Goal: Task Accomplishment & Management: Use online tool/utility

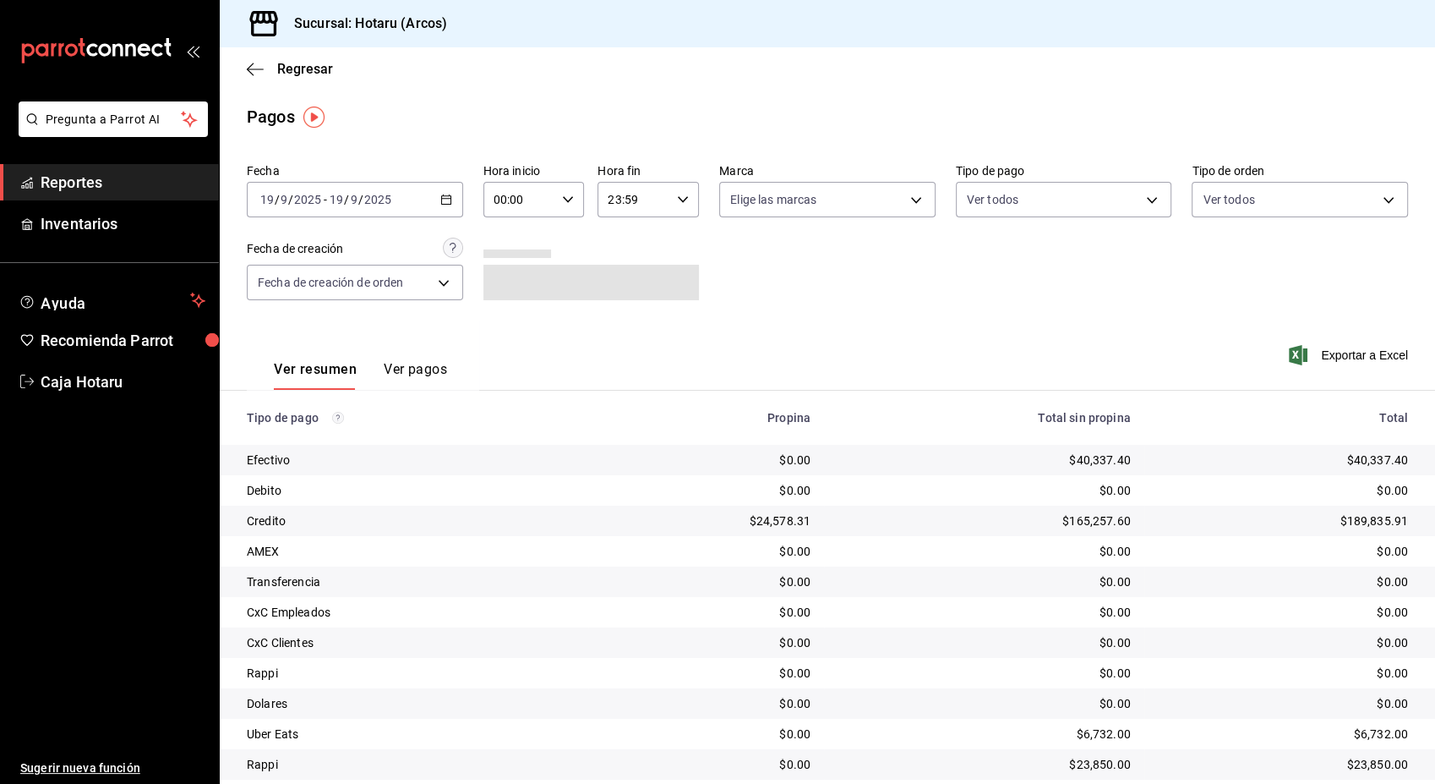
click at [109, 193] on span "Reportes" at bounding box center [123, 182] width 165 height 23
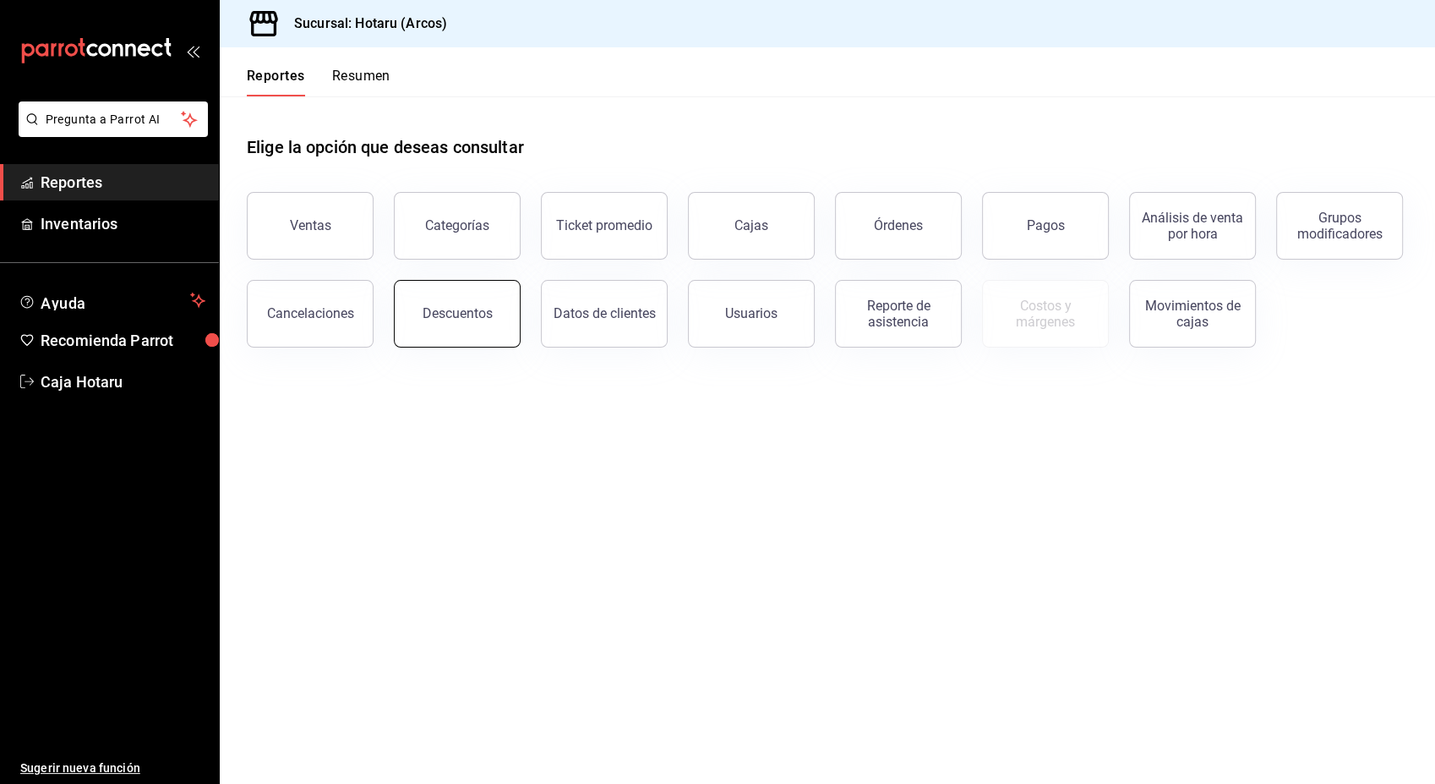
click at [445, 323] on button "Descuentos" at bounding box center [457, 314] width 127 height 68
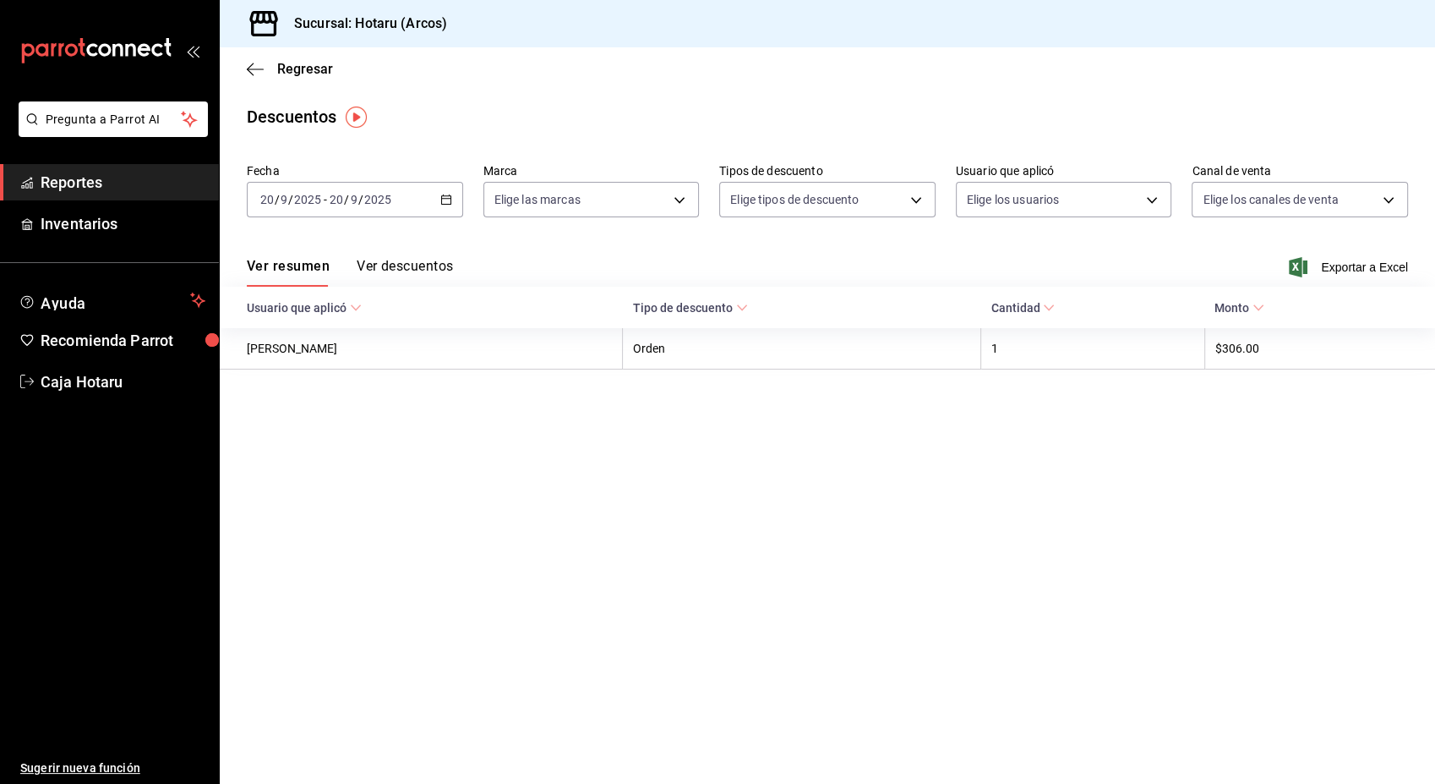
click at [420, 188] on div "[DATE] [DATE] - [DATE] [DATE]" at bounding box center [355, 200] width 216 height 36
click at [325, 295] on span "Ayer" at bounding box center [326, 289] width 131 height 18
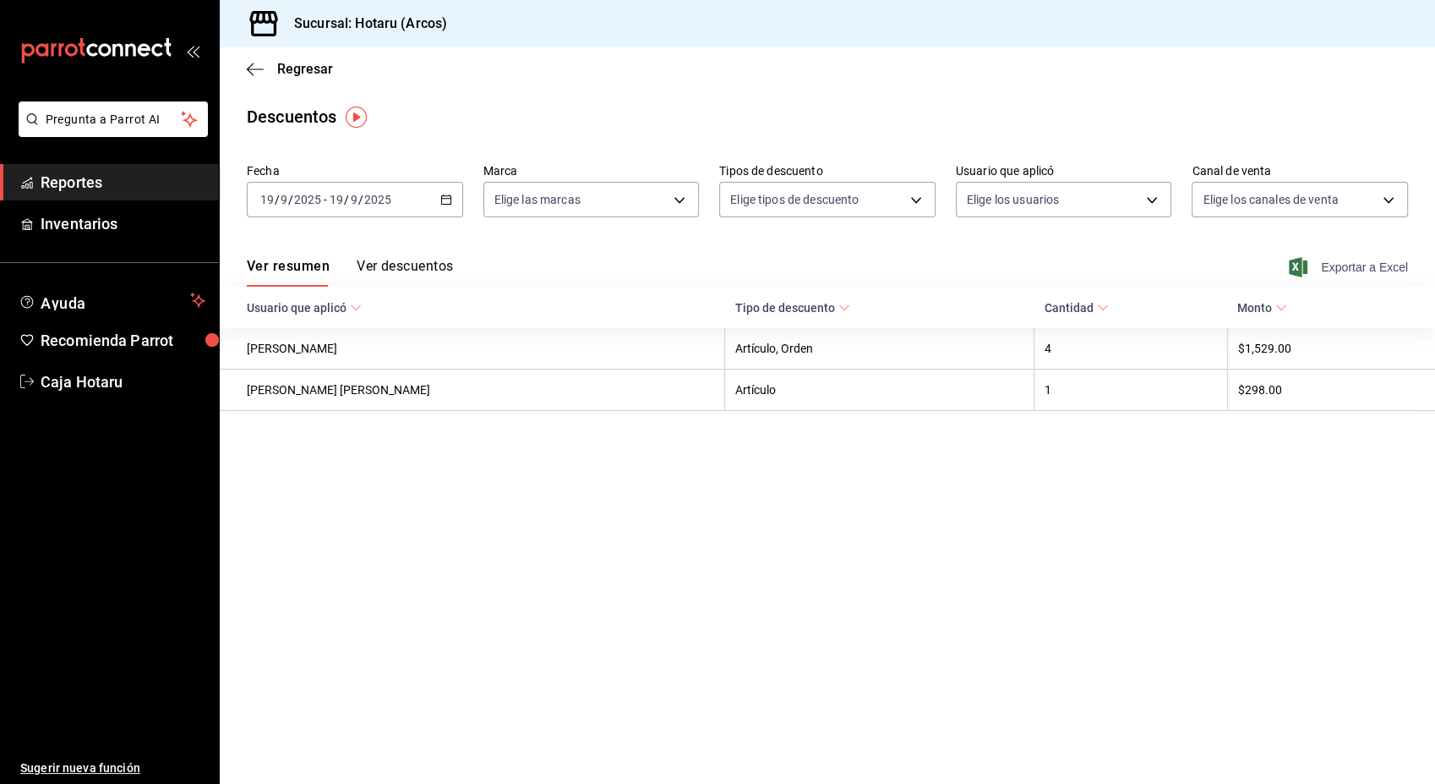
click at [1332, 272] on span "Exportar a Excel" at bounding box center [1350, 267] width 116 height 20
click at [136, 179] on span "Reportes" at bounding box center [123, 182] width 165 height 23
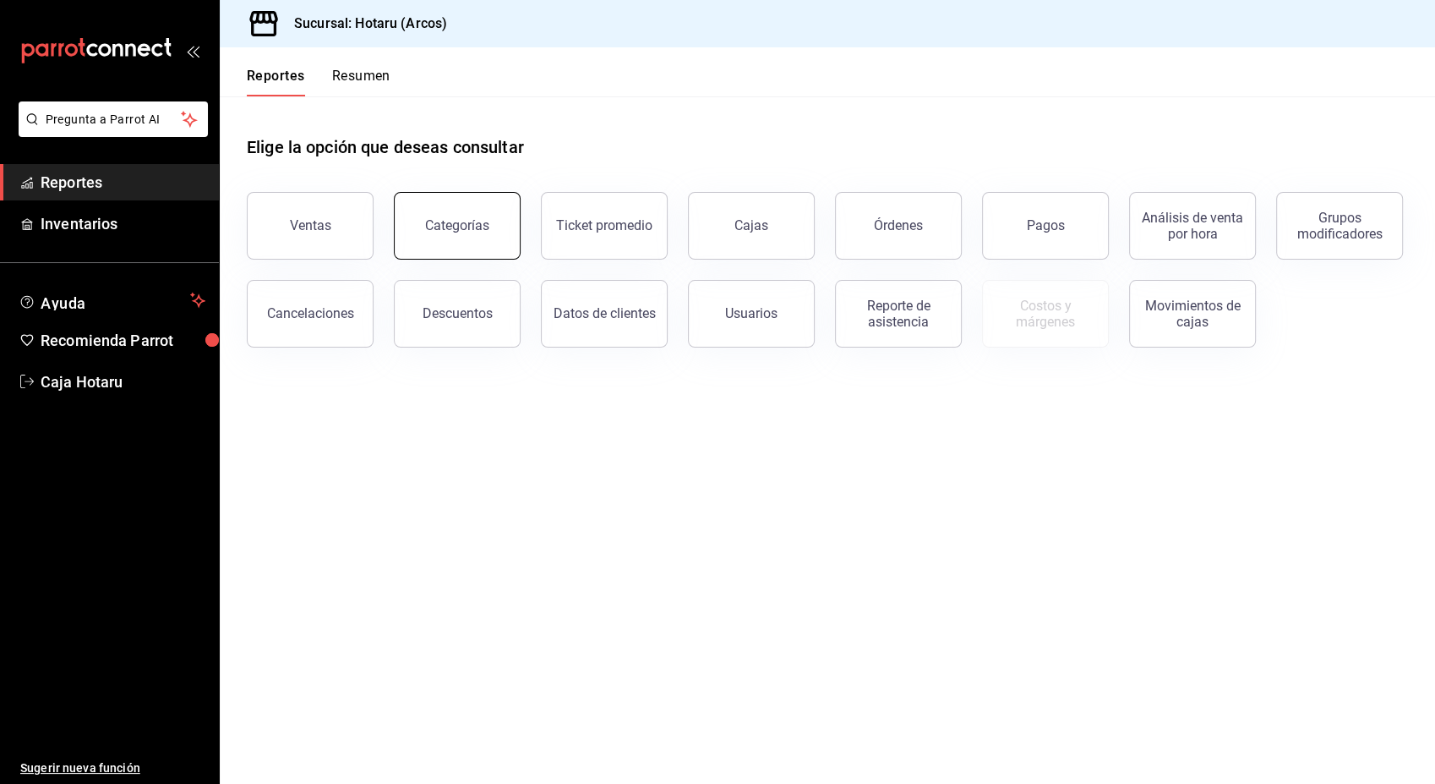
click at [428, 229] on div "Categorías" at bounding box center [457, 225] width 64 height 16
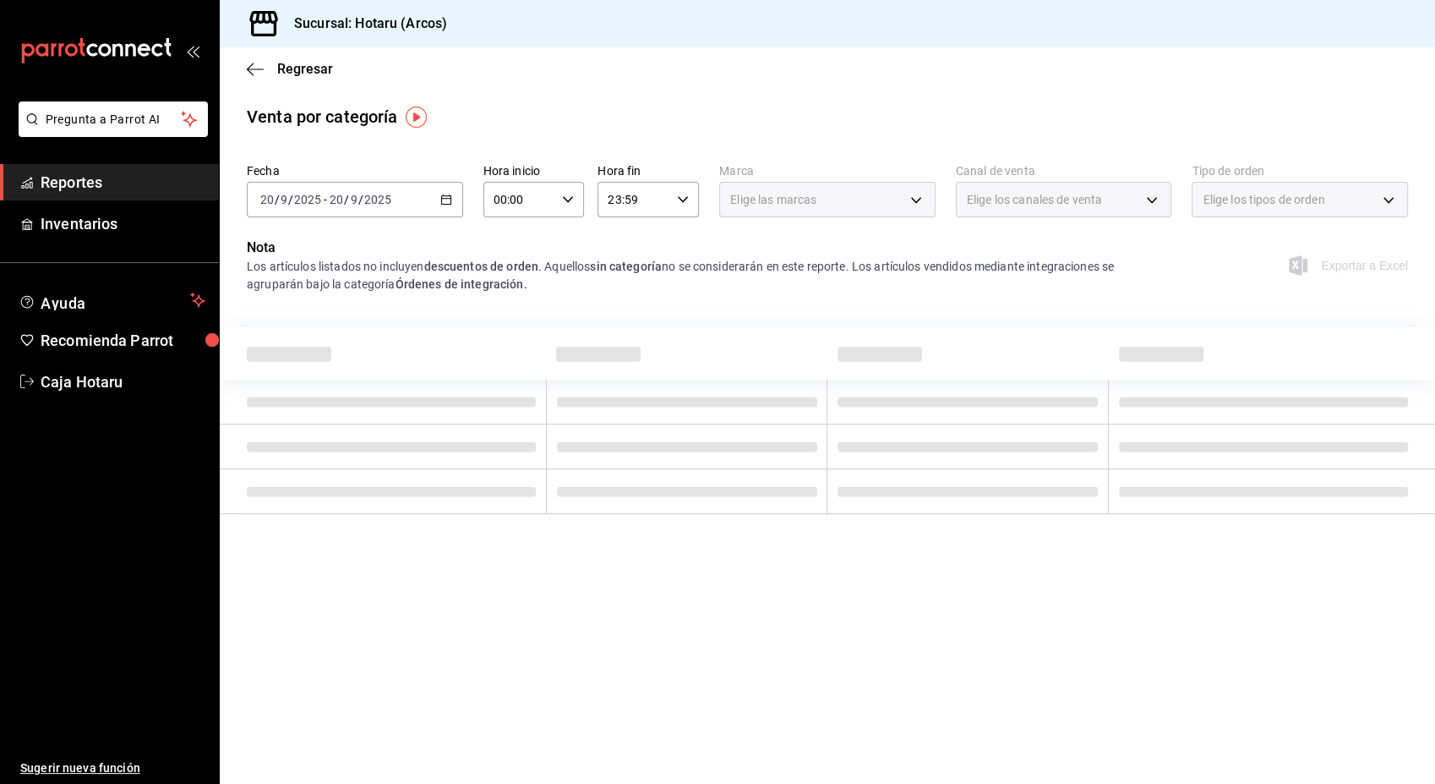
click at [376, 193] on input "2025" at bounding box center [377, 200] width 29 height 14
click at [304, 275] on li "Ayer" at bounding box center [327, 289] width 158 height 38
click at [304, 275] on div "Los artículos listados no incluyen descuentos de orden . Aquellos sin categoría…" at bounding box center [709, 276] width 925 height 36
click at [518, 546] on main "Regresar Venta por categoría Fecha [DATE] [DATE] - [DATE] [DATE] Hora inicio 00…" at bounding box center [827, 415] width 1215 height 736
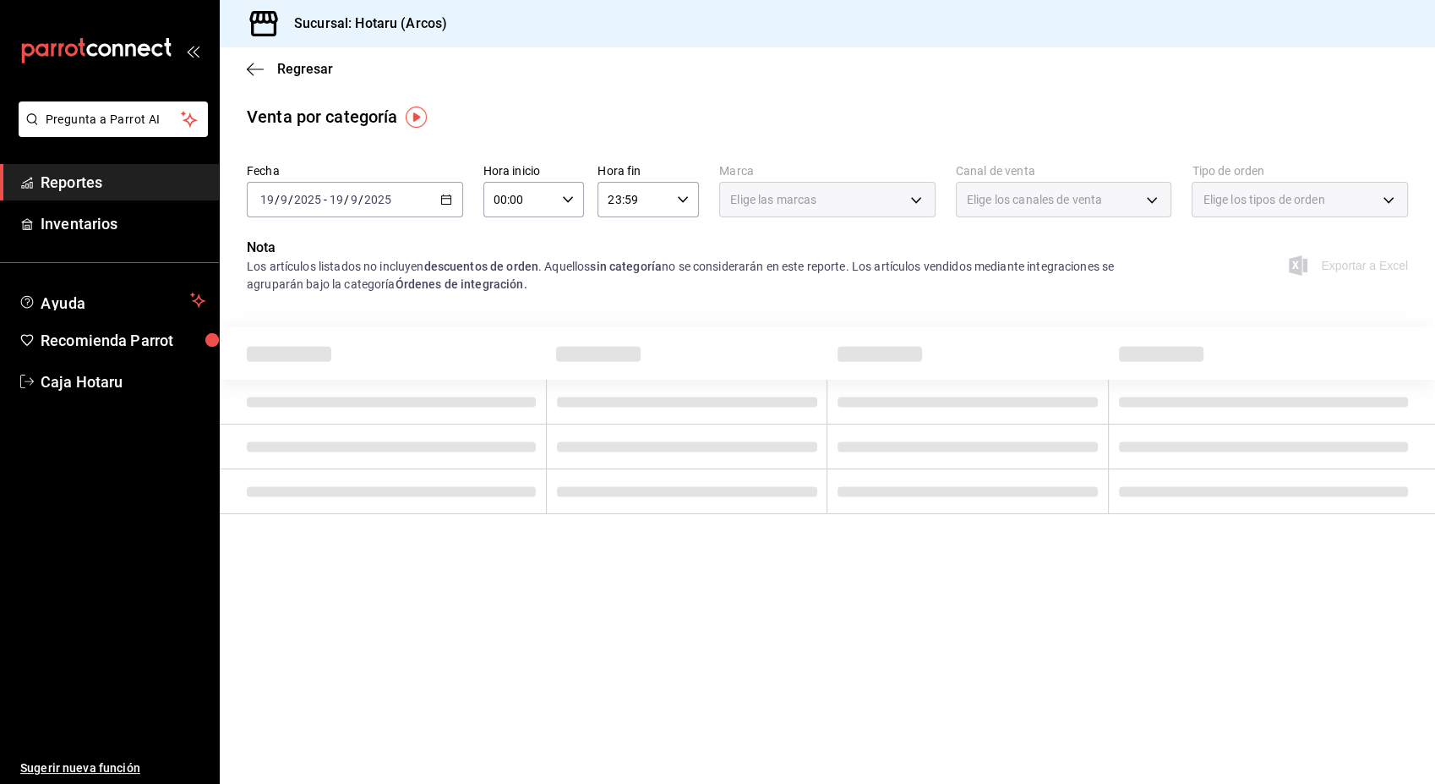
click at [518, 546] on main "Regresar Venta por categoría Fecha [DATE] [DATE] - [DATE] [DATE] Hora inicio 00…" at bounding box center [827, 415] width 1215 height 736
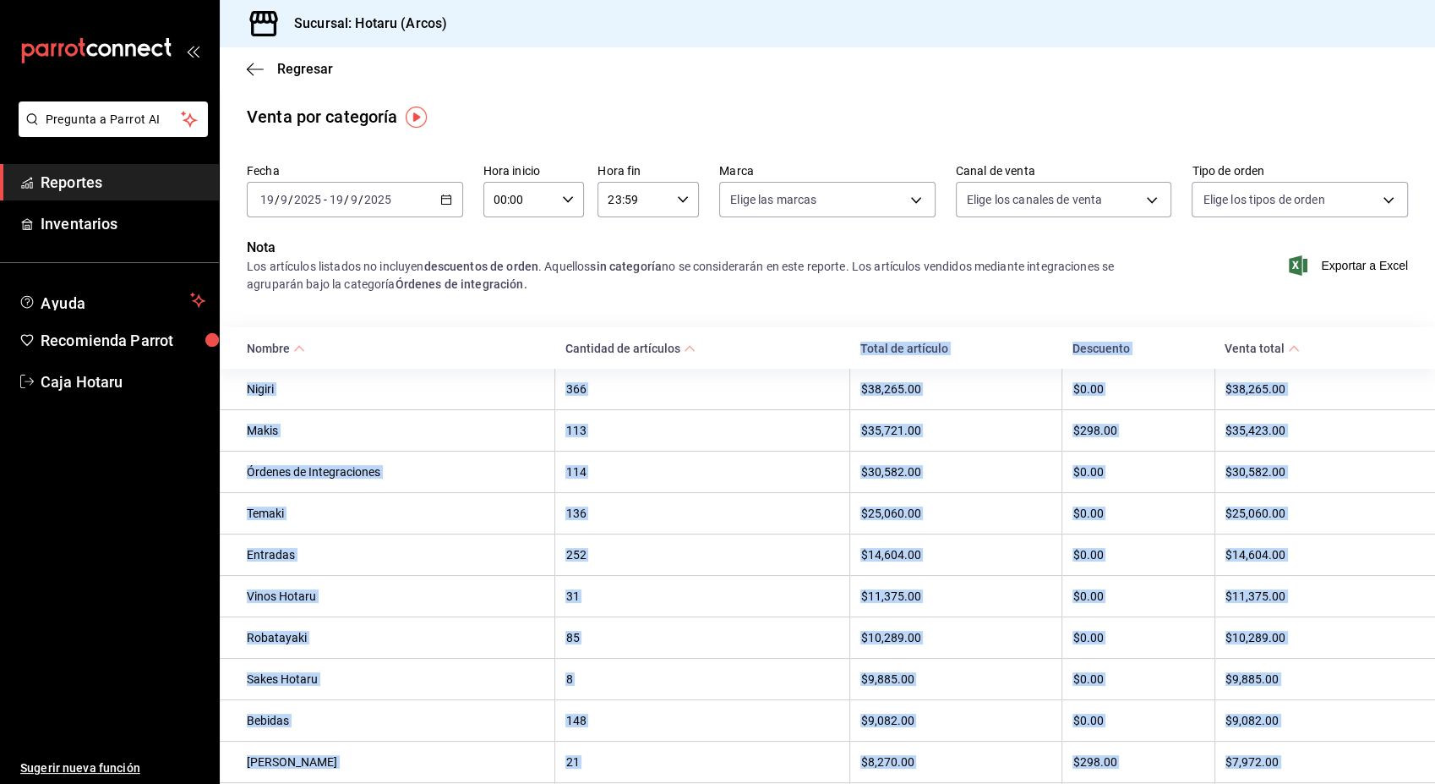
click at [492, 344] on th "Nombre" at bounding box center [388, 347] width 336 height 41
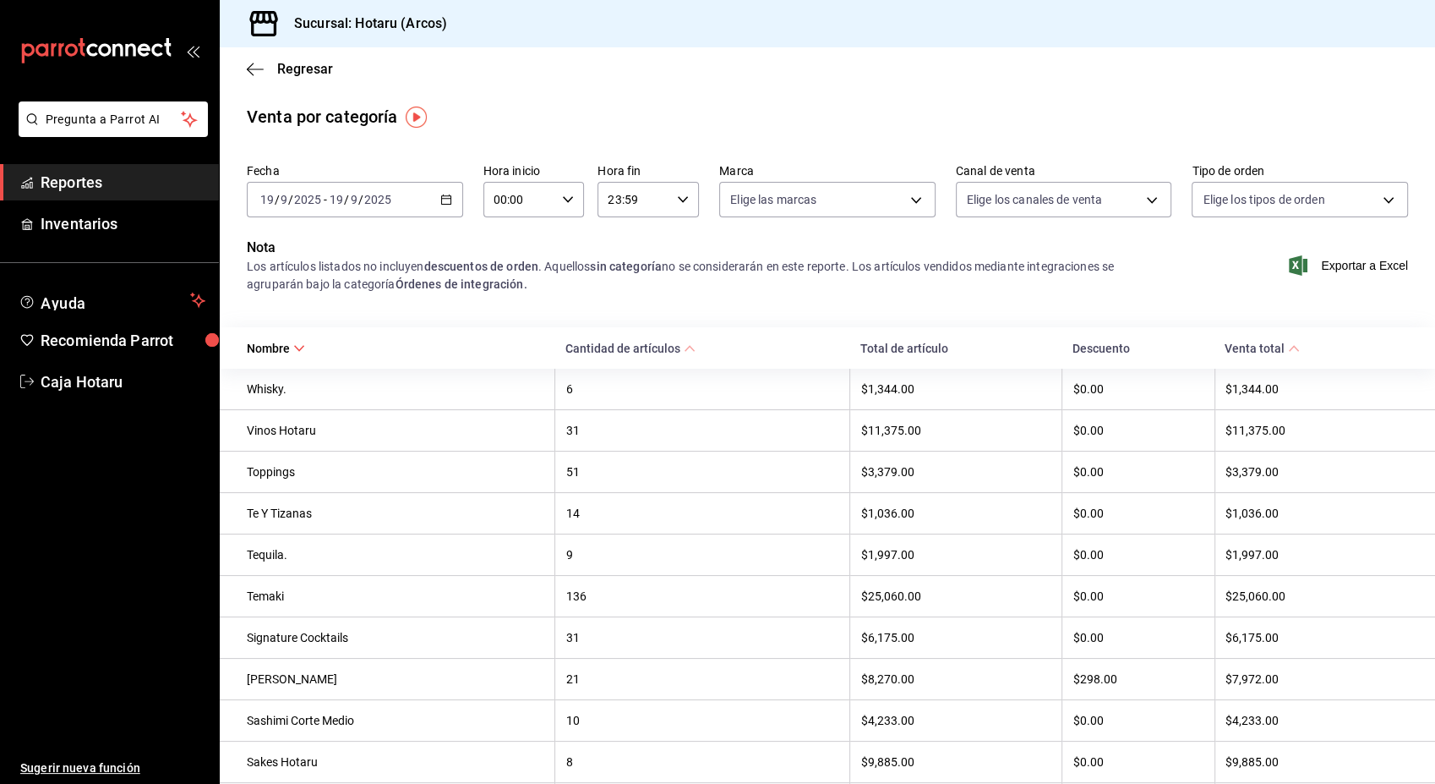
click at [640, 571] on th "9" at bounding box center [702, 554] width 295 height 41
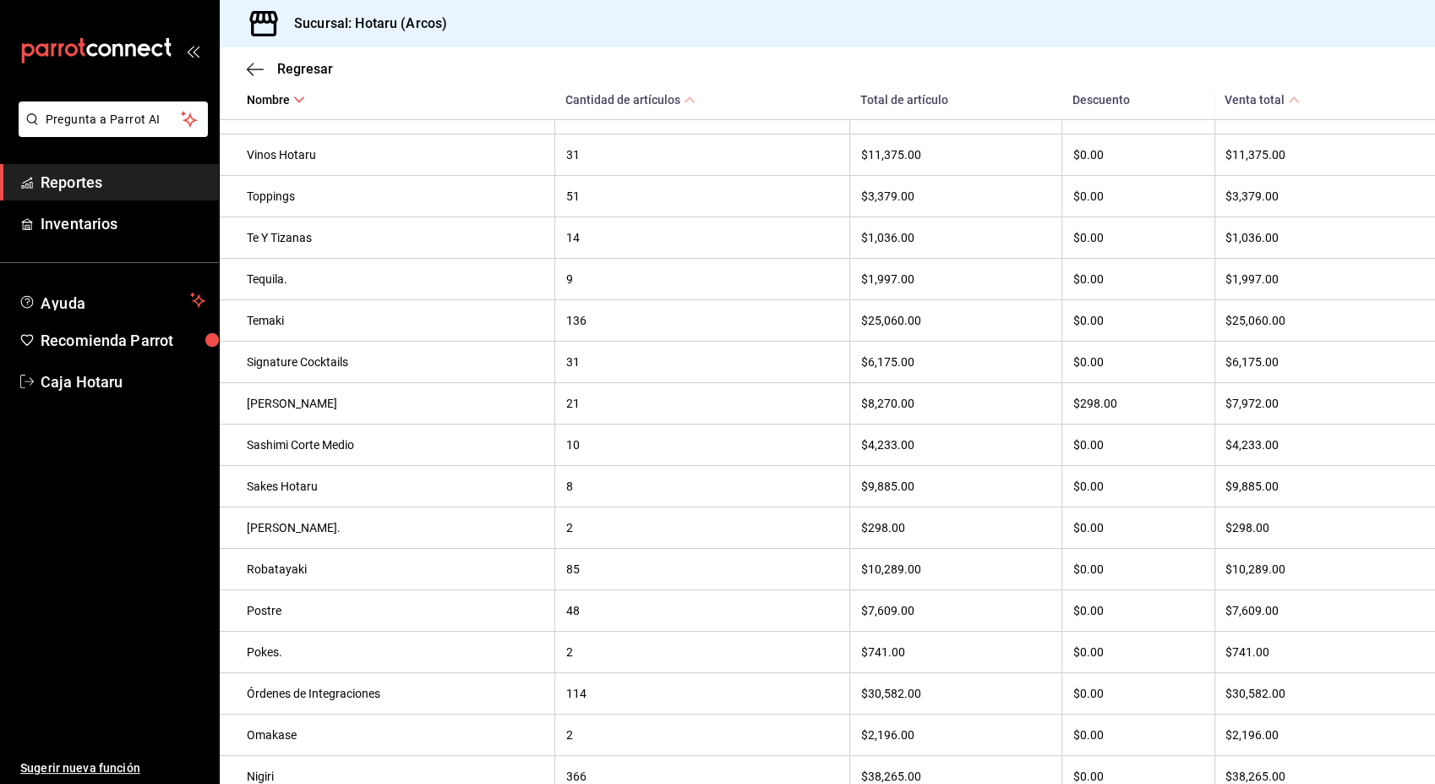
scroll to position [514, 0]
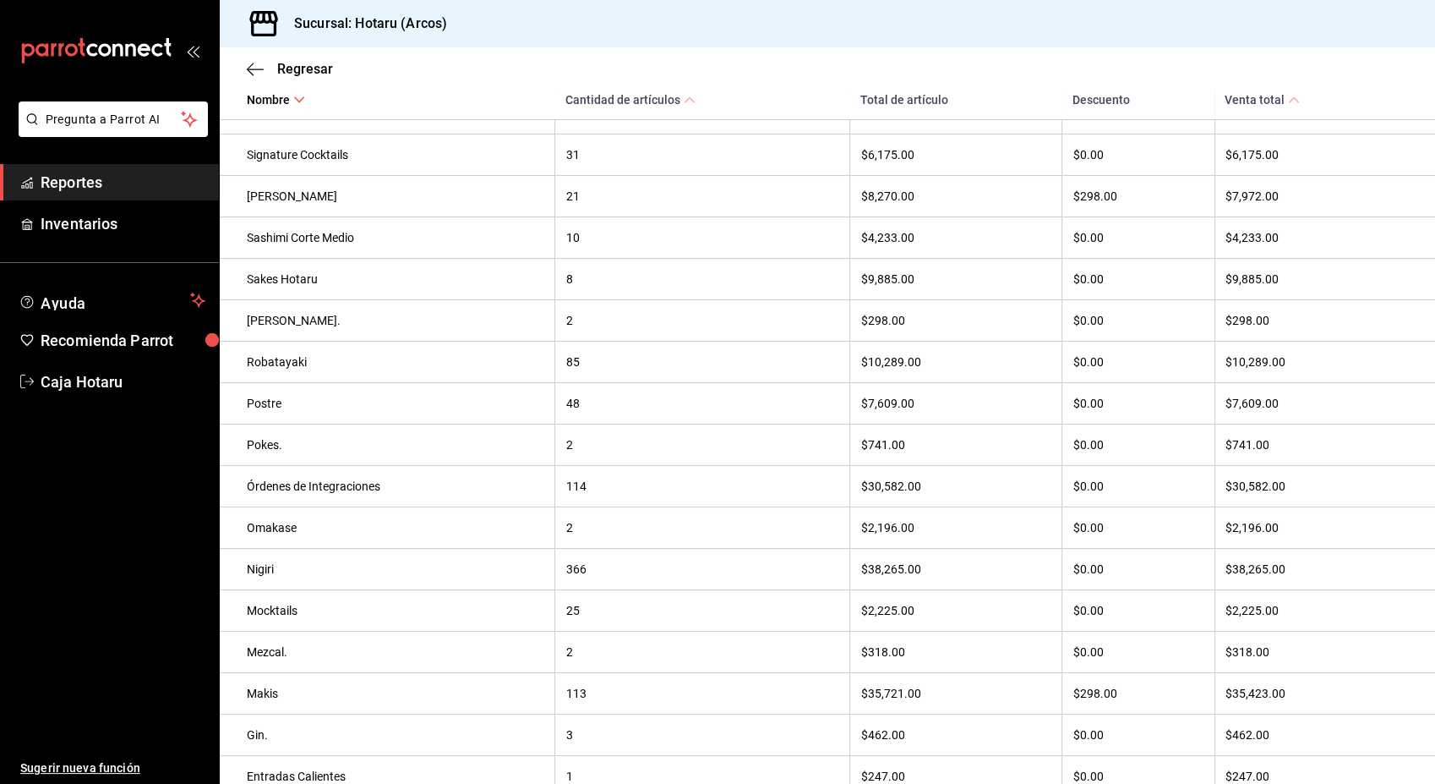
click at [174, 550] on ul "Sugerir nueva función" at bounding box center [109, 592] width 219 height 385
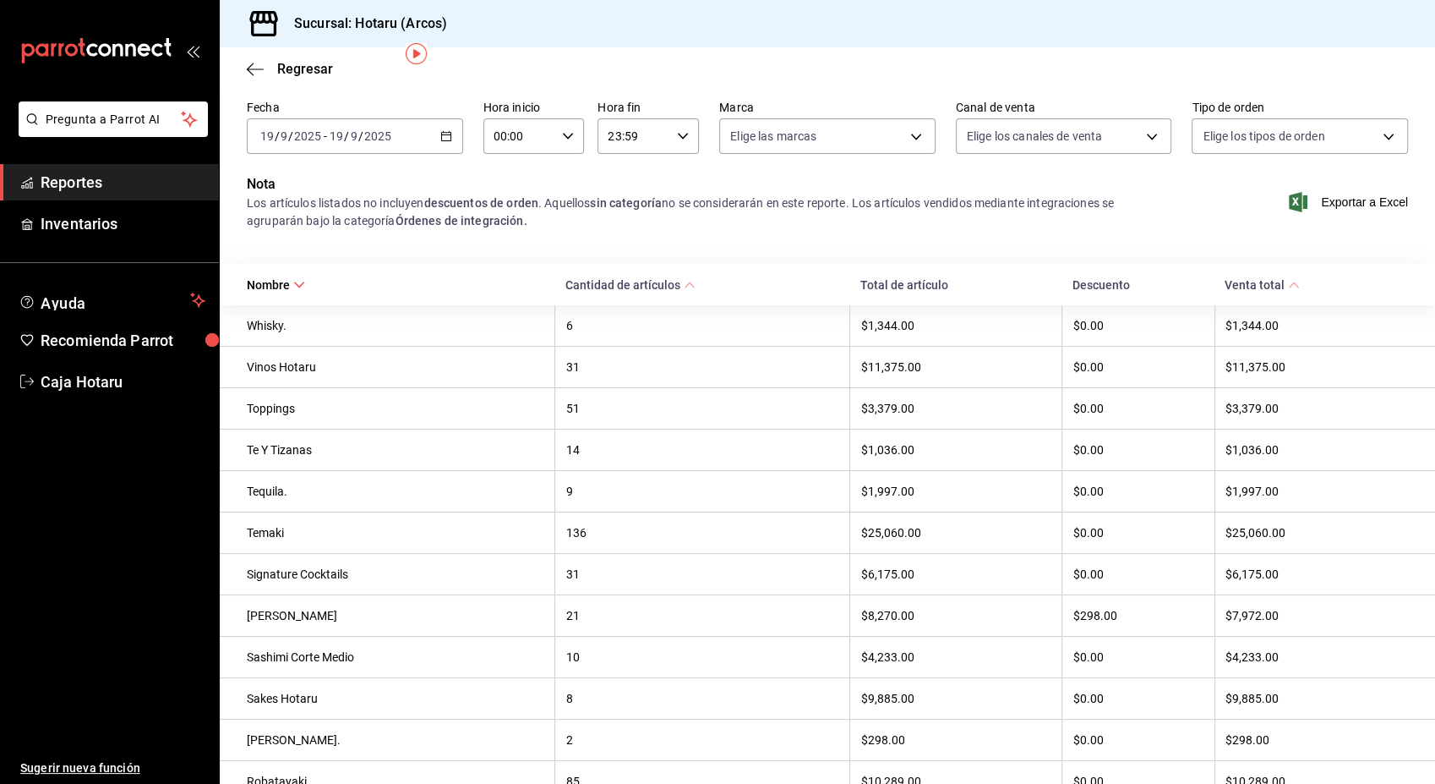
scroll to position [63, 0]
click at [117, 193] on span "Reportes" at bounding box center [123, 182] width 165 height 23
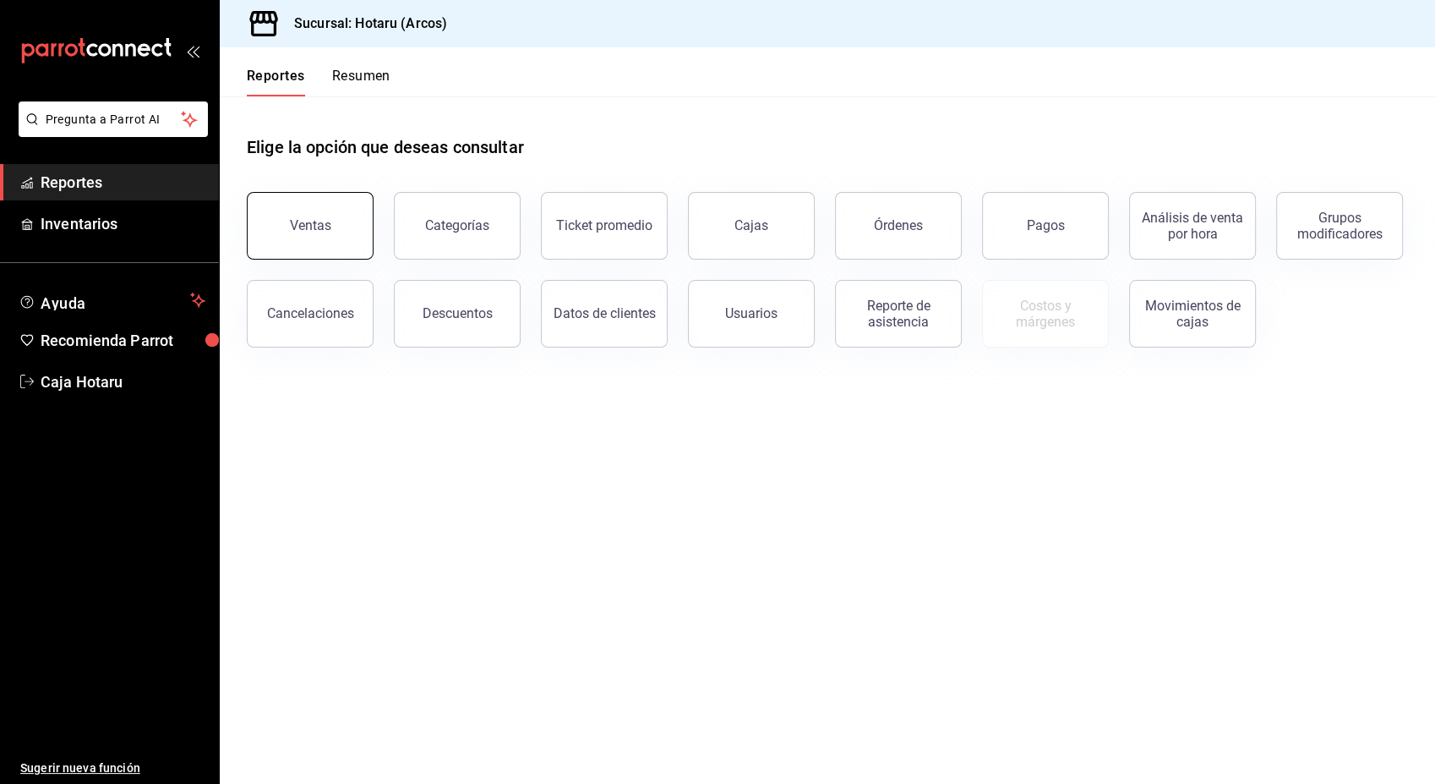
click at [306, 214] on button "Ventas" at bounding box center [310, 226] width 127 height 68
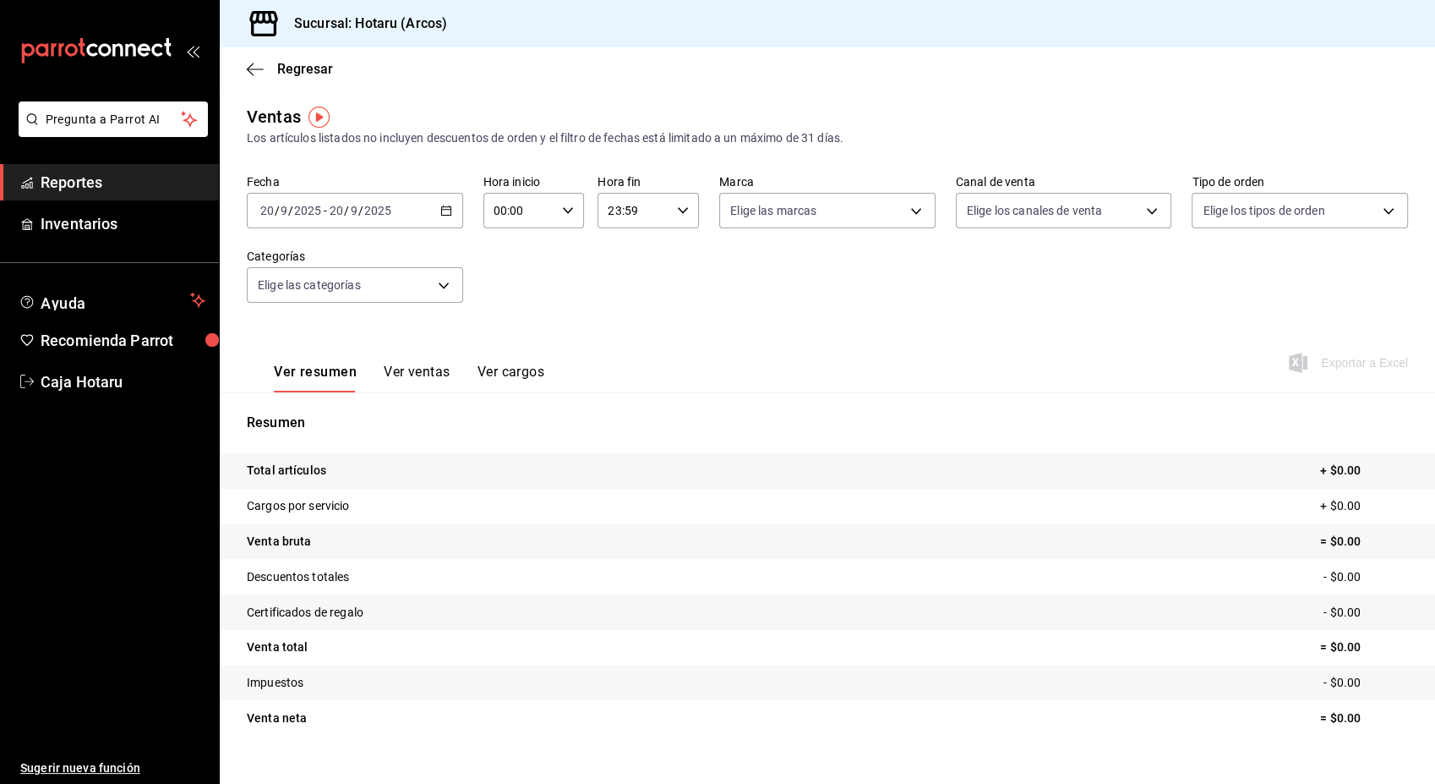
click at [365, 211] on input "2025" at bounding box center [377, 211] width 29 height 14
click at [433, 213] on div "[DATE] [DATE] - [DATE] [DATE]" at bounding box center [355, 211] width 216 height 36
click at [274, 306] on span "Ayer" at bounding box center [326, 300] width 131 height 18
click at [1395, 472] on icon at bounding box center [1402, 471] width 14 height 14
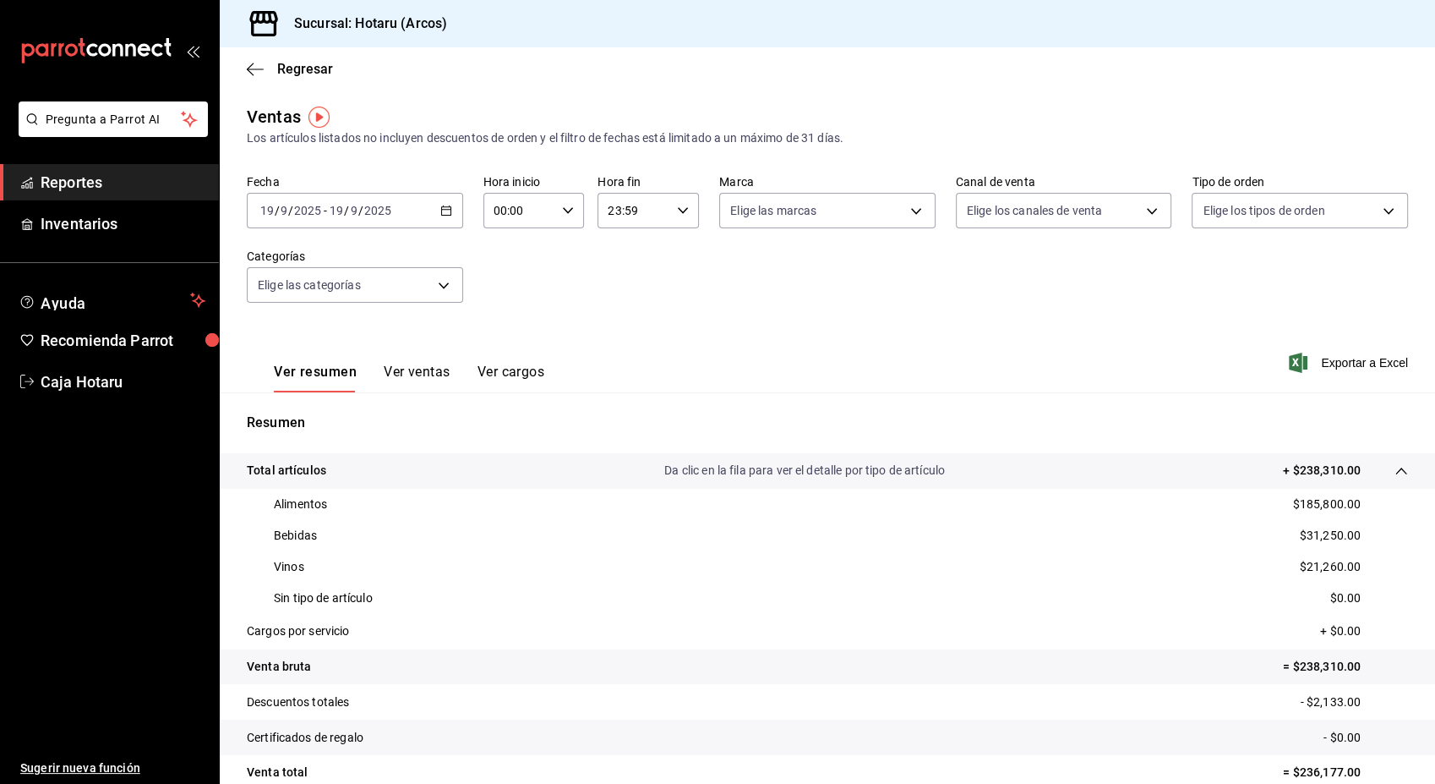
click at [1293, 504] on p "$185,800.00" at bounding box center [1327, 504] width 68 height 18
click at [566, 583] on div "Sin tipo de artículo $0.00" at bounding box center [827, 597] width 1161 height 31
click at [80, 166] on link "Reportes" at bounding box center [109, 182] width 219 height 36
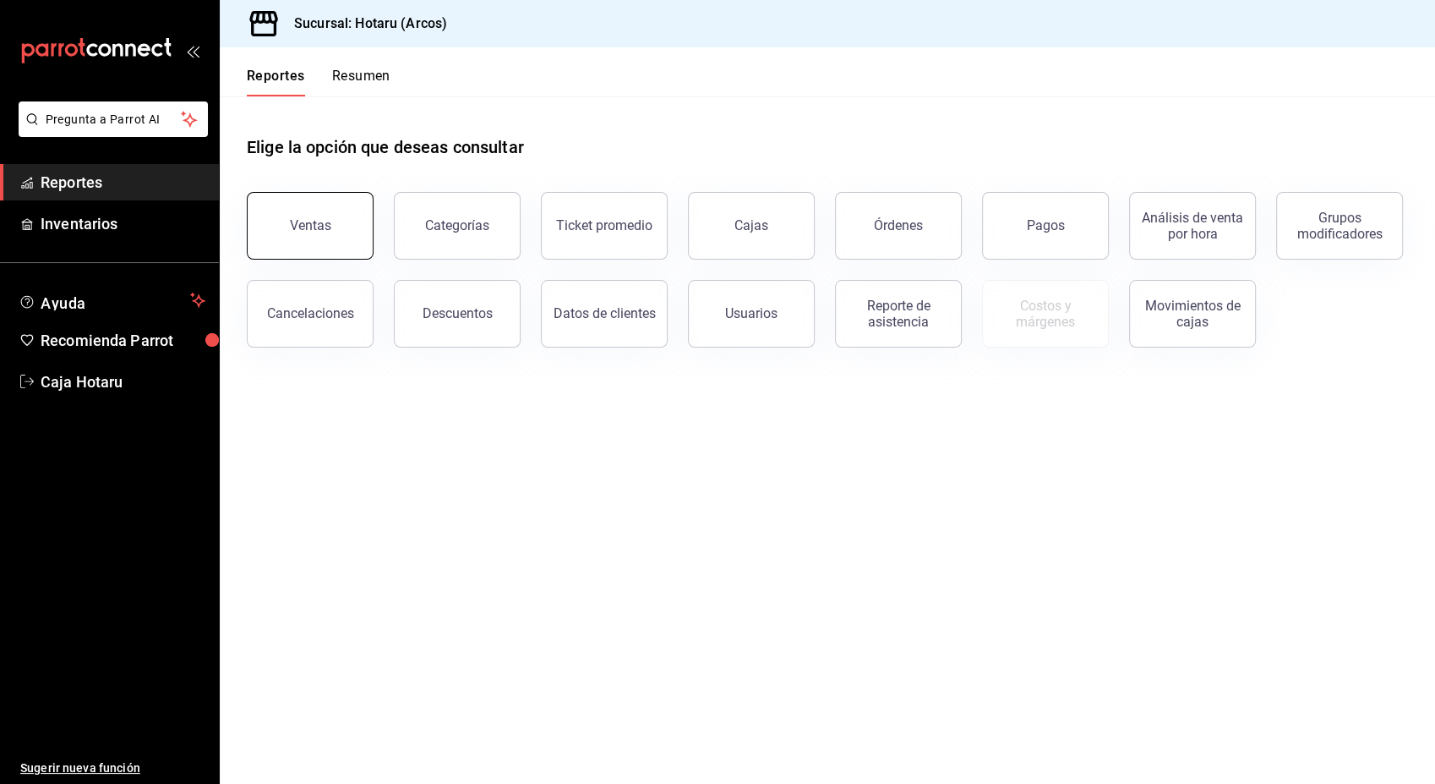
click at [290, 237] on button "Ventas" at bounding box center [310, 226] width 127 height 68
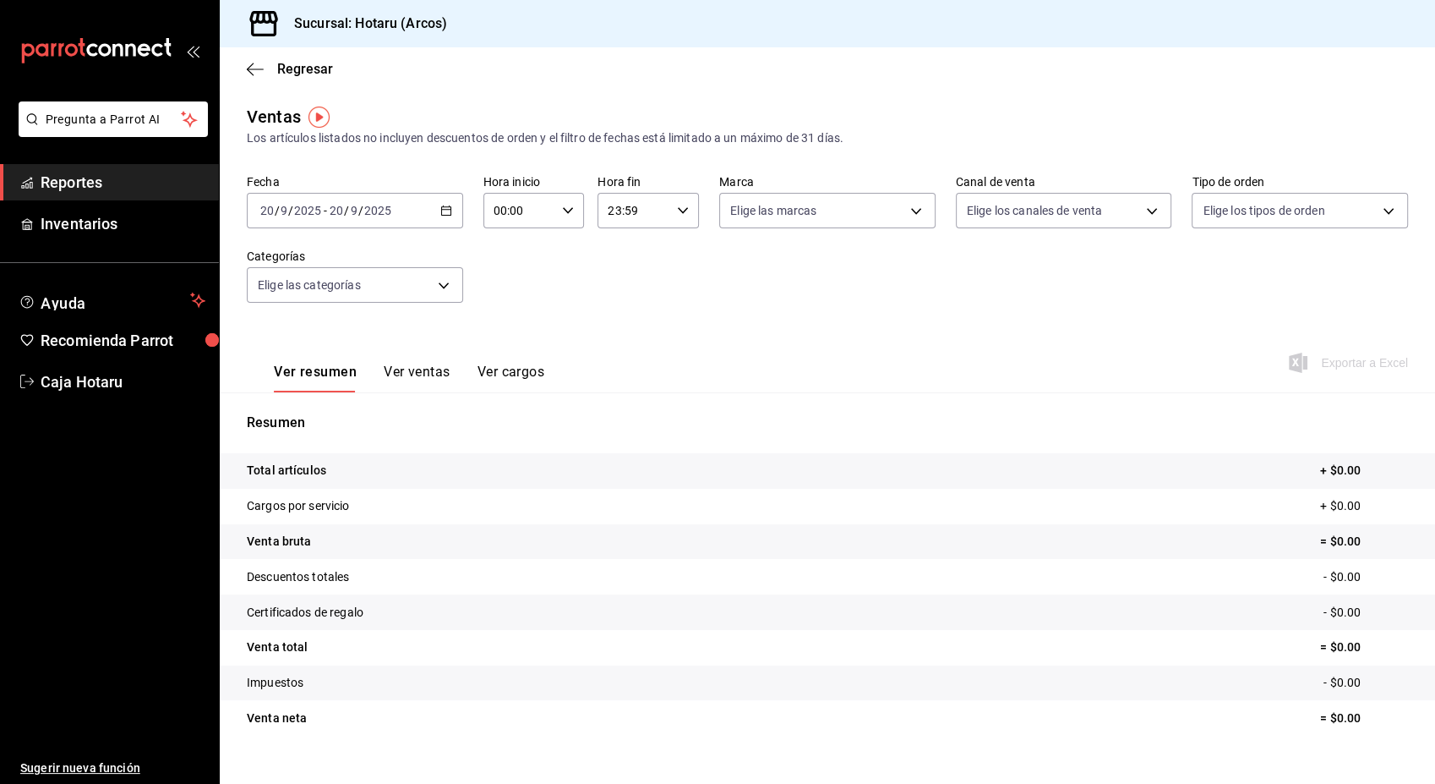
click at [448, 221] on div "[DATE] [DATE] - [DATE] [DATE]" at bounding box center [355, 211] width 216 height 36
click at [309, 307] on span "Ayer" at bounding box center [326, 300] width 131 height 18
click at [1339, 355] on span "Exportar a Excel" at bounding box center [1350, 362] width 116 height 20
click at [128, 186] on span "Reportes" at bounding box center [123, 182] width 165 height 23
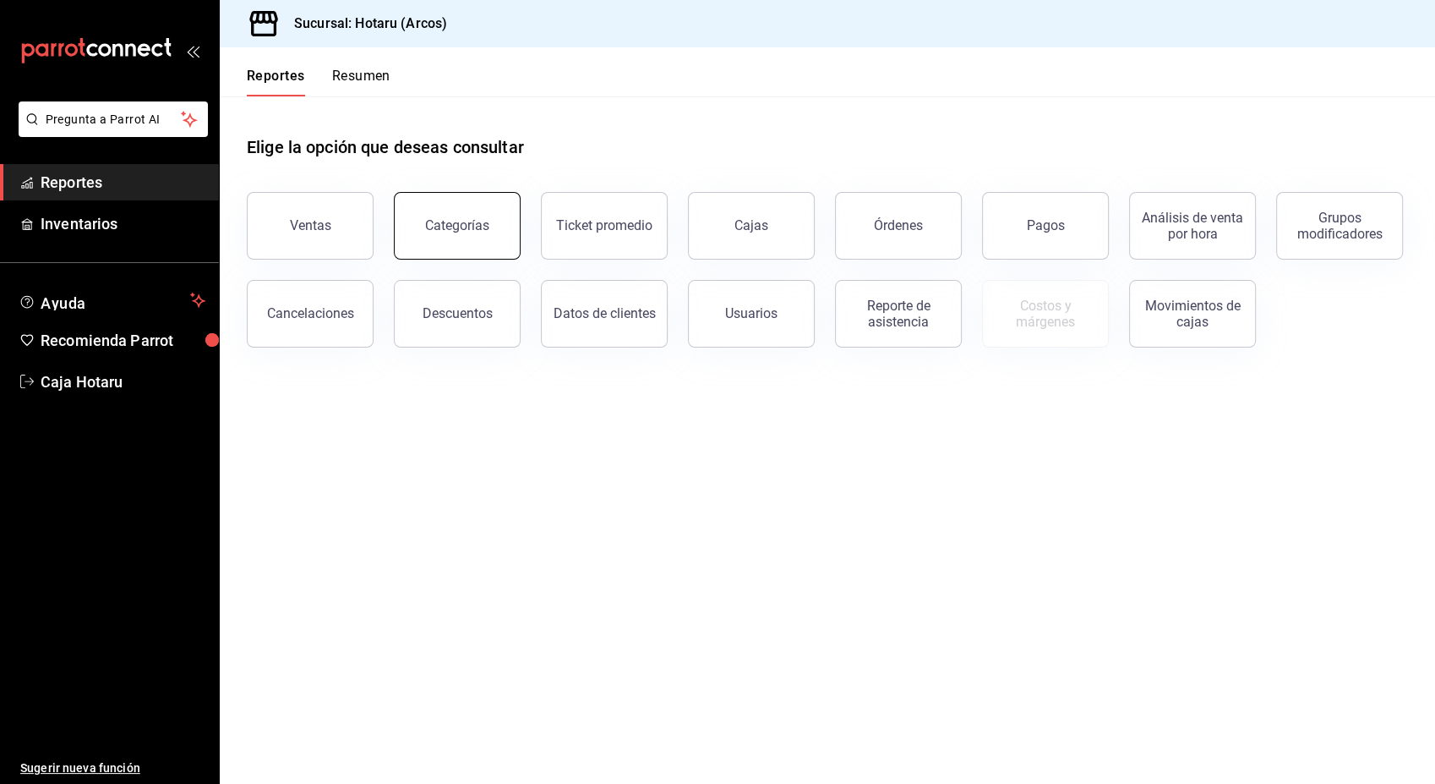
click at [458, 230] on div "Categorías" at bounding box center [457, 225] width 64 height 16
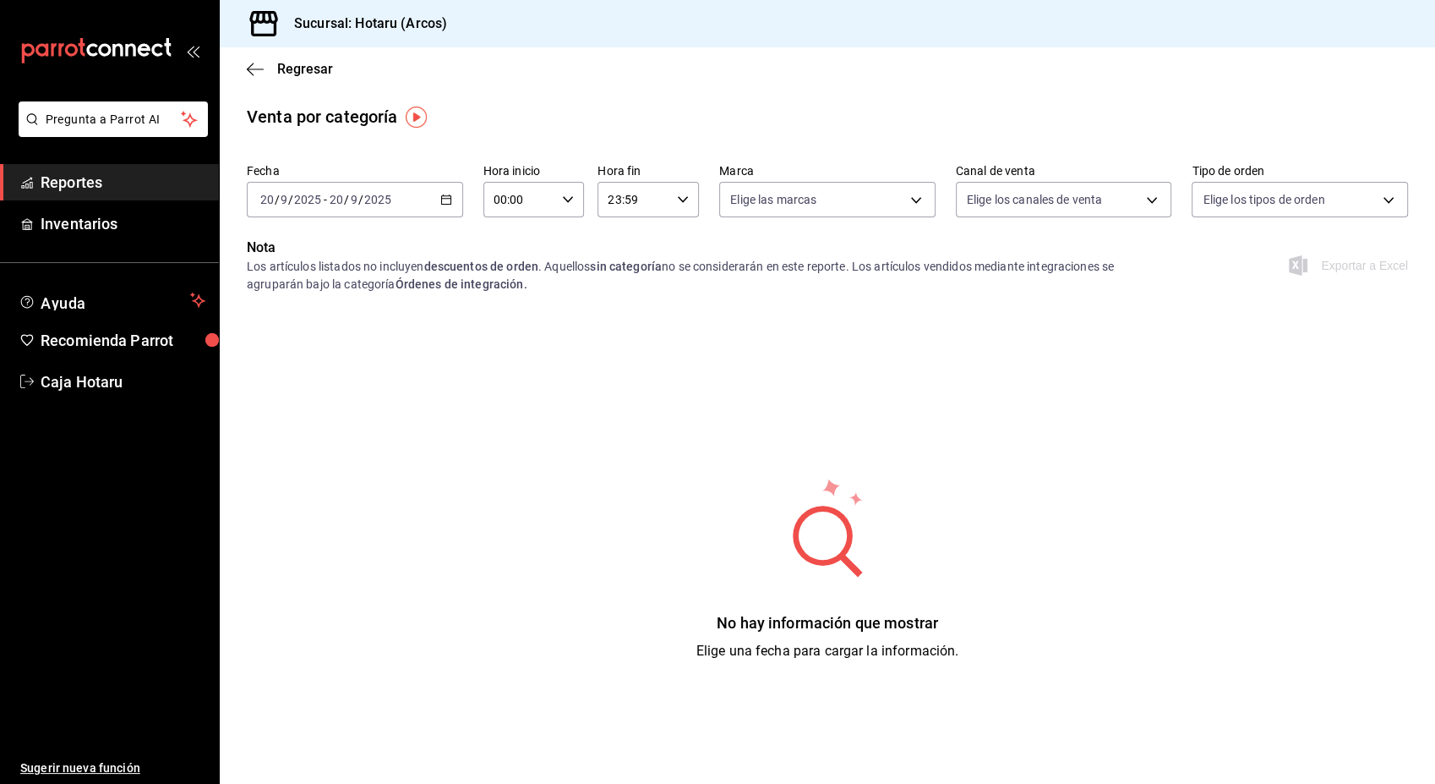
click at [445, 206] on div "[DATE] [DATE] - [DATE] [DATE]" at bounding box center [355, 200] width 216 height 36
click at [335, 286] on span "Ayer" at bounding box center [326, 289] width 131 height 18
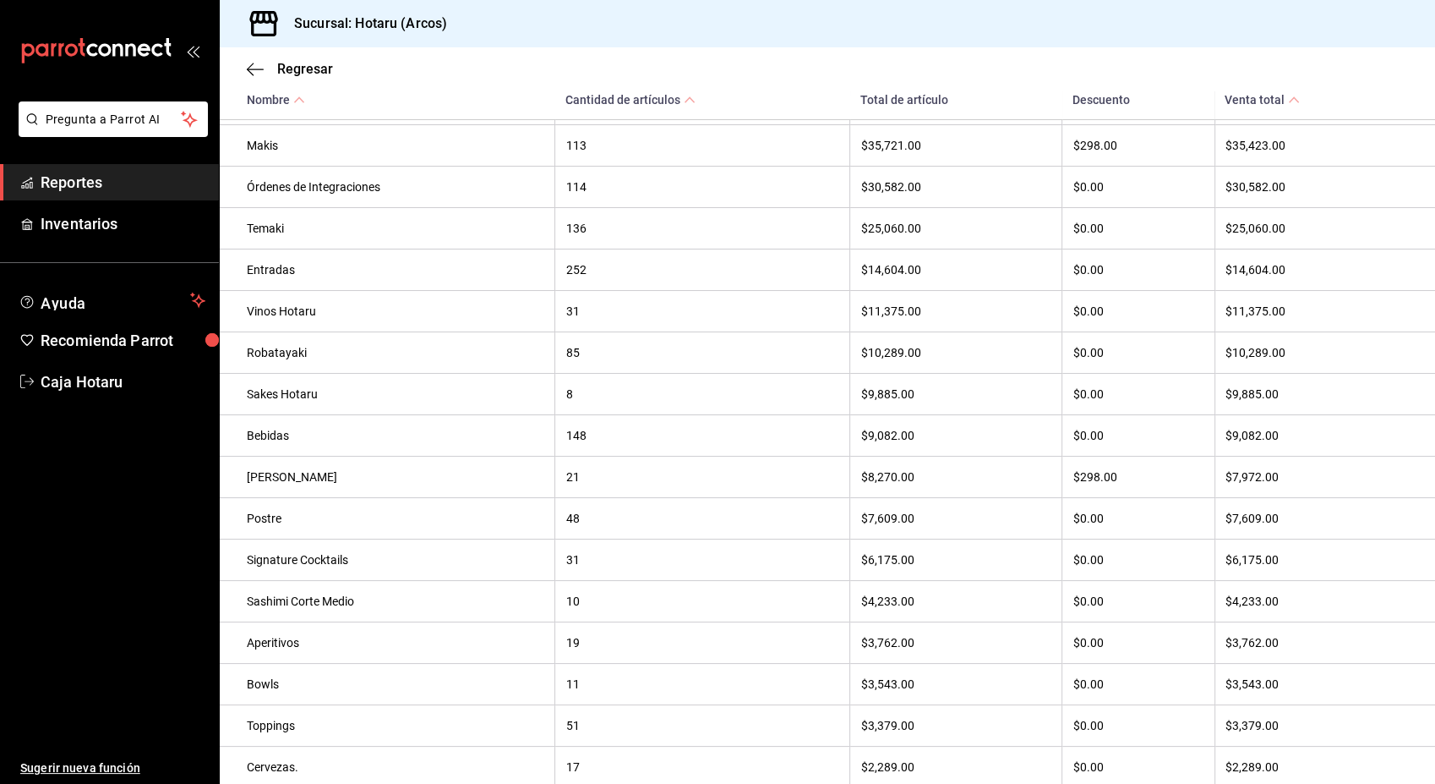
scroll to position [318, 0]
click at [432, 496] on th "[PERSON_NAME]" at bounding box center [388, 475] width 336 height 41
click at [149, 177] on span "Reportes" at bounding box center [123, 182] width 165 height 23
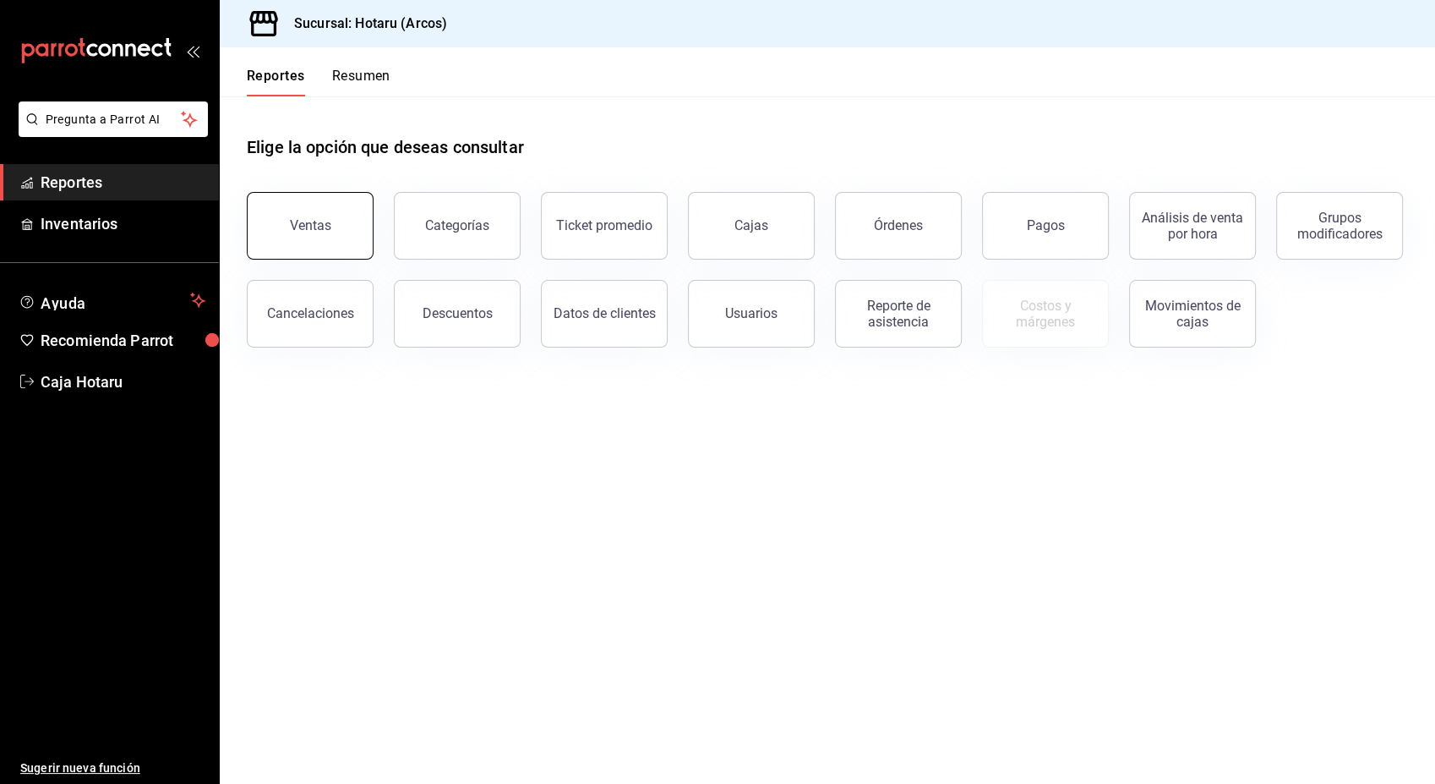
click at [352, 242] on button "Ventas" at bounding box center [310, 226] width 127 height 68
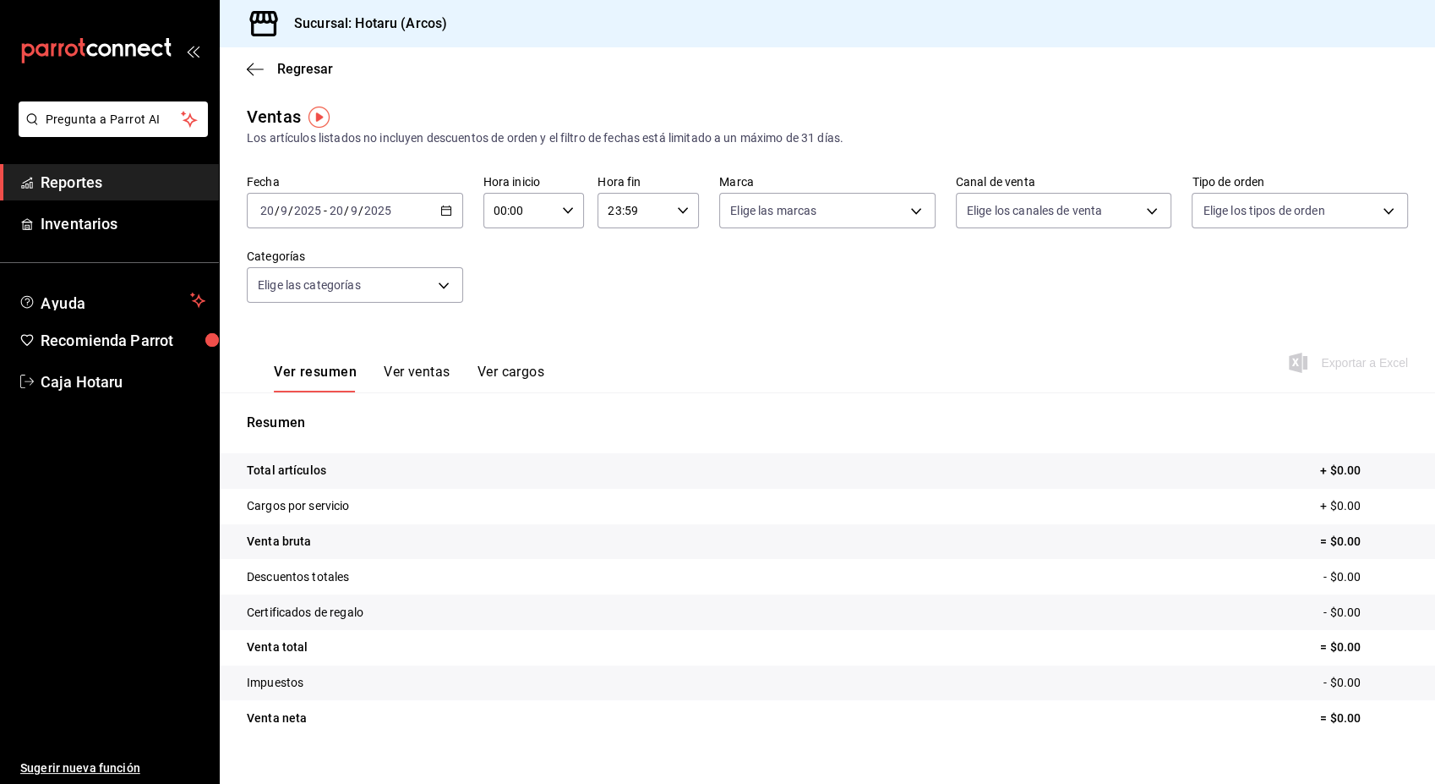
click at [440, 209] on icon "button" at bounding box center [446, 211] width 12 height 12
click at [341, 289] on li "Ayer" at bounding box center [327, 300] width 158 height 38
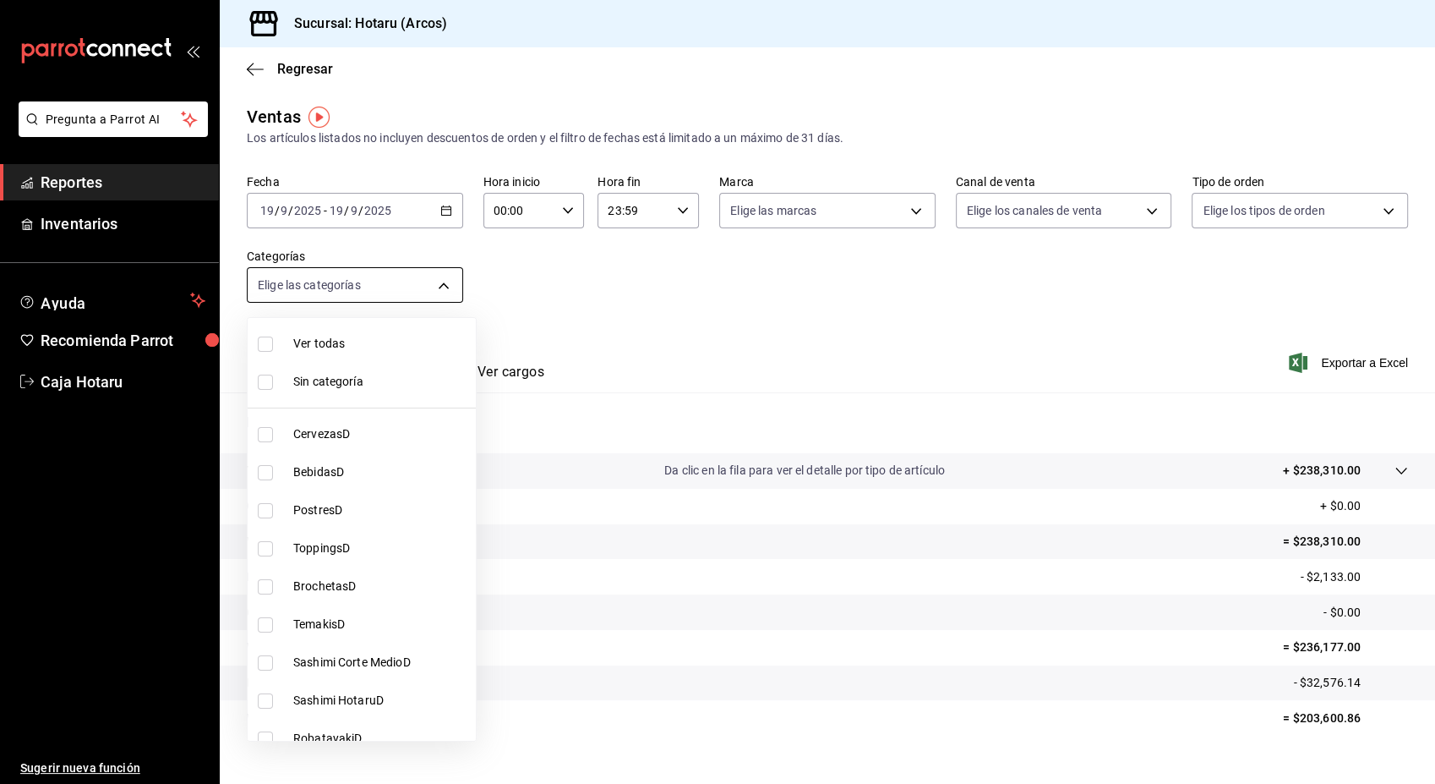
click at [440, 278] on body "Pregunta a Parrot AI Reportes Inventarios Ayuda Recomienda Parrot Caja Hotaru S…" at bounding box center [717, 392] width 1435 height 784
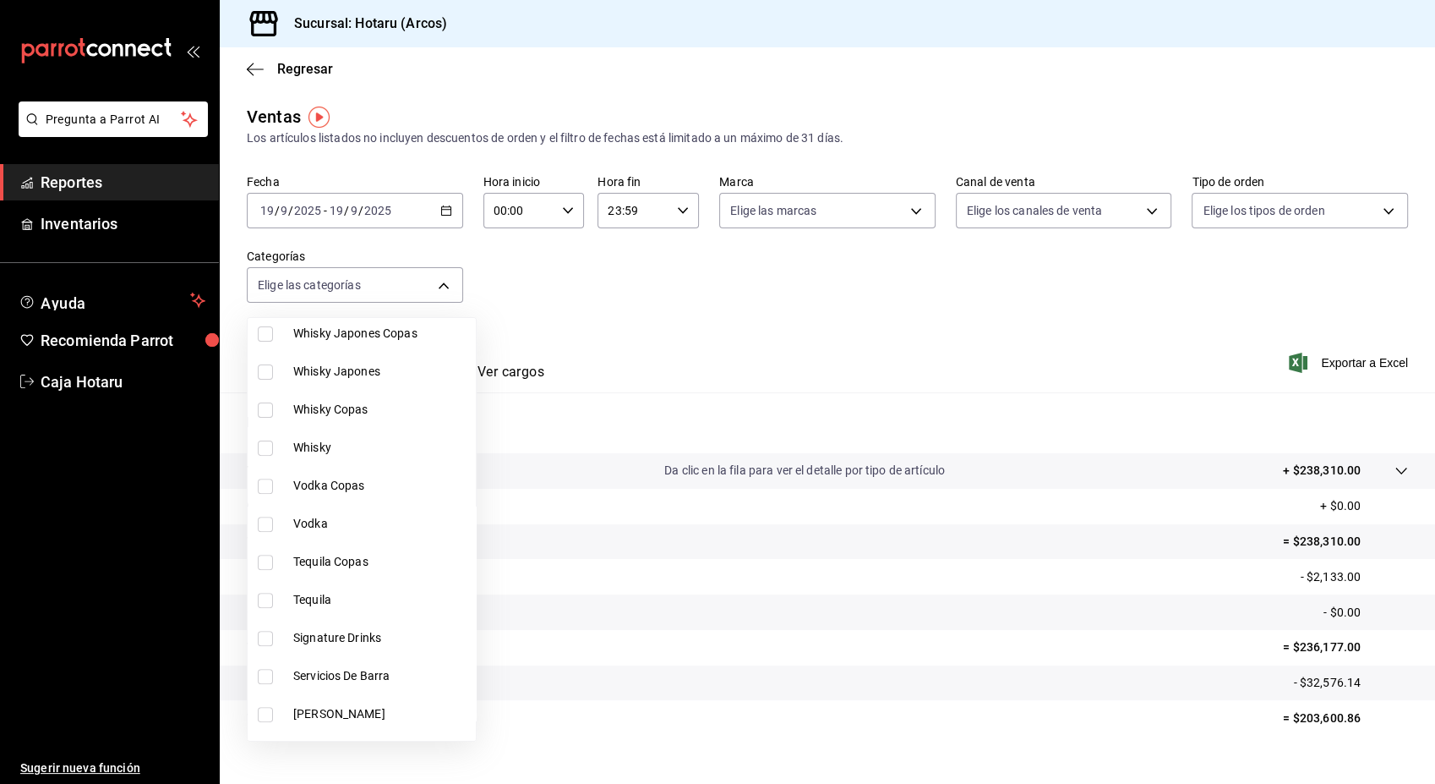
scroll to position [736, 0]
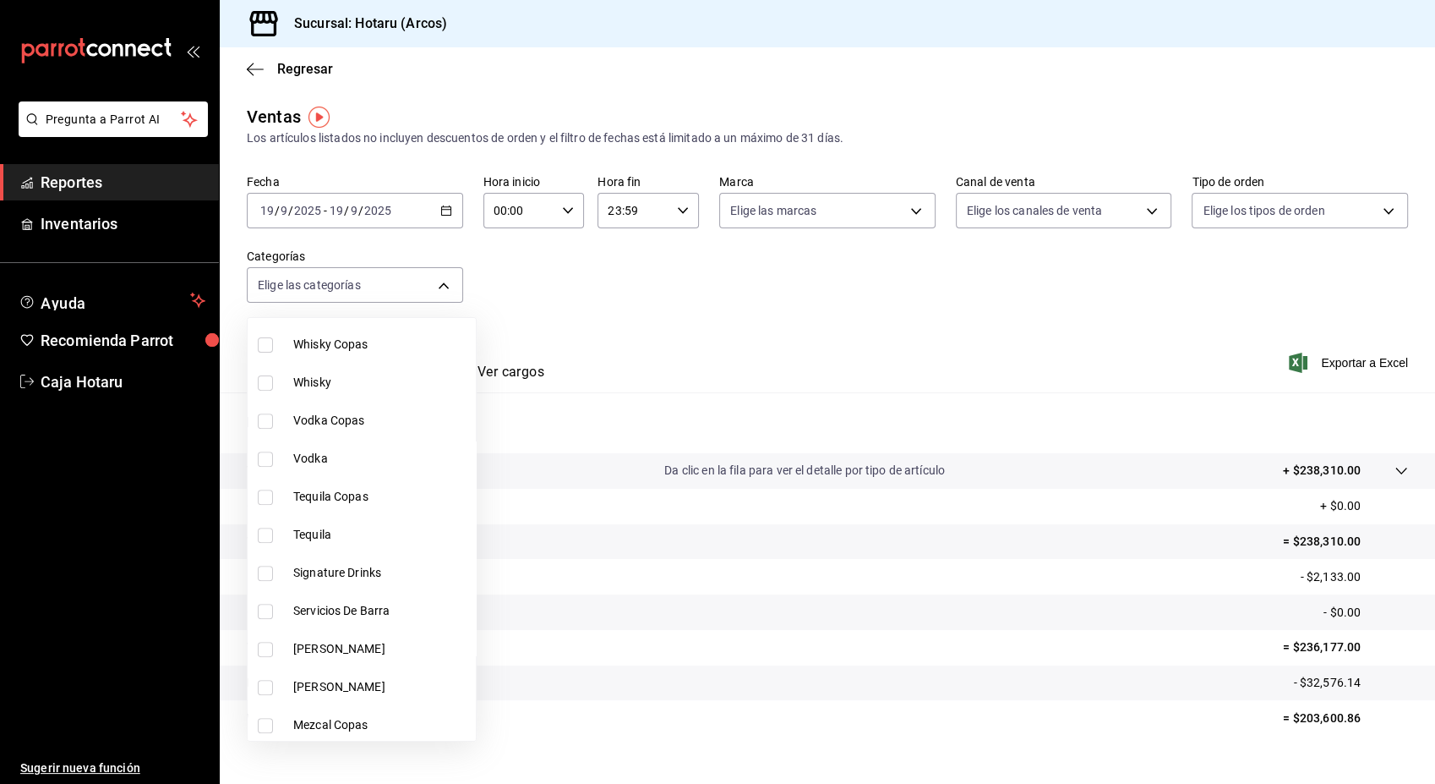
click at [264, 572] on input "checkbox" at bounding box center [265, 572] width 15 height 15
checkbox input "true"
type input "5307b469-9f11-48b6-9270-130bdb8be837"
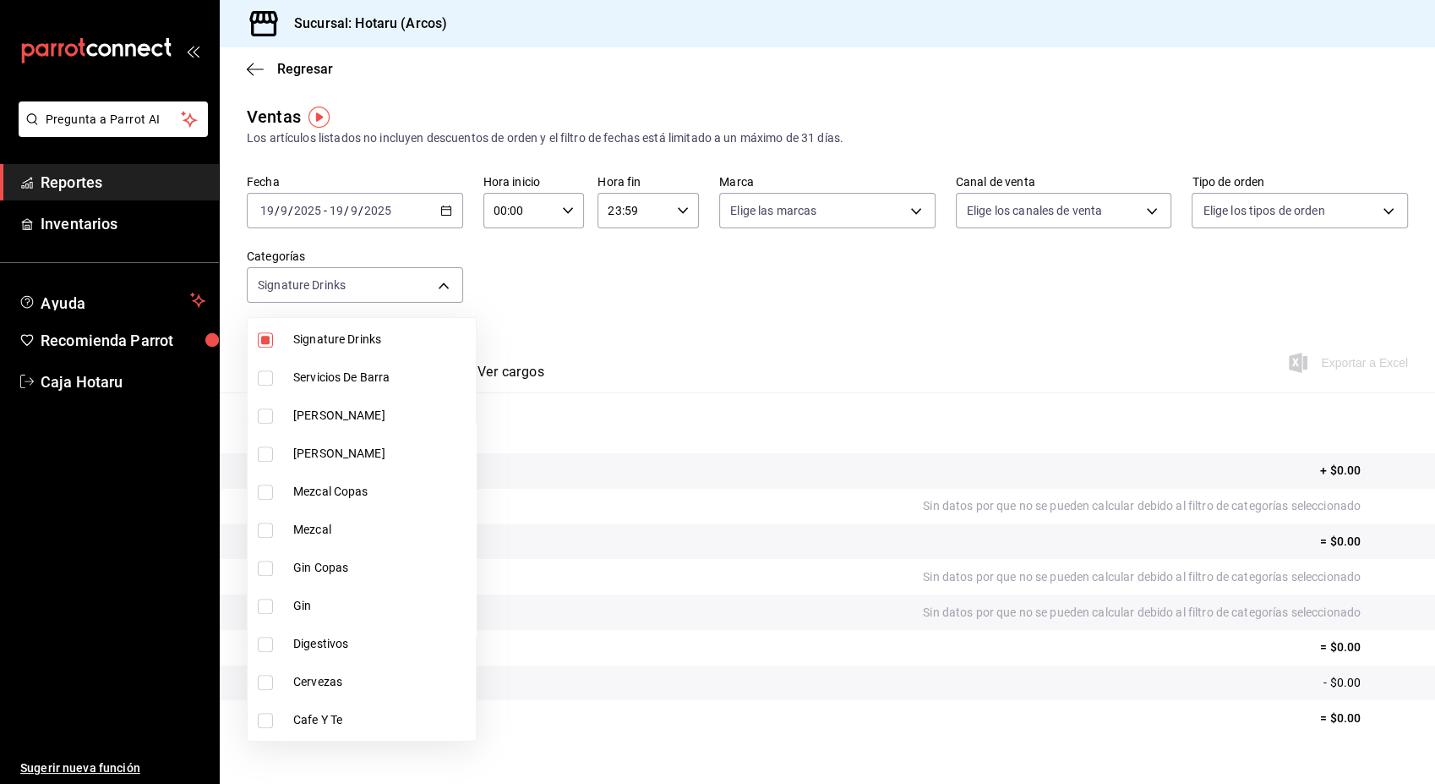
scroll to position [1021, 0]
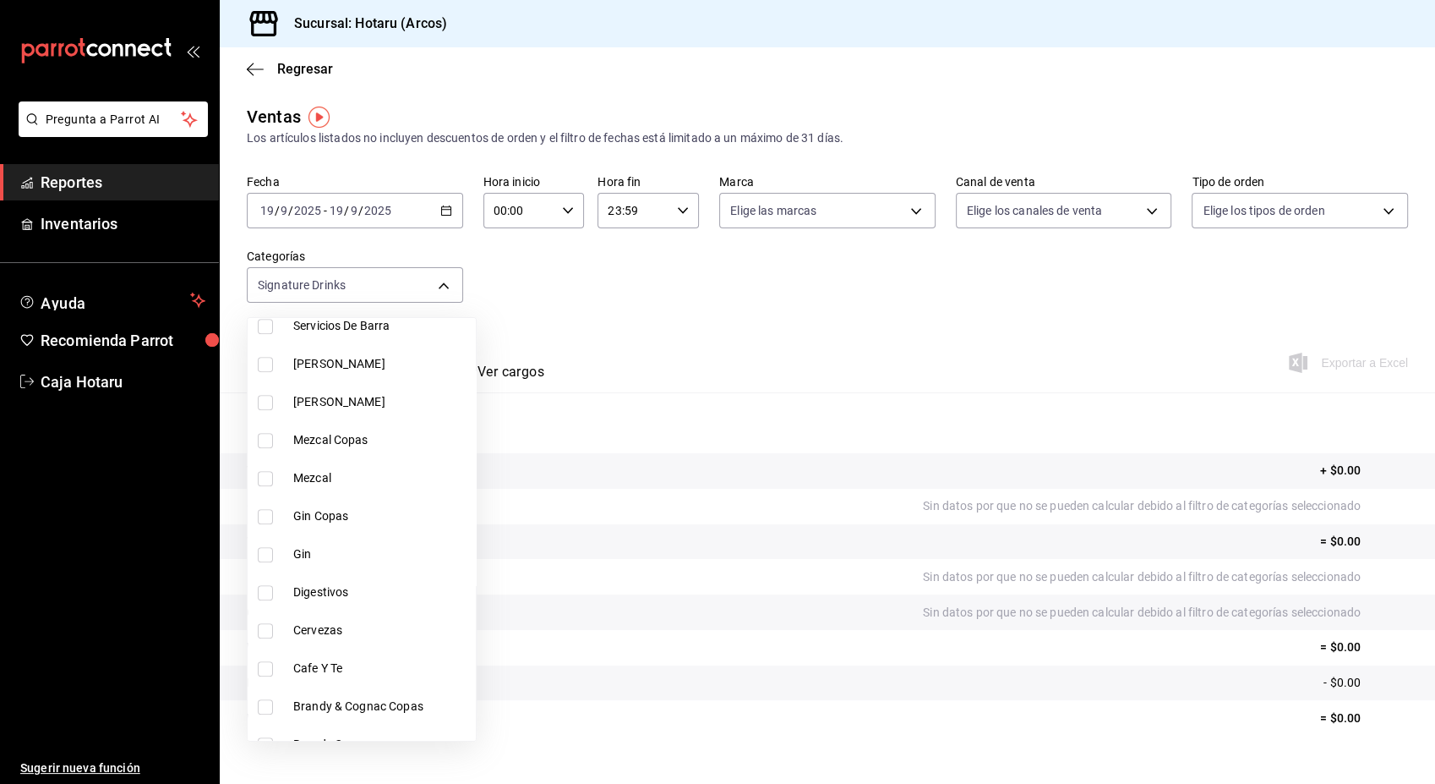
click at [263, 585] on input "checkbox" at bounding box center [265, 592] width 15 height 15
checkbox input "true"
type input "5307b469-9f11-48b6-9270-130bdb8be837,4fad770b-dbaa-4d21-ac20-ae956538371f"
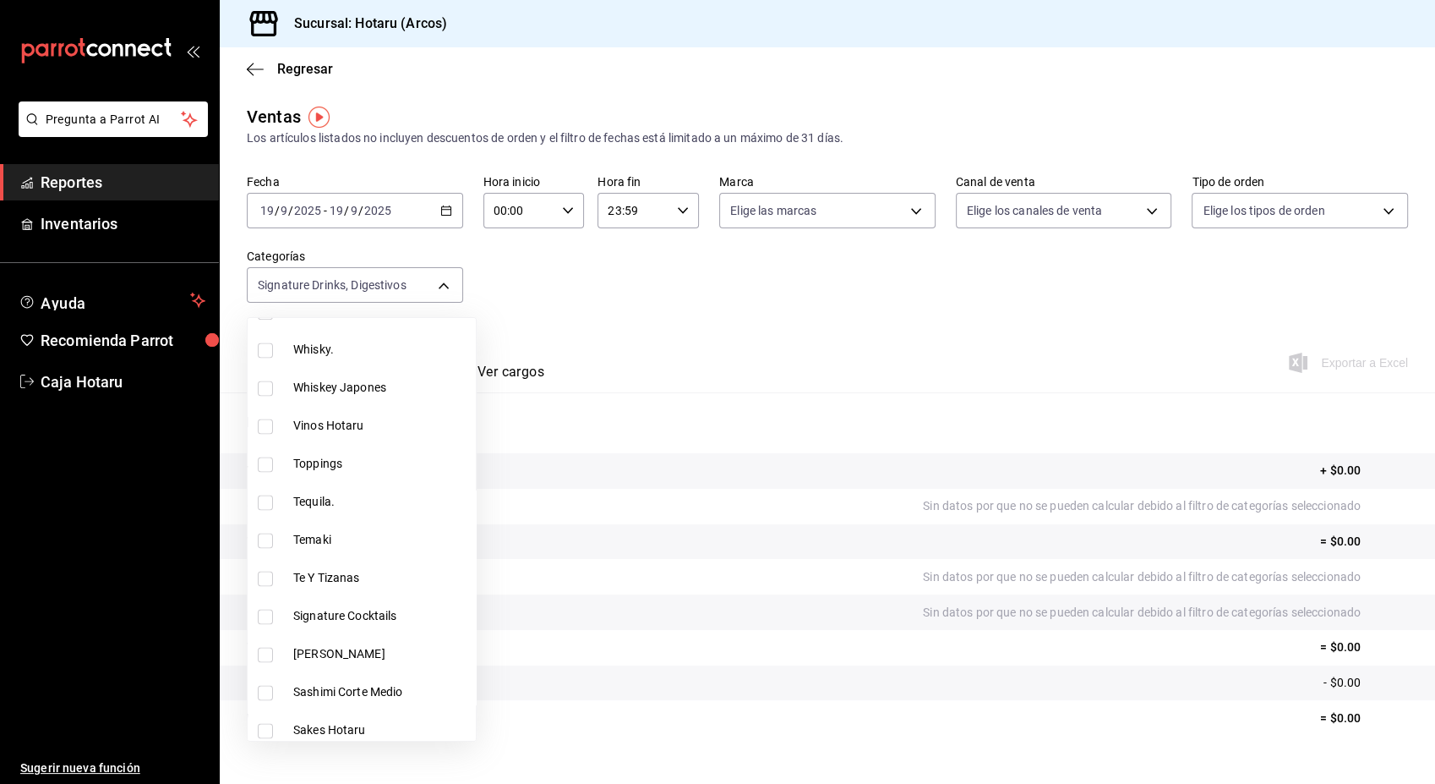
scroll to position [2416, 0]
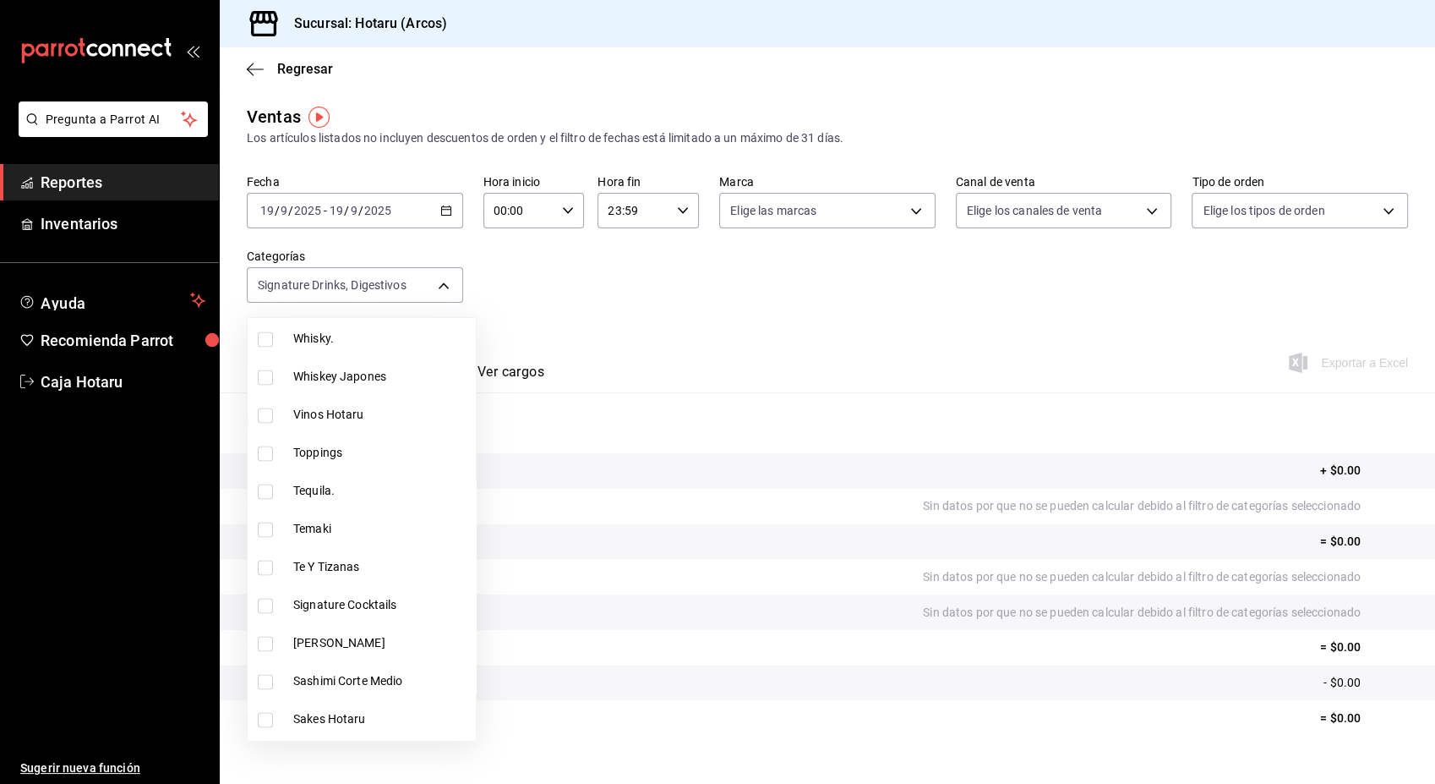
click at [260, 602] on input "checkbox" at bounding box center [265, 605] width 15 height 15
checkbox input "true"
type input "5307b469-9f11-48b6-9270-130bdb8be837,4fad770b-dbaa-4d21-ac20-ae956538371f,d405d…"
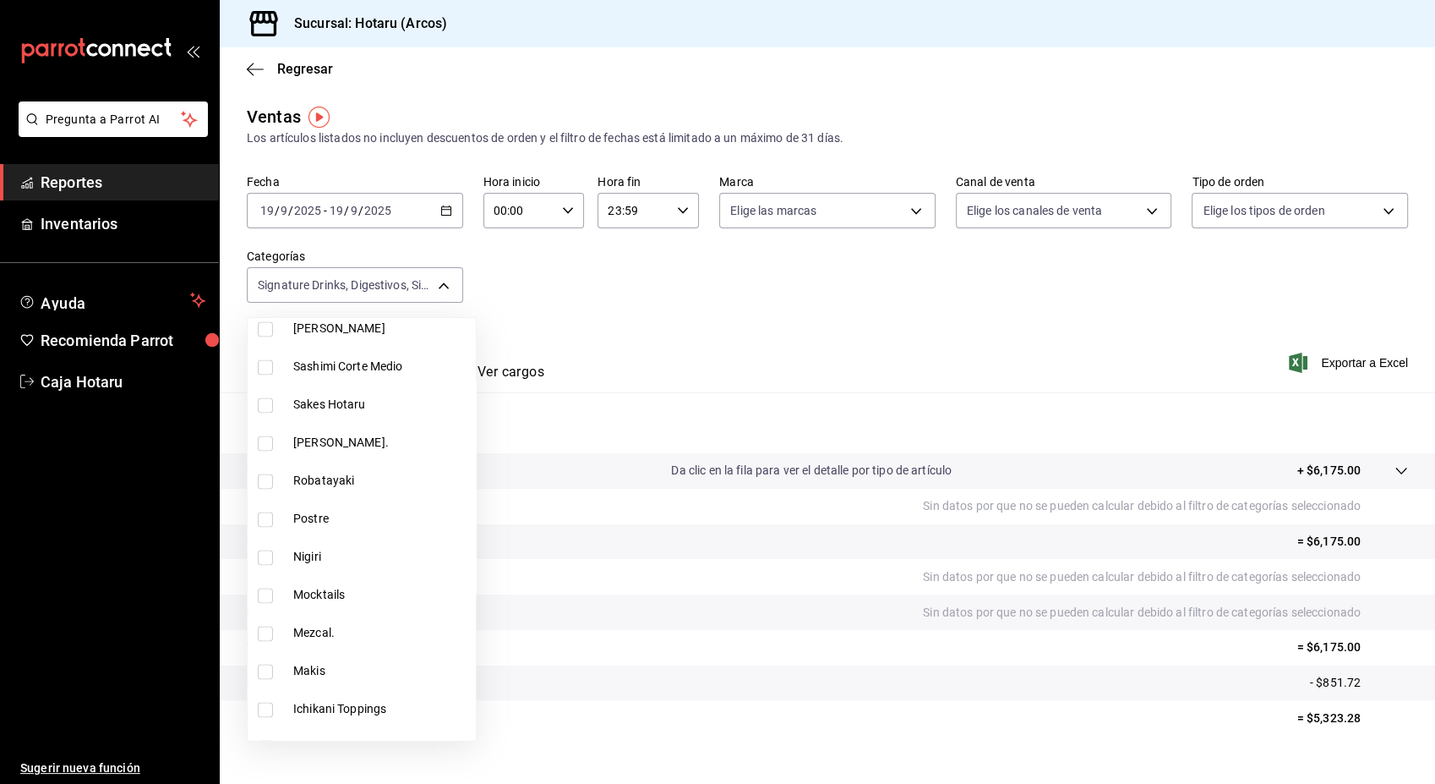
scroll to position [2737, 0]
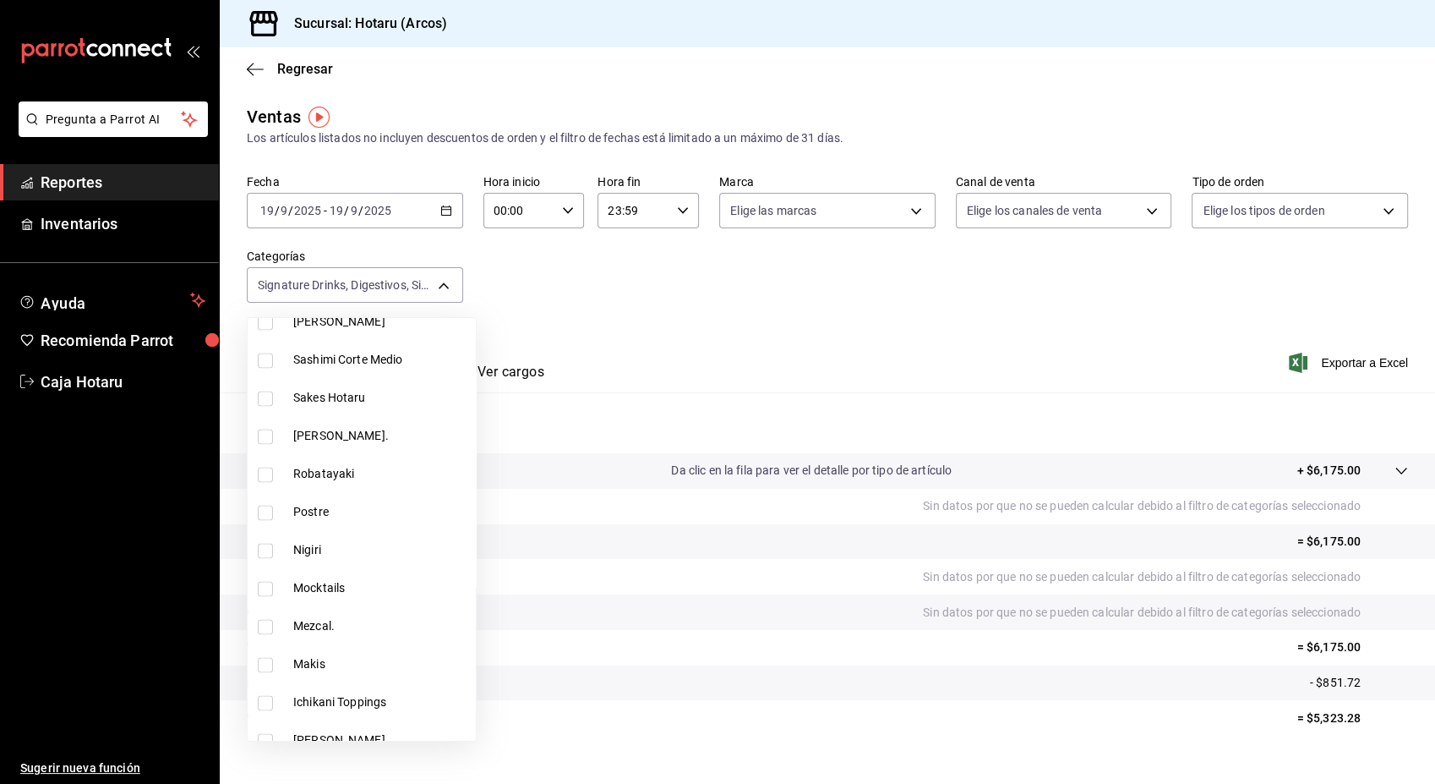
click at [264, 592] on input "checkbox" at bounding box center [265, 588] width 15 height 15
checkbox input "true"
type input "5307b469-9f11-48b6-9270-130bdb8be837,4fad770b-dbaa-4d21-ac20-ae956538371f,d405d…"
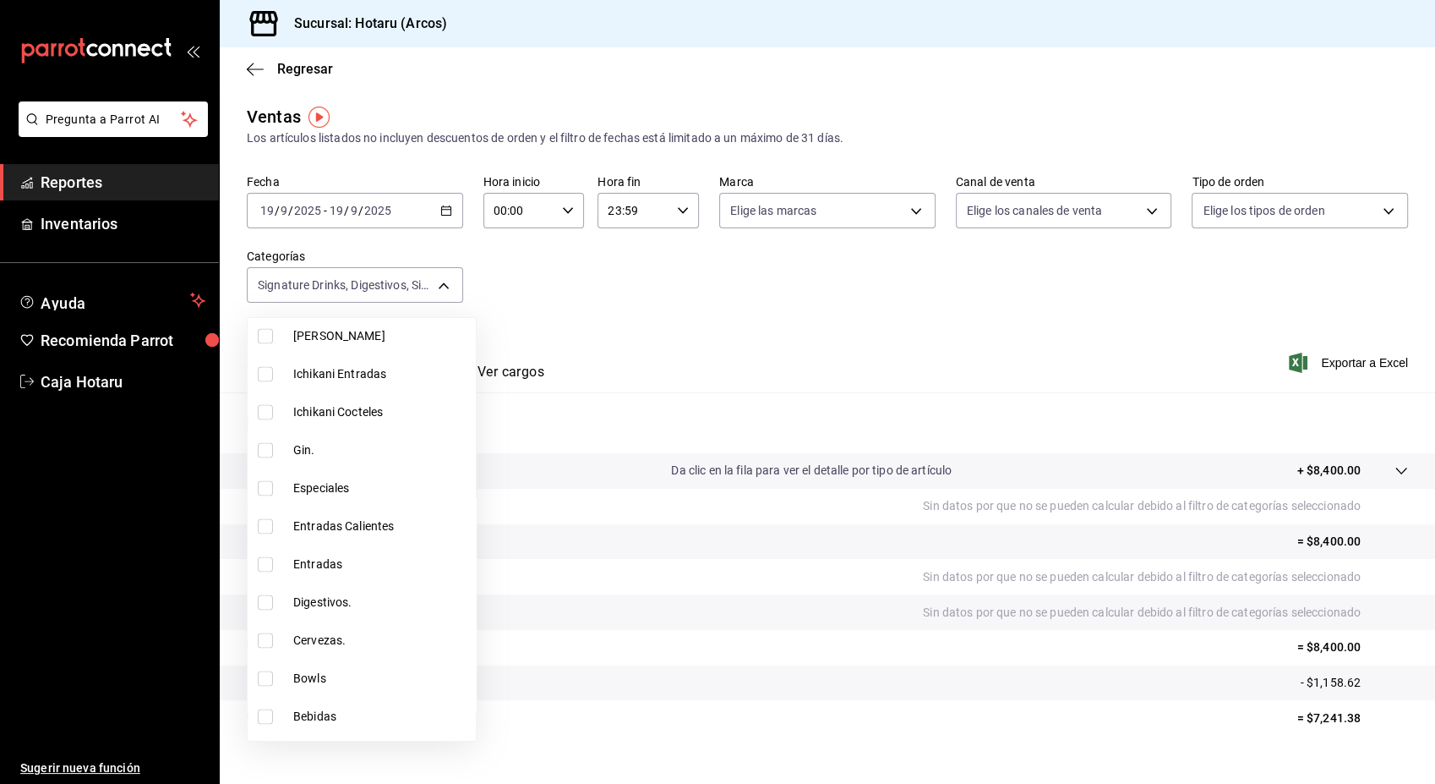
scroll to position [3287, 0]
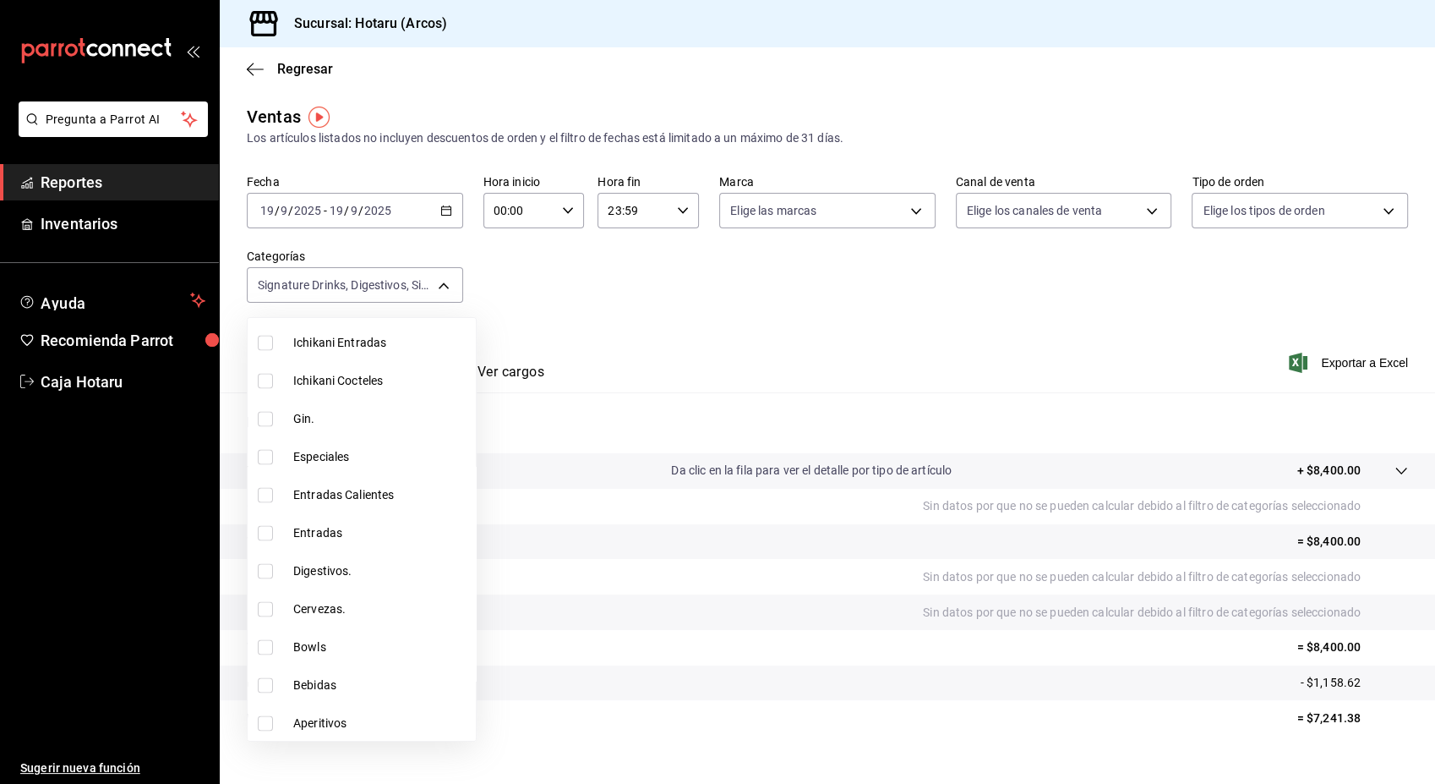
click at [262, 571] on input "checkbox" at bounding box center [265, 570] width 15 height 15
checkbox input "true"
type input "5307b469-9f11-48b6-9270-130bdb8be837,4fad770b-dbaa-4d21-ac20-ae956538371f,d405d…"
click at [265, 723] on input "checkbox" at bounding box center [265, 722] width 15 height 15
checkbox input "true"
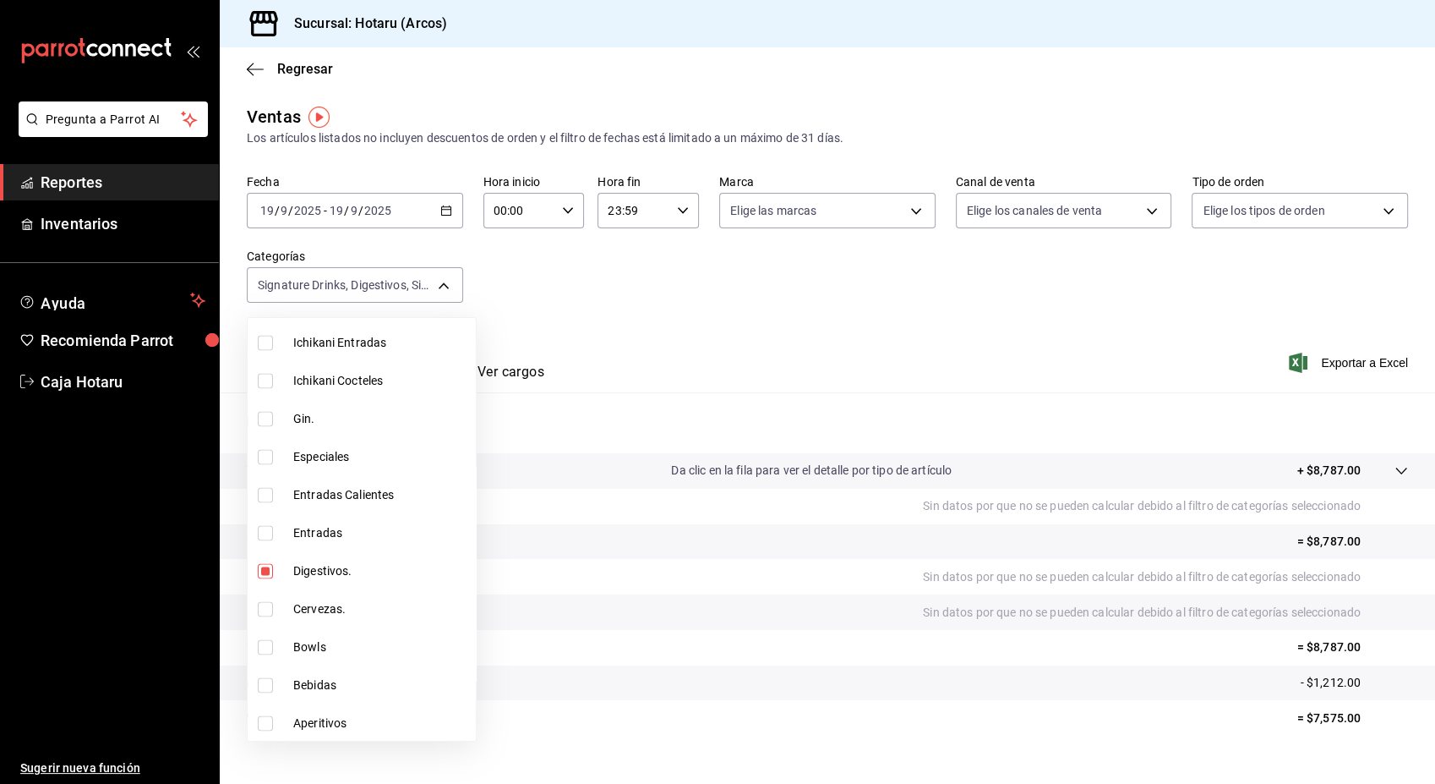
type input "5307b469-9f11-48b6-9270-130bdb8be837,4fad770b-dbaa-4d21-ac20-ae956538371f,d405d…"
click at [1346, 348] on div at bounding box center [717, 392] width 1435 height 784
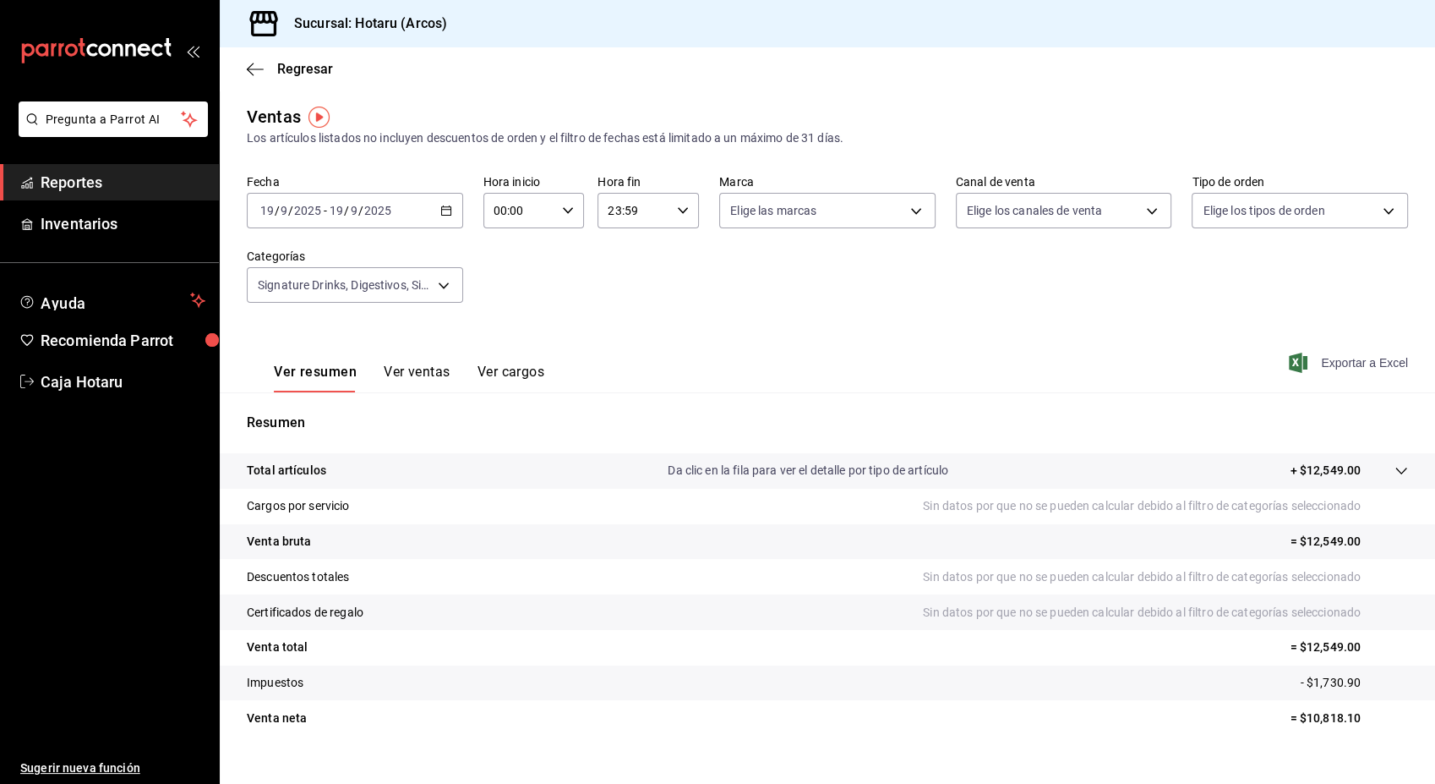
click at [1339, 358] on span "Exportar a Excel" at bounding box center [1350, 362] width 116 height 20
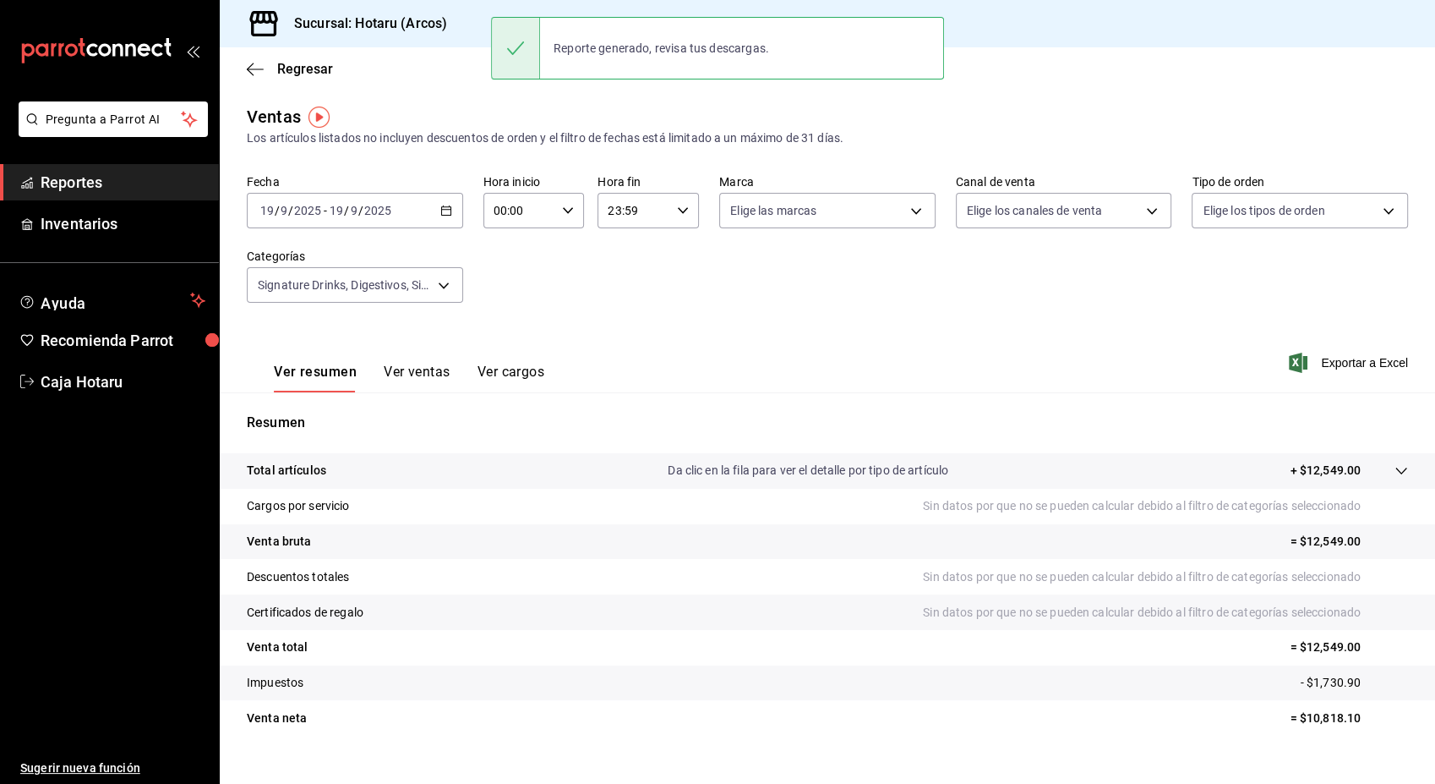
click at [730, 593] on tr "Descuentos totales Sin datos por que no se pueden calcular debido al filtro de …" at bounding box center [827, 577] width 1215 height 36
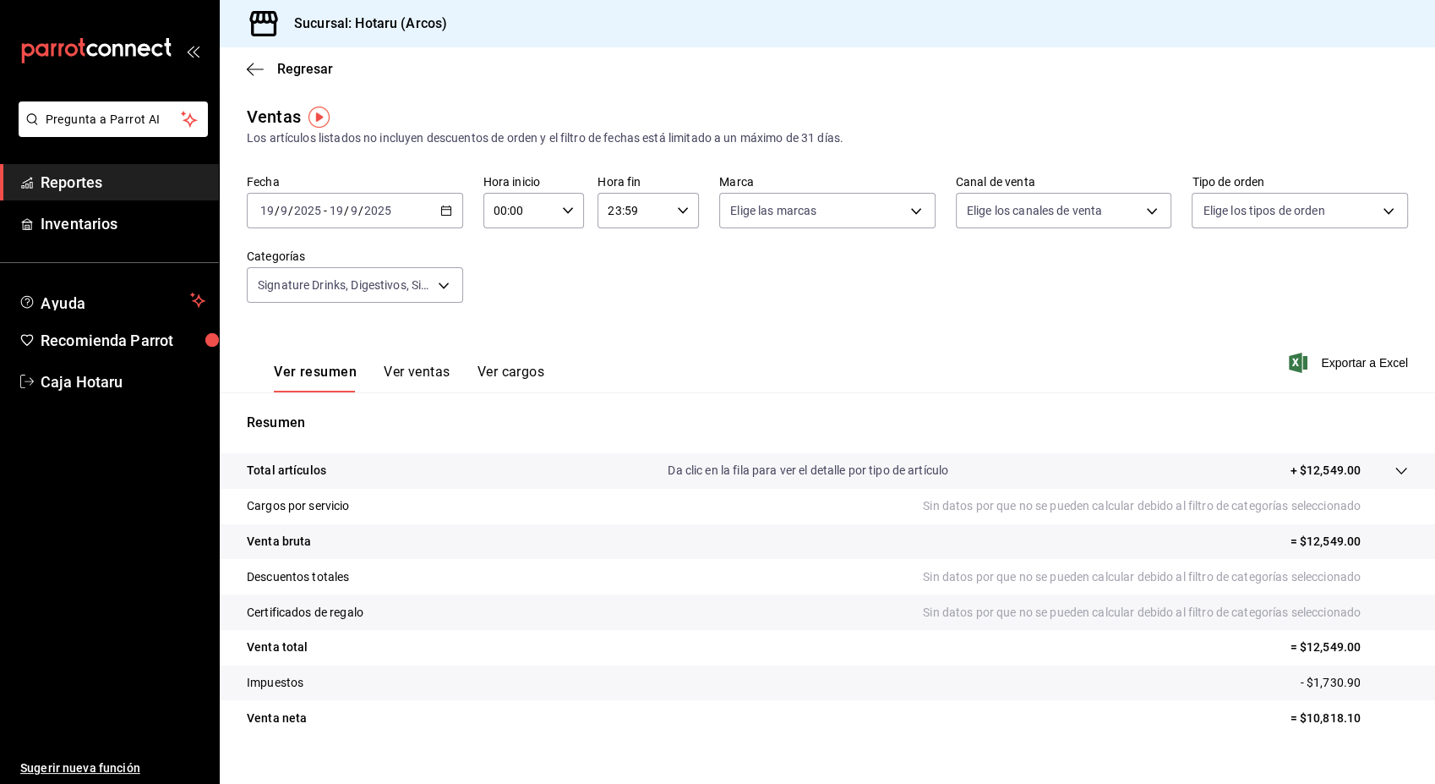
click at [450, 220] on div "[DATE] [DATE] - [DATE] [DATE]" at bounding box center [355, 211] width 216 height 36
click at [442, 215] on \(Stroke\) "button" at bounding box center [446, 210] width 10 height 9
click at [359, 407] on span "Rango de fechas" at bounding box center [326, 414] width 131 height 18
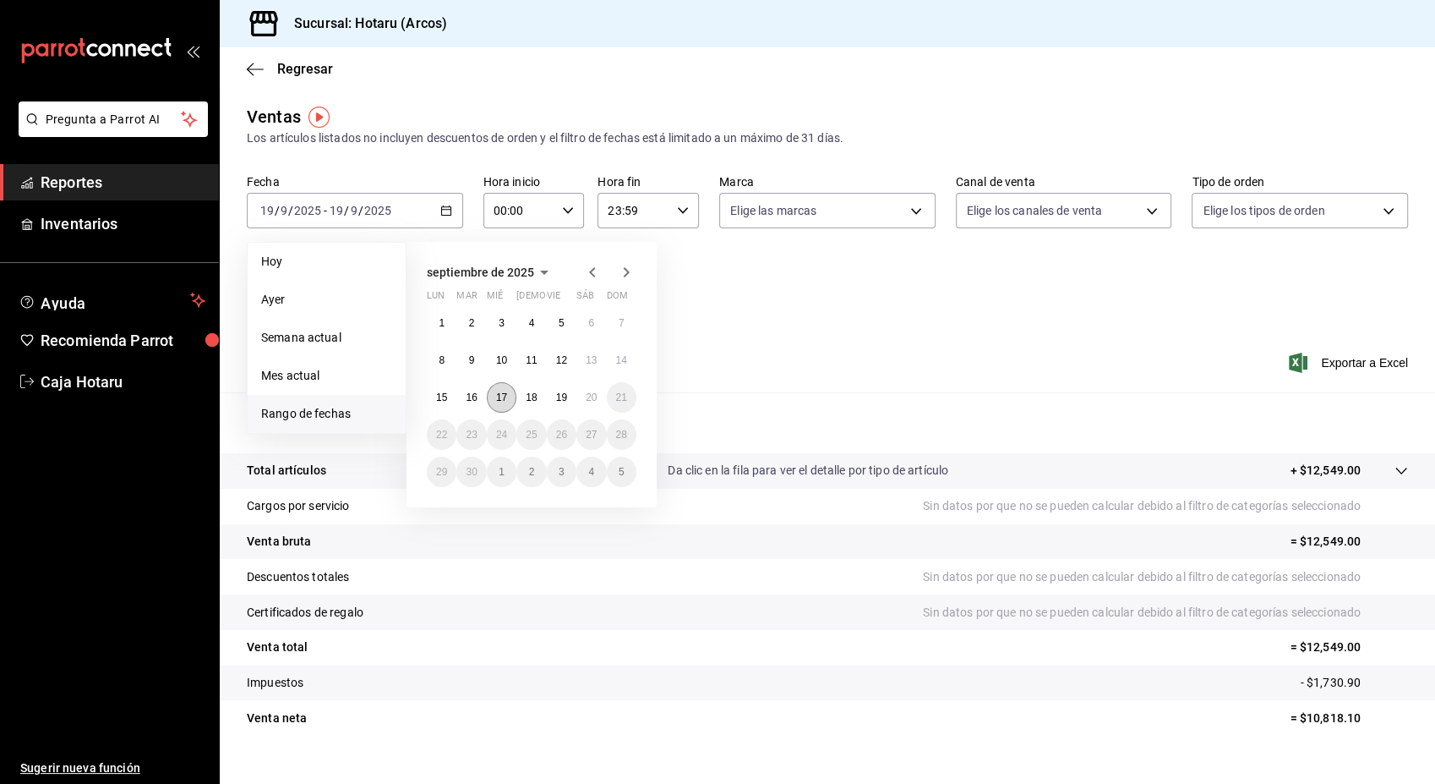
click at [497, 392] on abbr "17" at bounding box center [501, 397] width 11 height 12
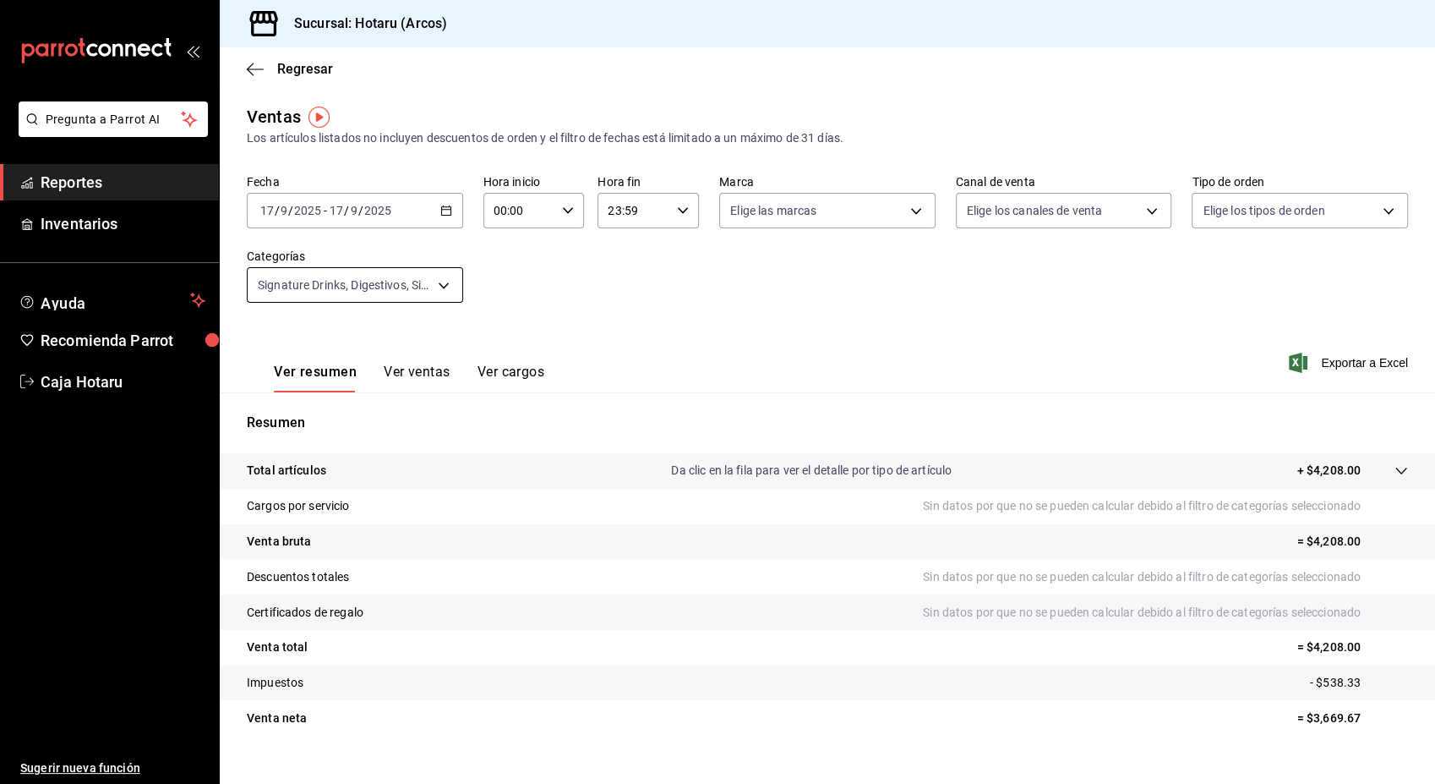
click at [438, 286] on body "Pregunta a Parrot AI Reportes Inventarios Ayuda Recomienda Parrot Caja Hotaru S…" at bounding box center [717, 392] width 1435 height 784
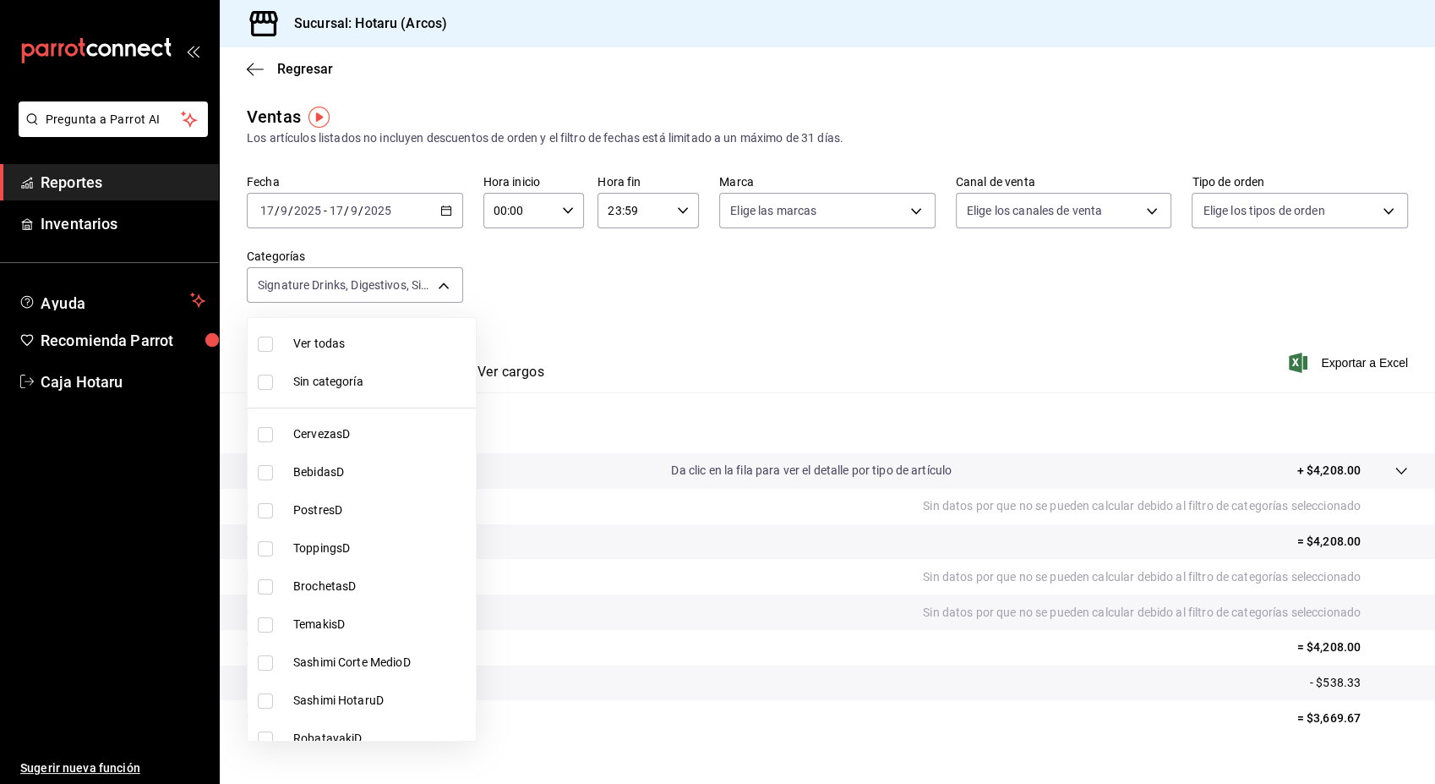
click at [265, 347] on input "checkbox" at bounding box center [265, 343] width 15 height 15
checkbox input "true"
type input "776622e4-7a05-47c6-ac4f-288bb23805c5,088c5992-2a6a-49aa-a30a-79c682d9baec,18867…"
checkbox input "true"
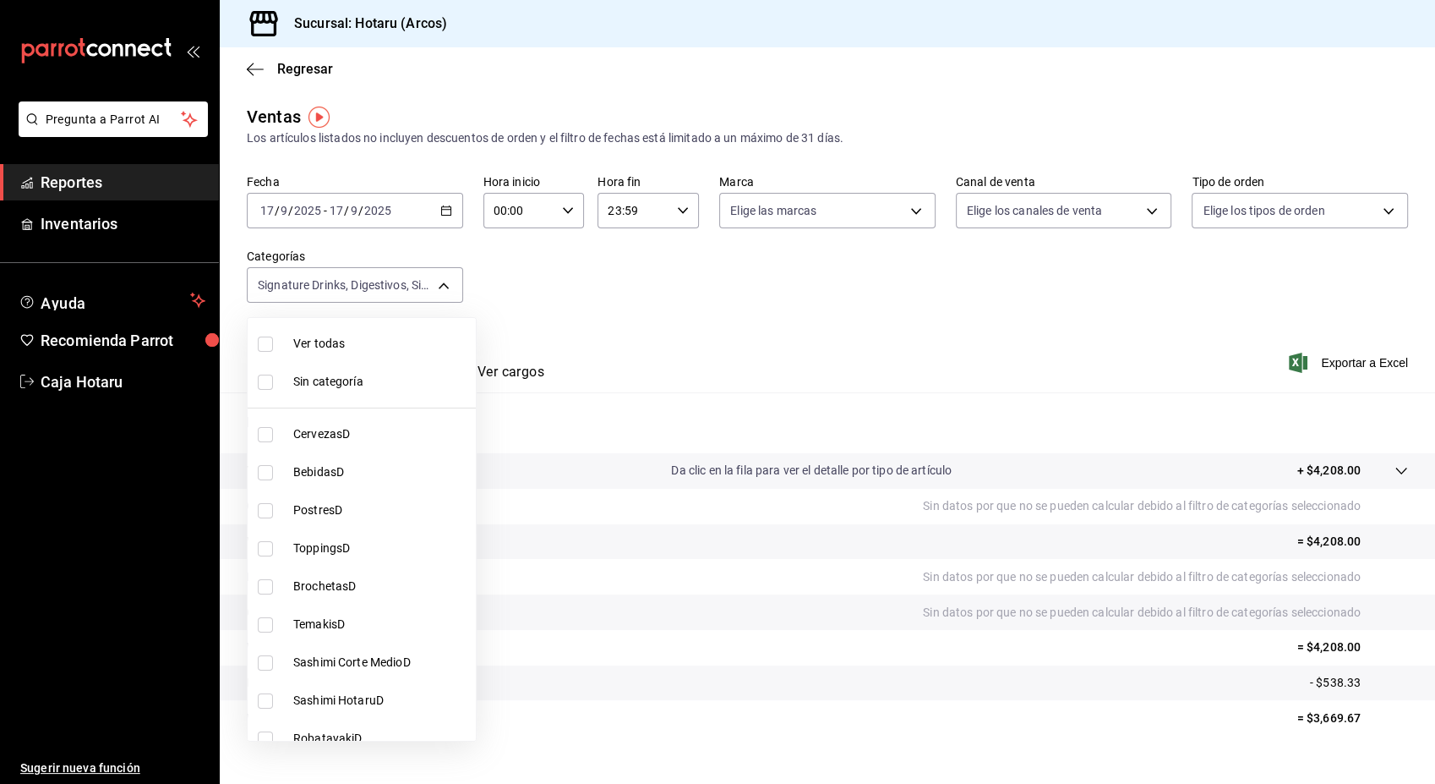
checkbox input "true"
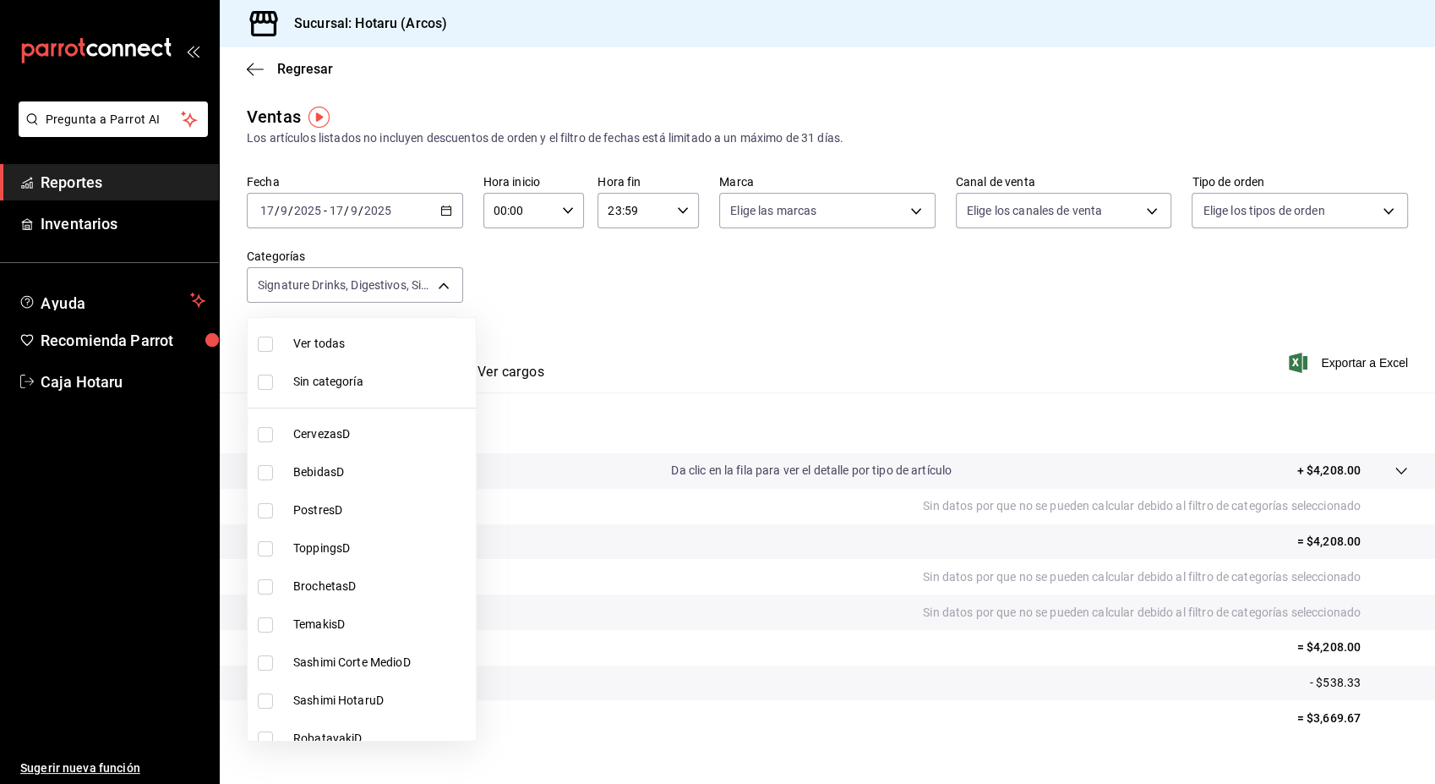
checkbox input "true"
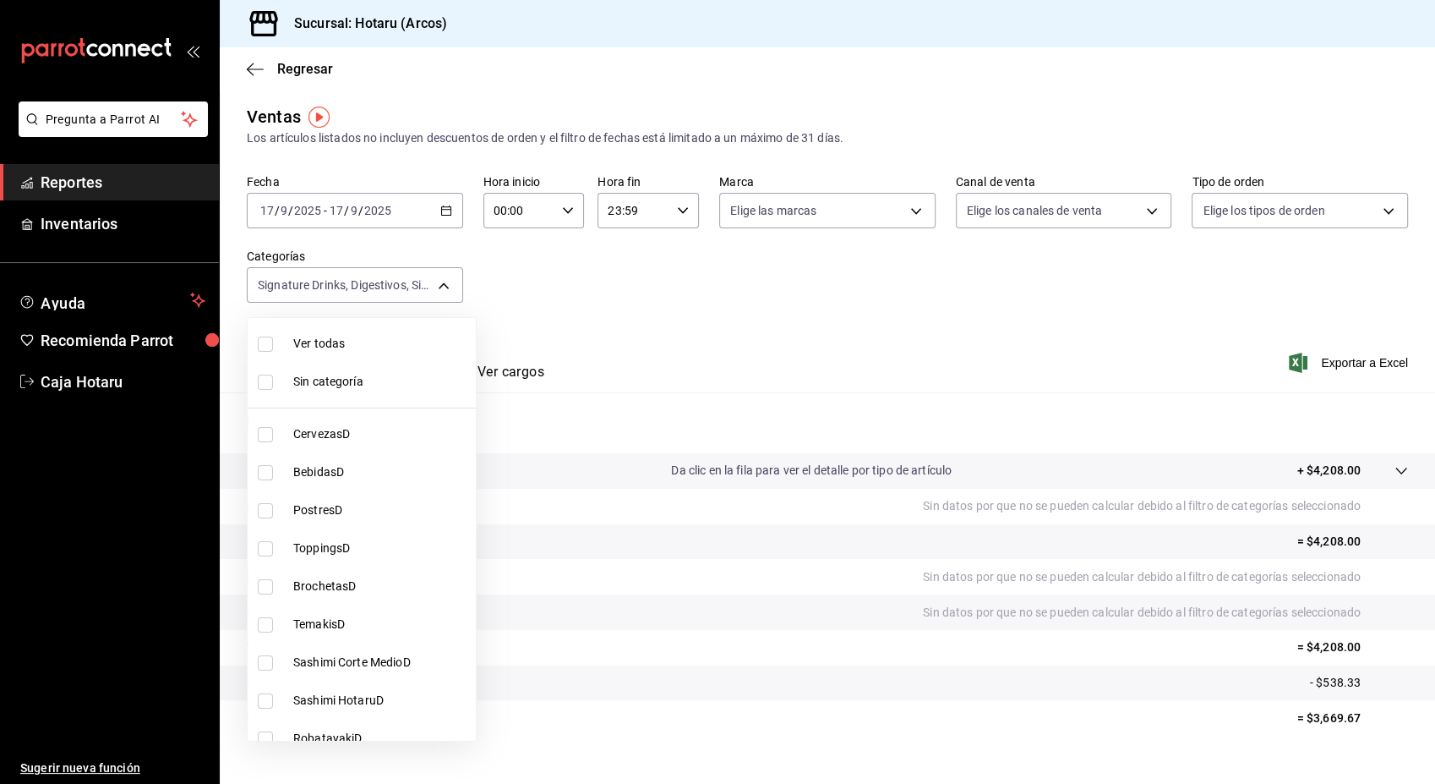
checkbox input "true"
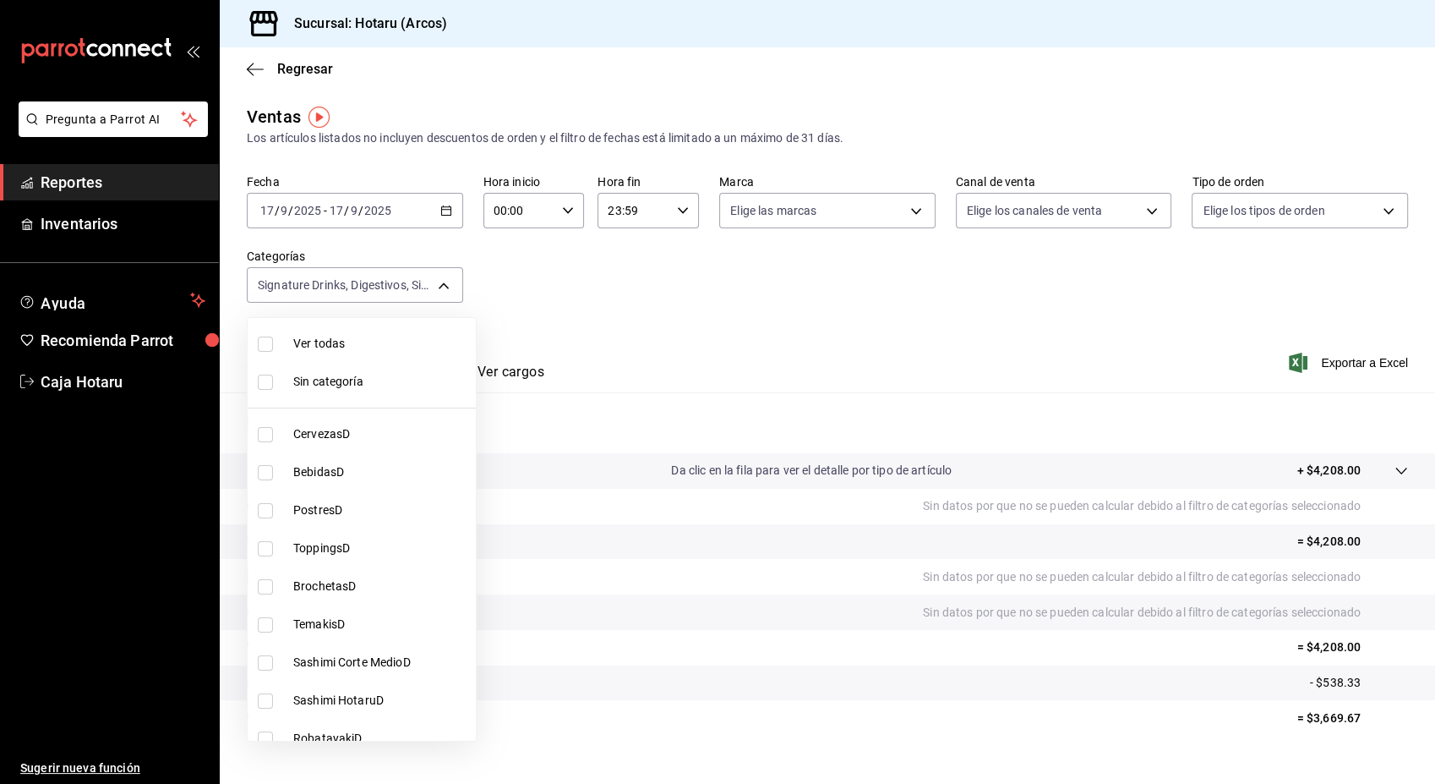
checkbox input "true"
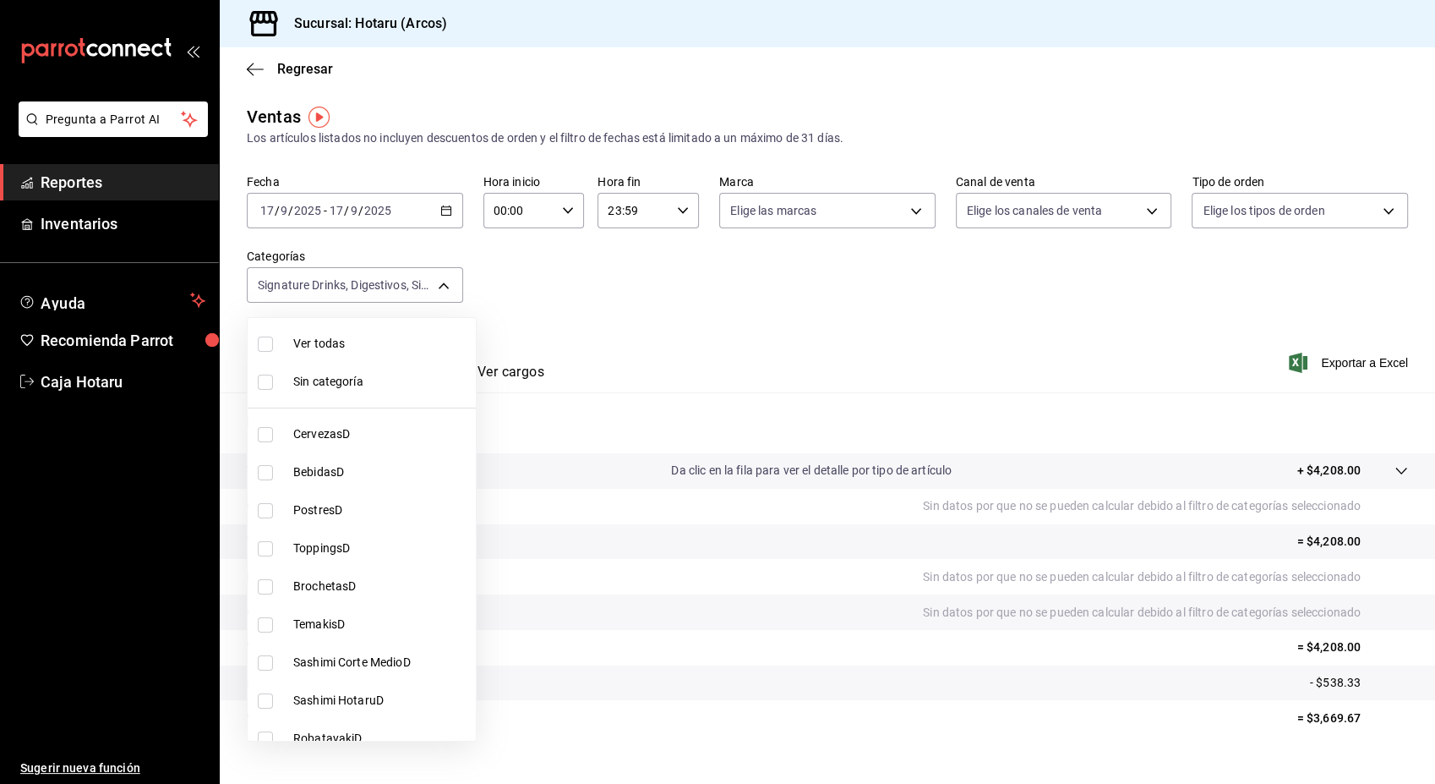
checkbox input "true"
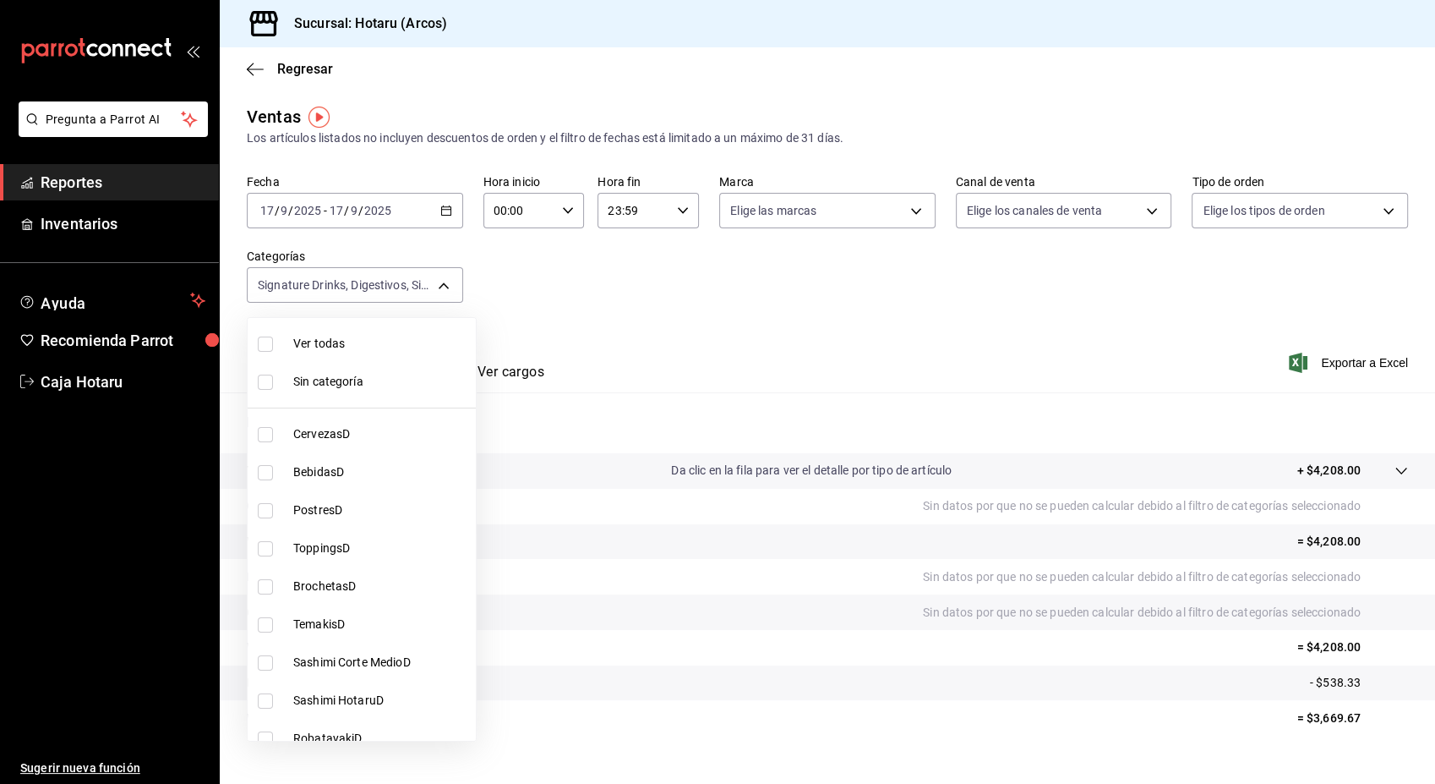
checkbox input "true"
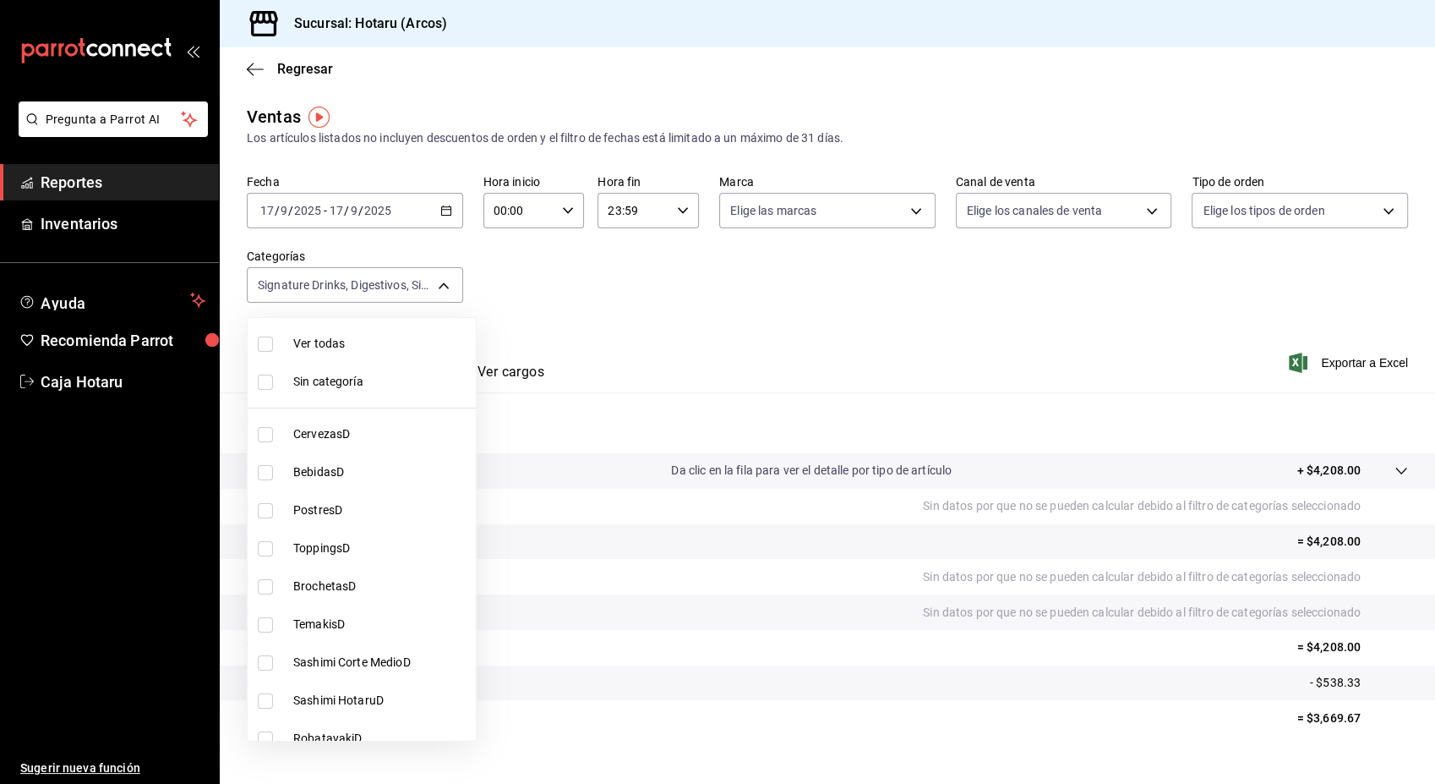
checkbox input "true"
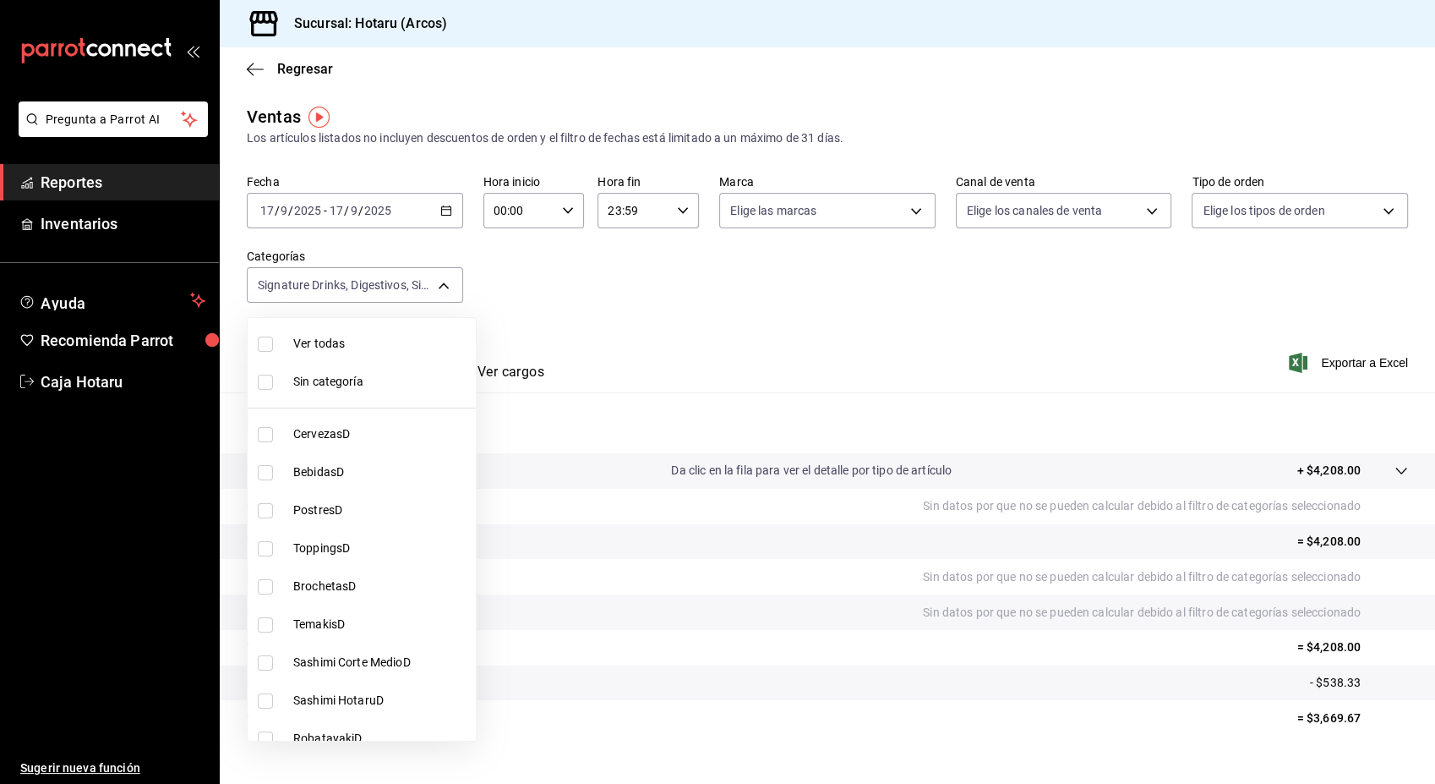
checkbox input "true"
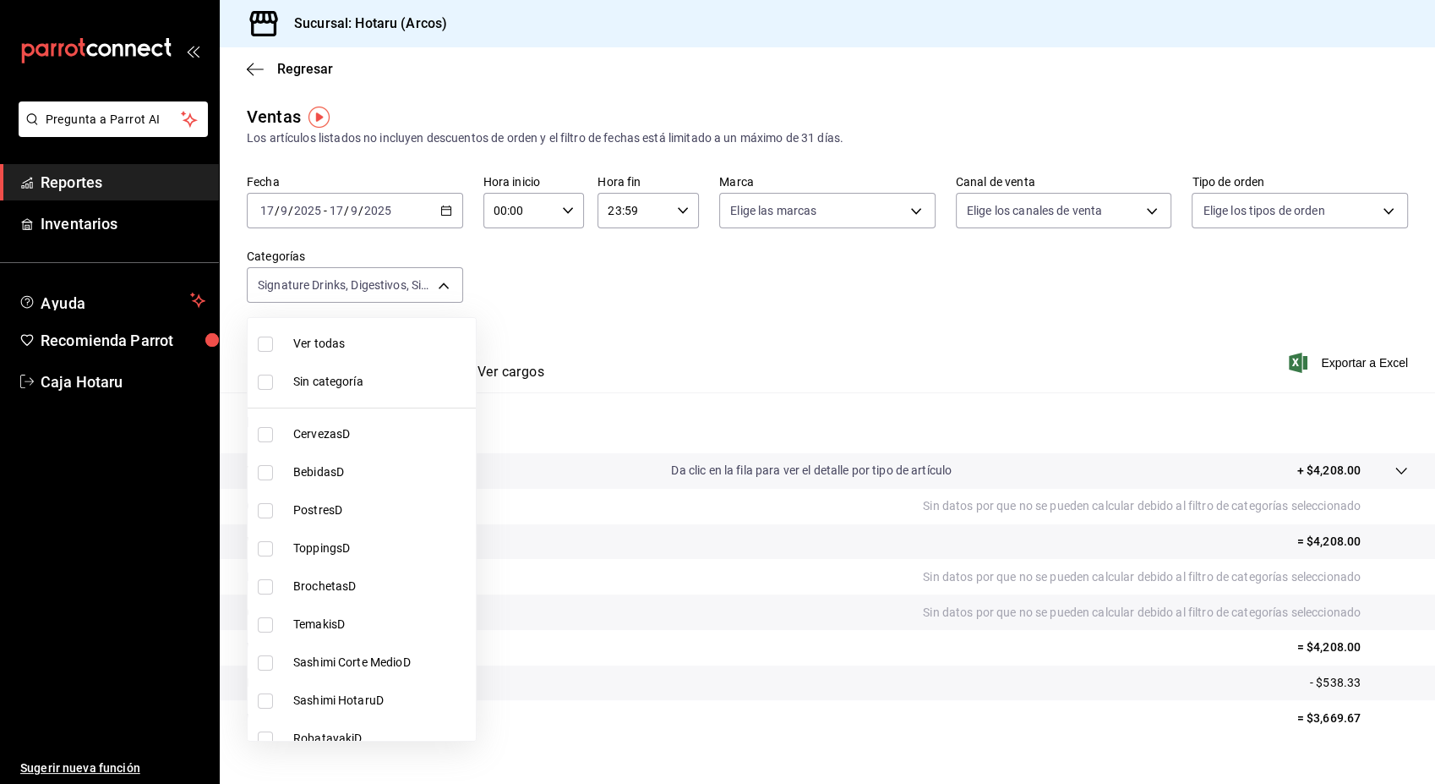
checkbox input "true"
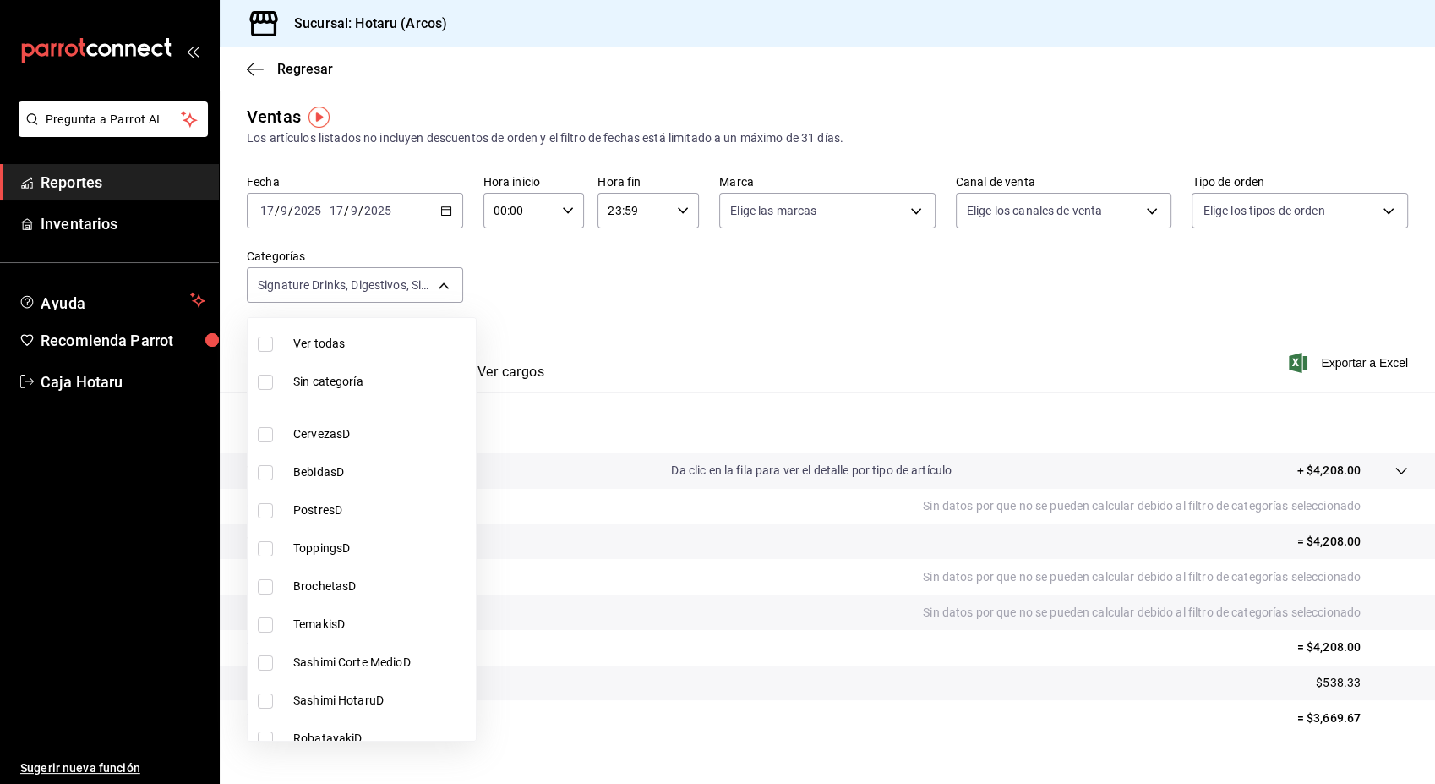
checkbox input "true"
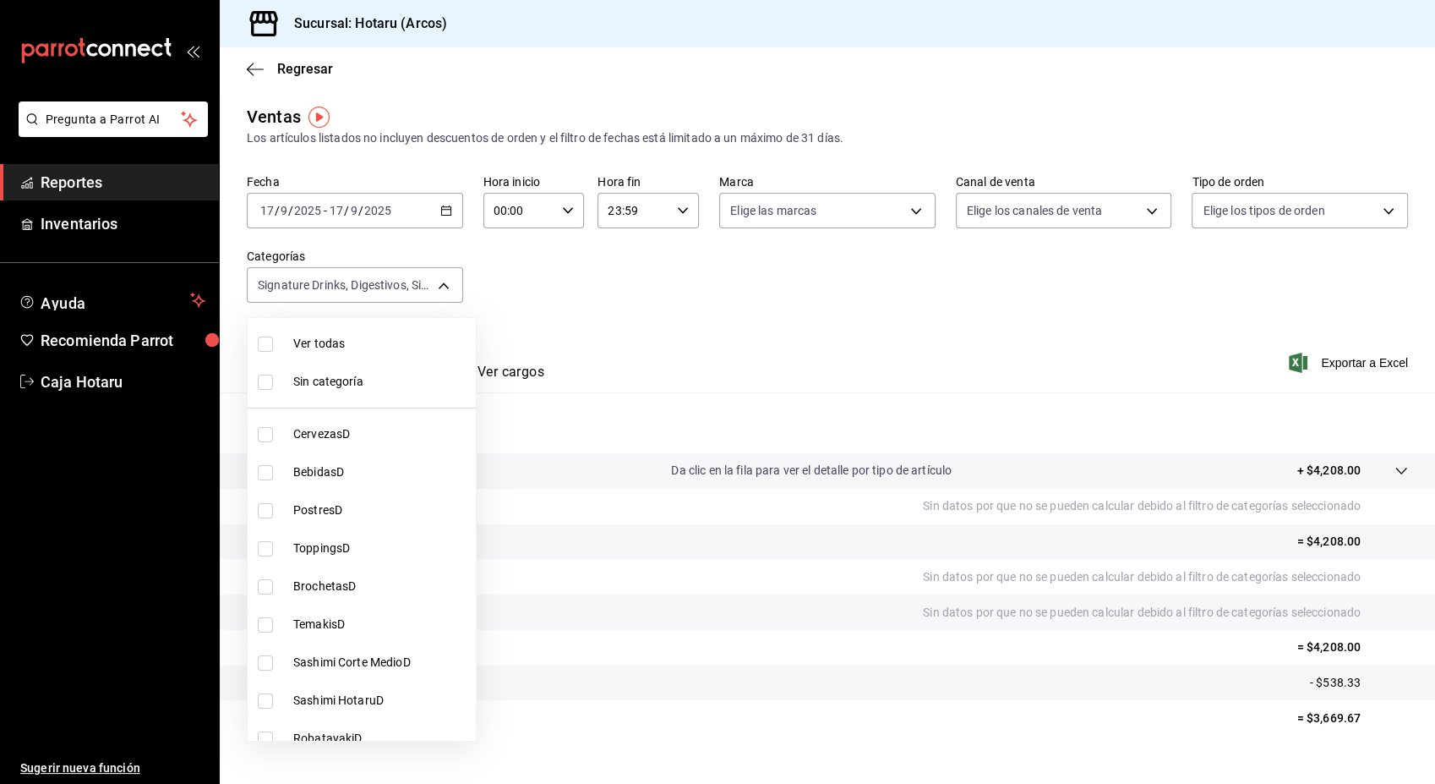
checkbox input "true"
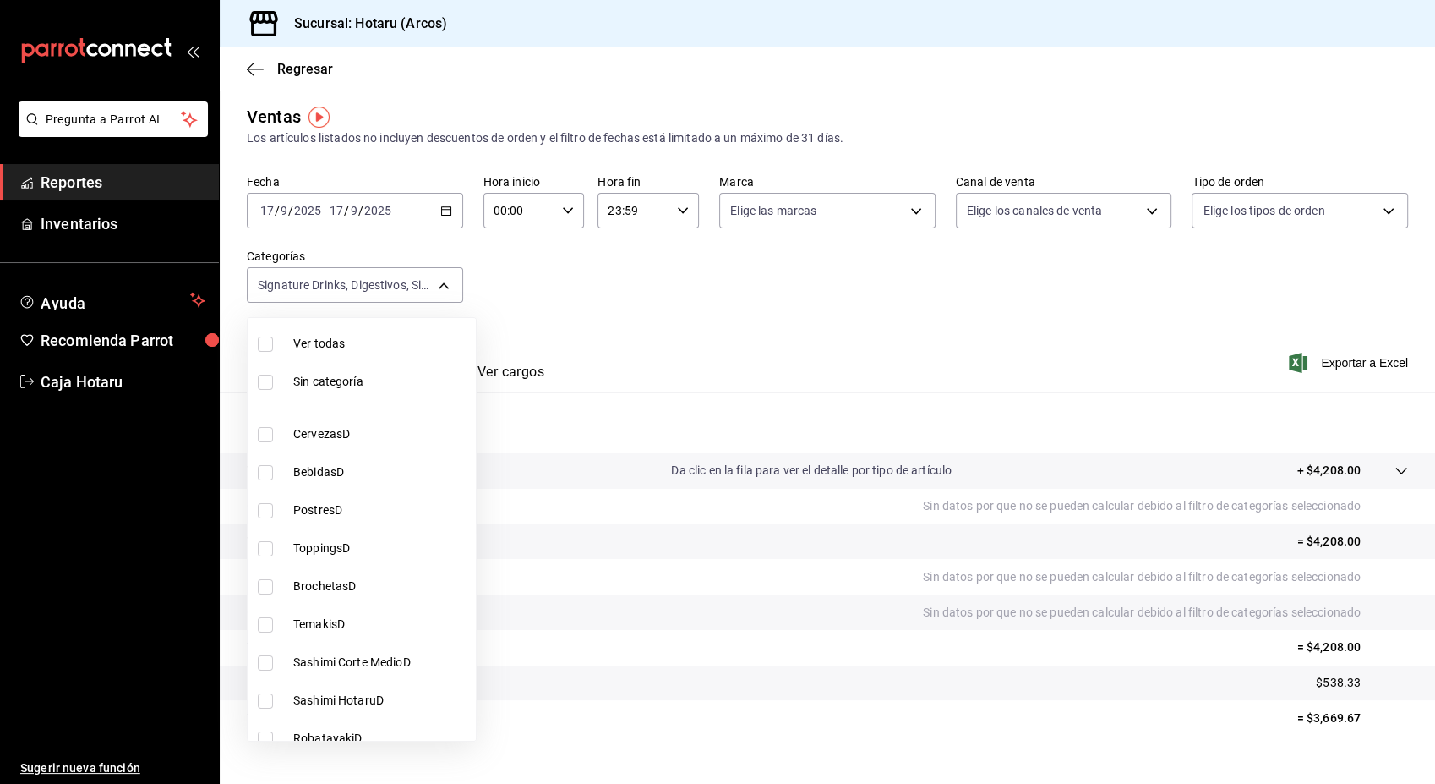
checkbox input "true"
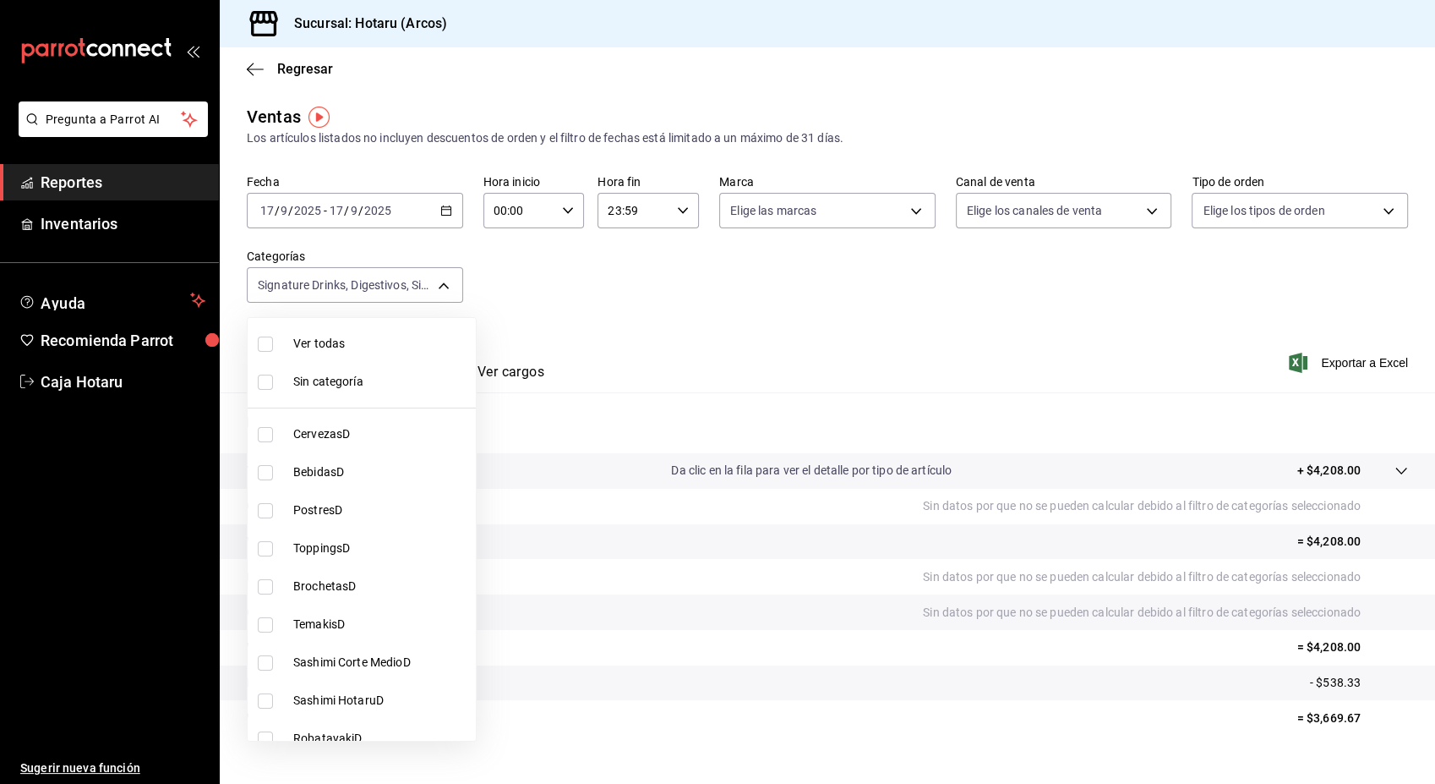
checkbox input "true"
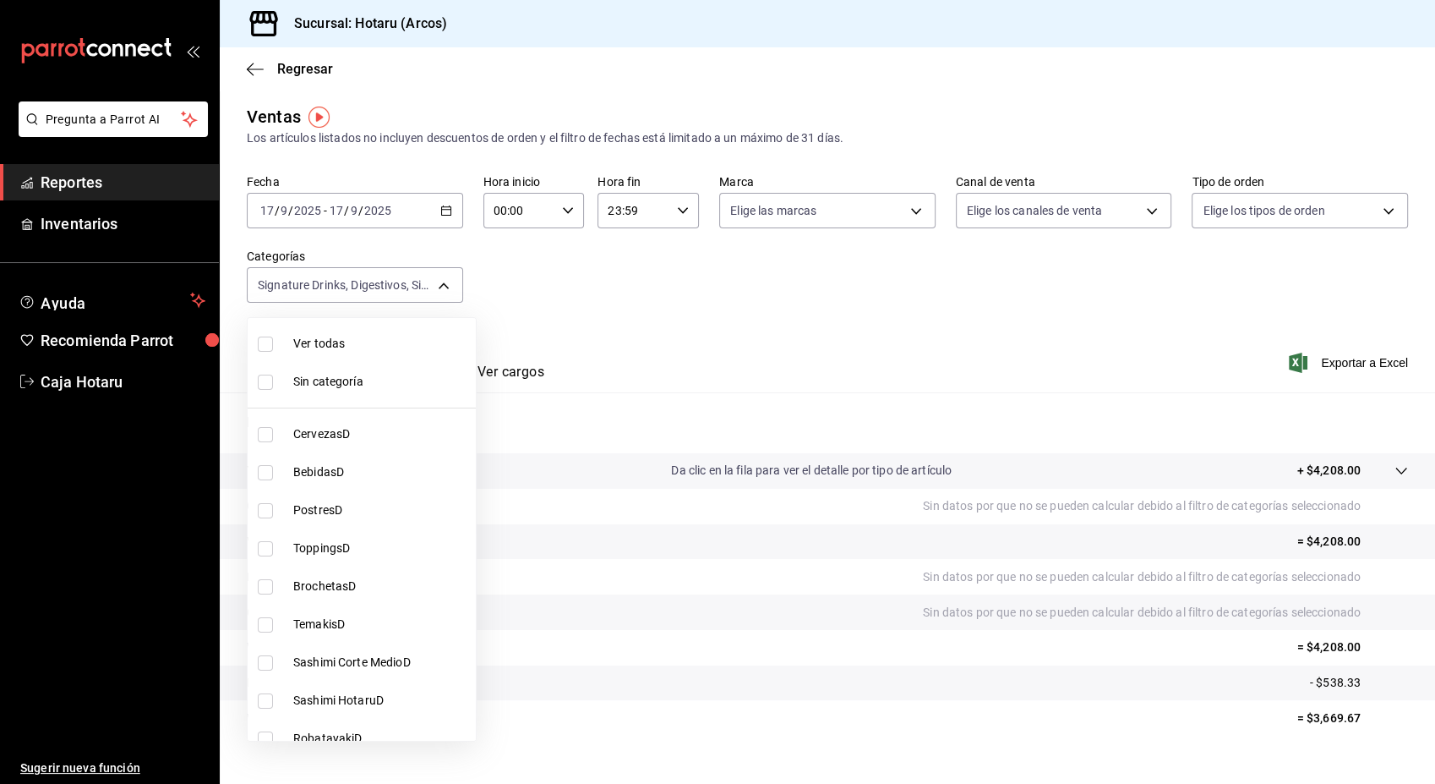
checkbox input "true"
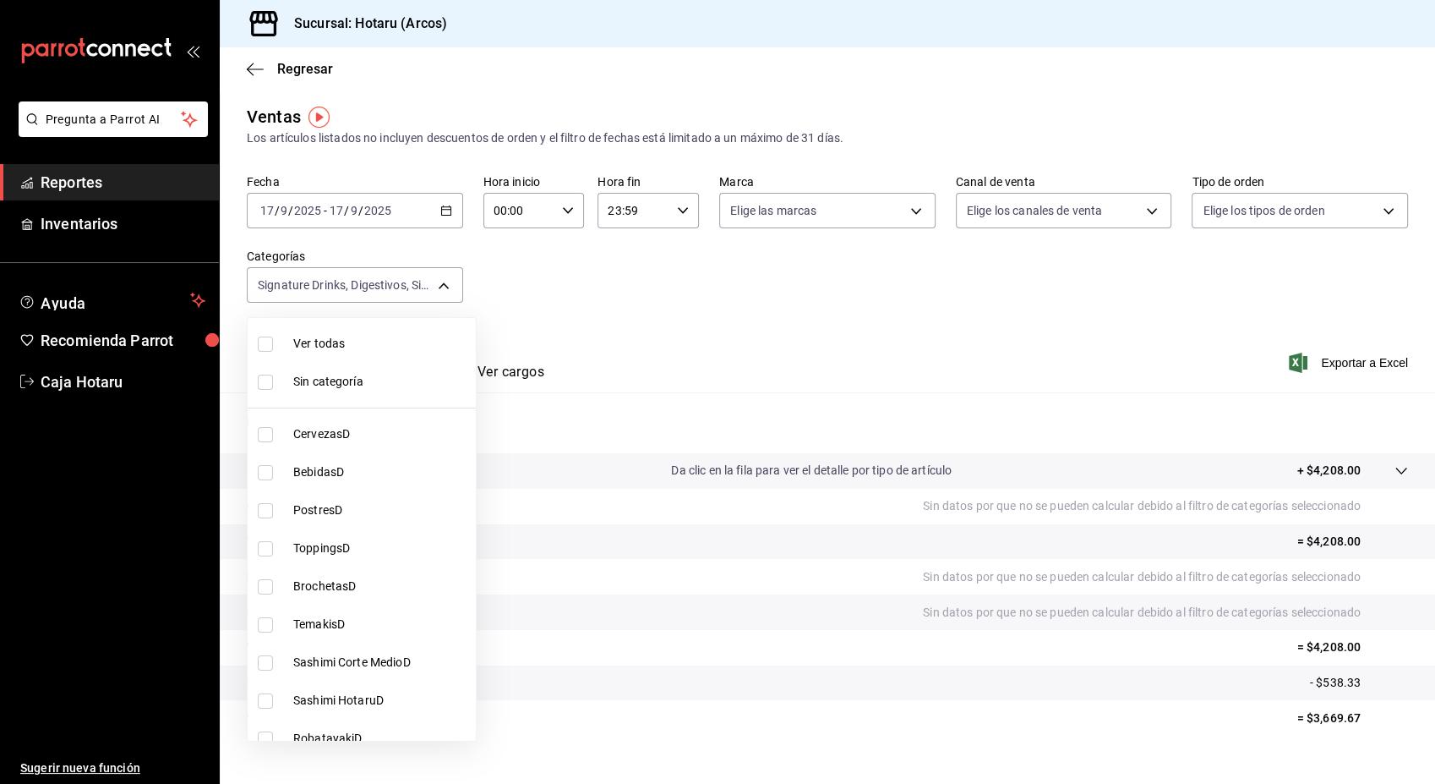
checkbox input "true"
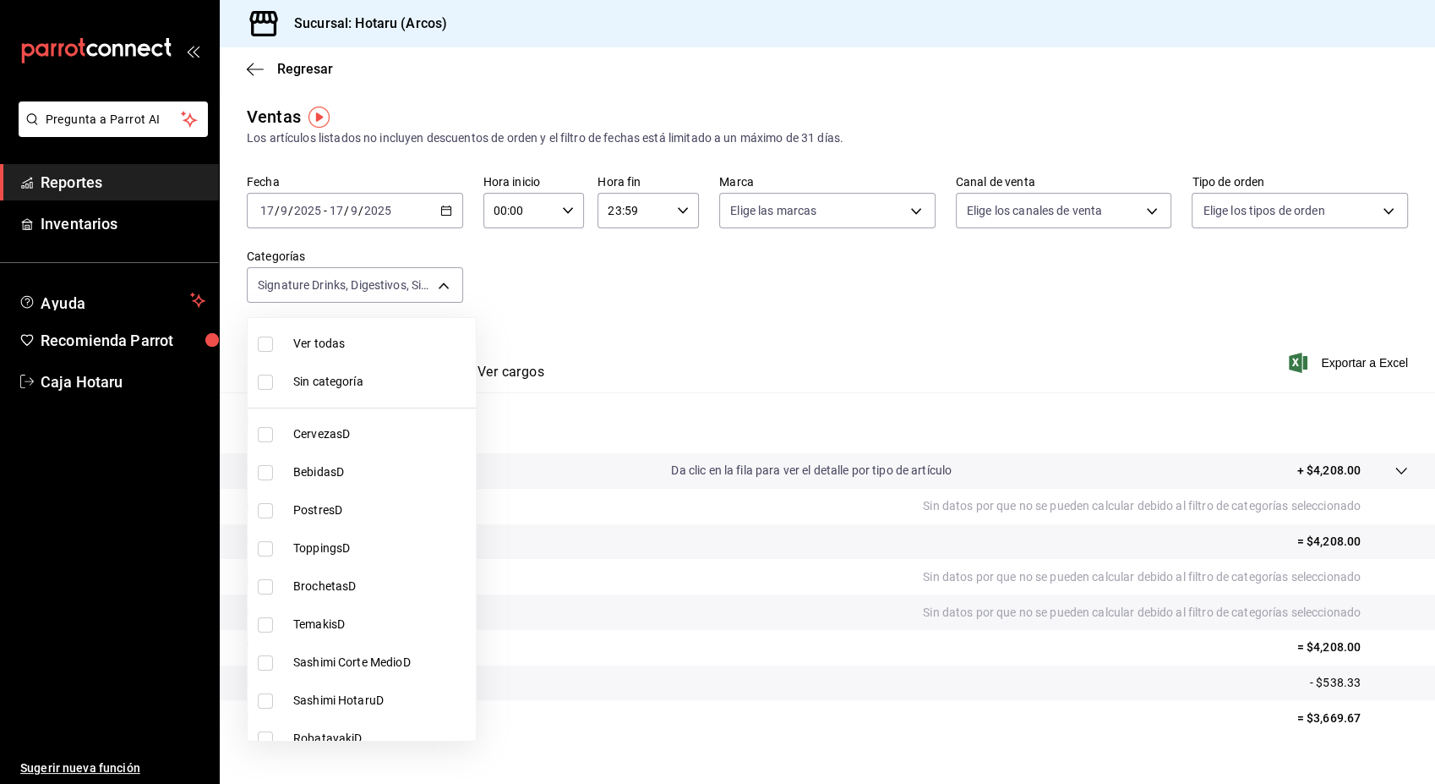
checkbox input "true"
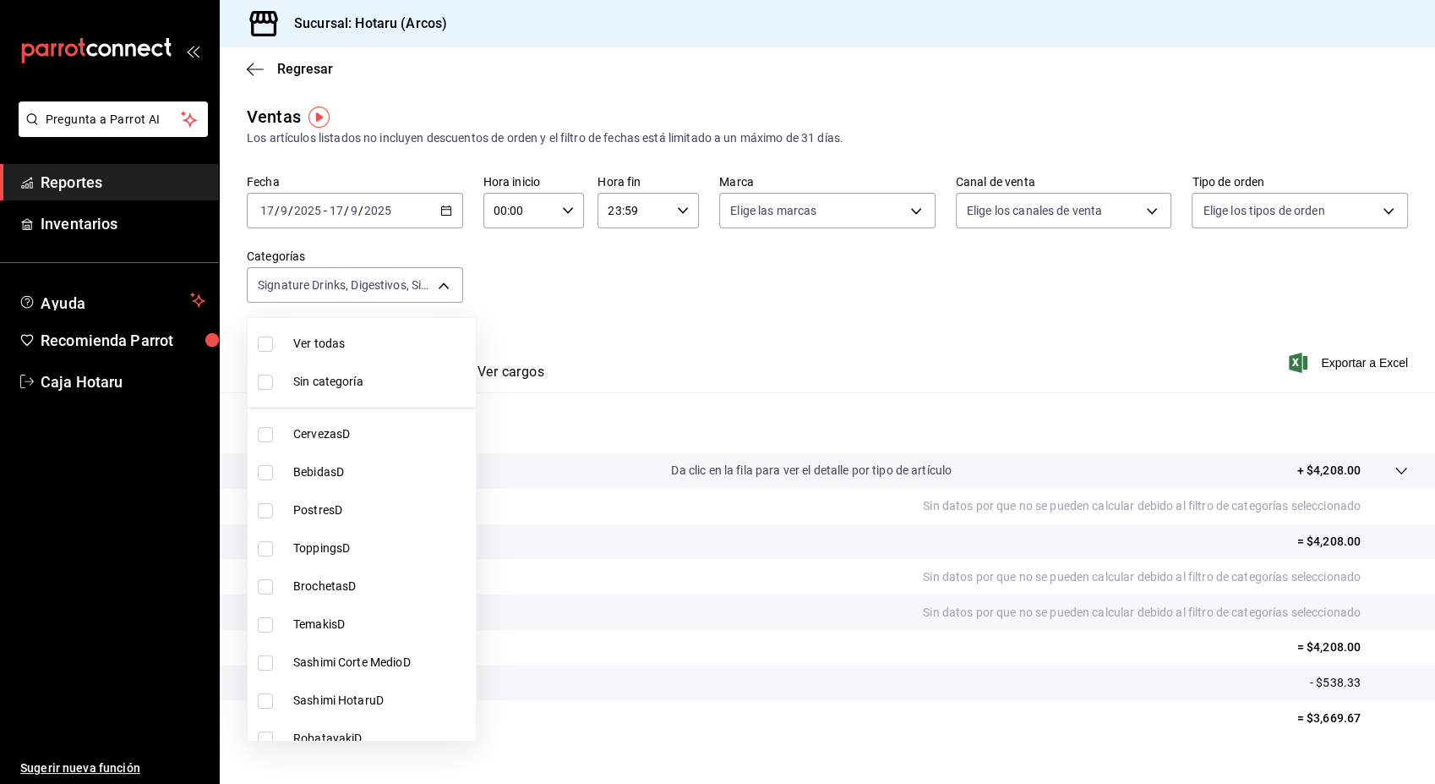
checkbox input "true"
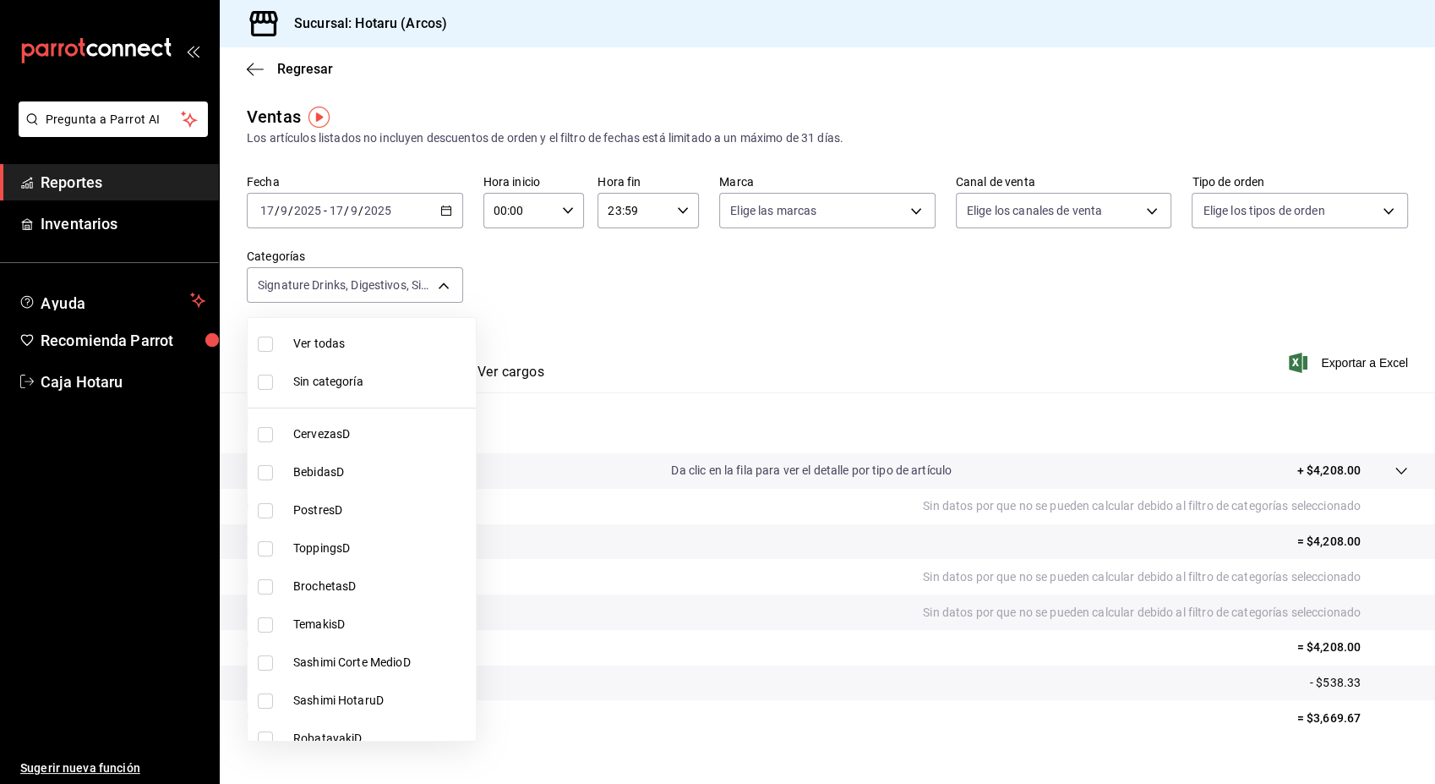
checkbox input "true"
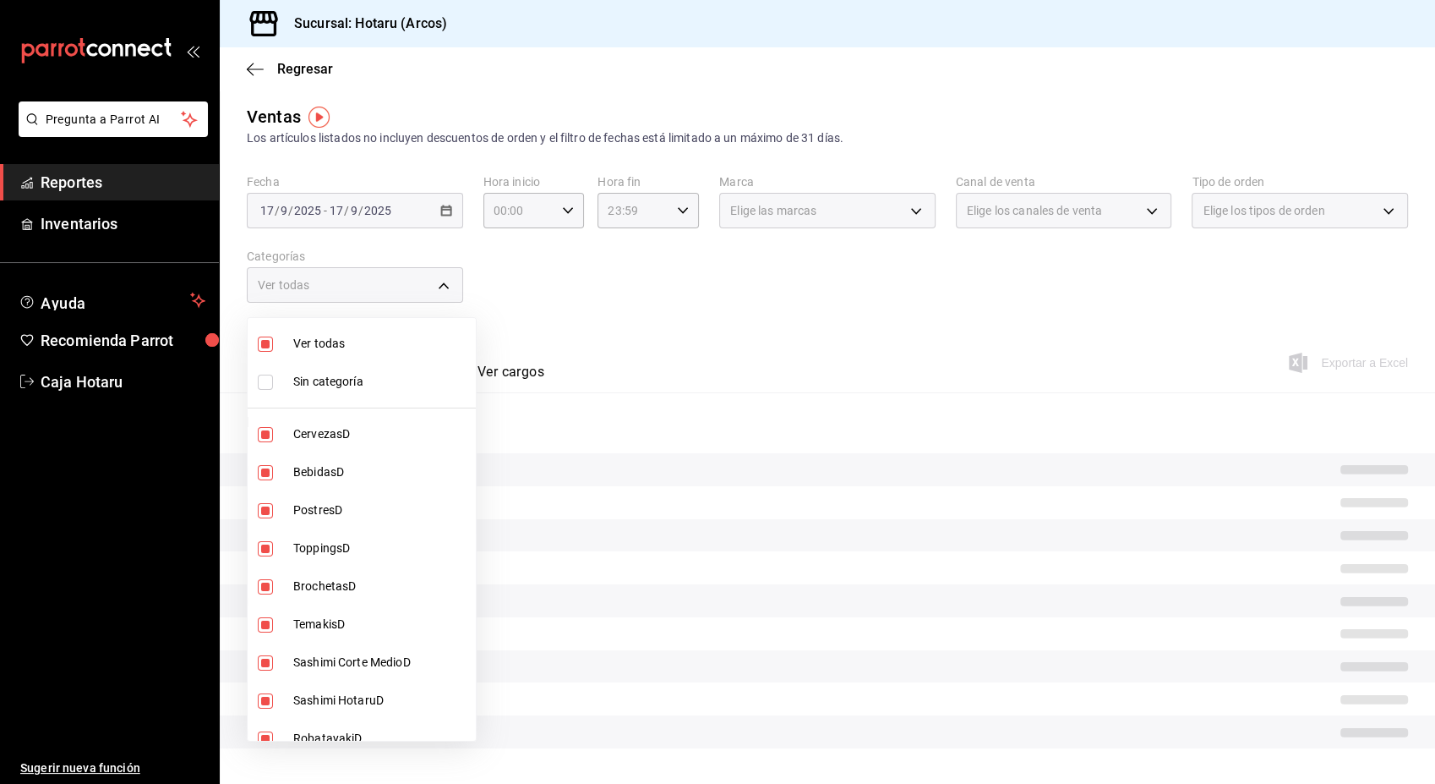
click at [265, 347] on input "checkbox" at bounding box center [265, 343] width 15 height 15
checkbox input "false"
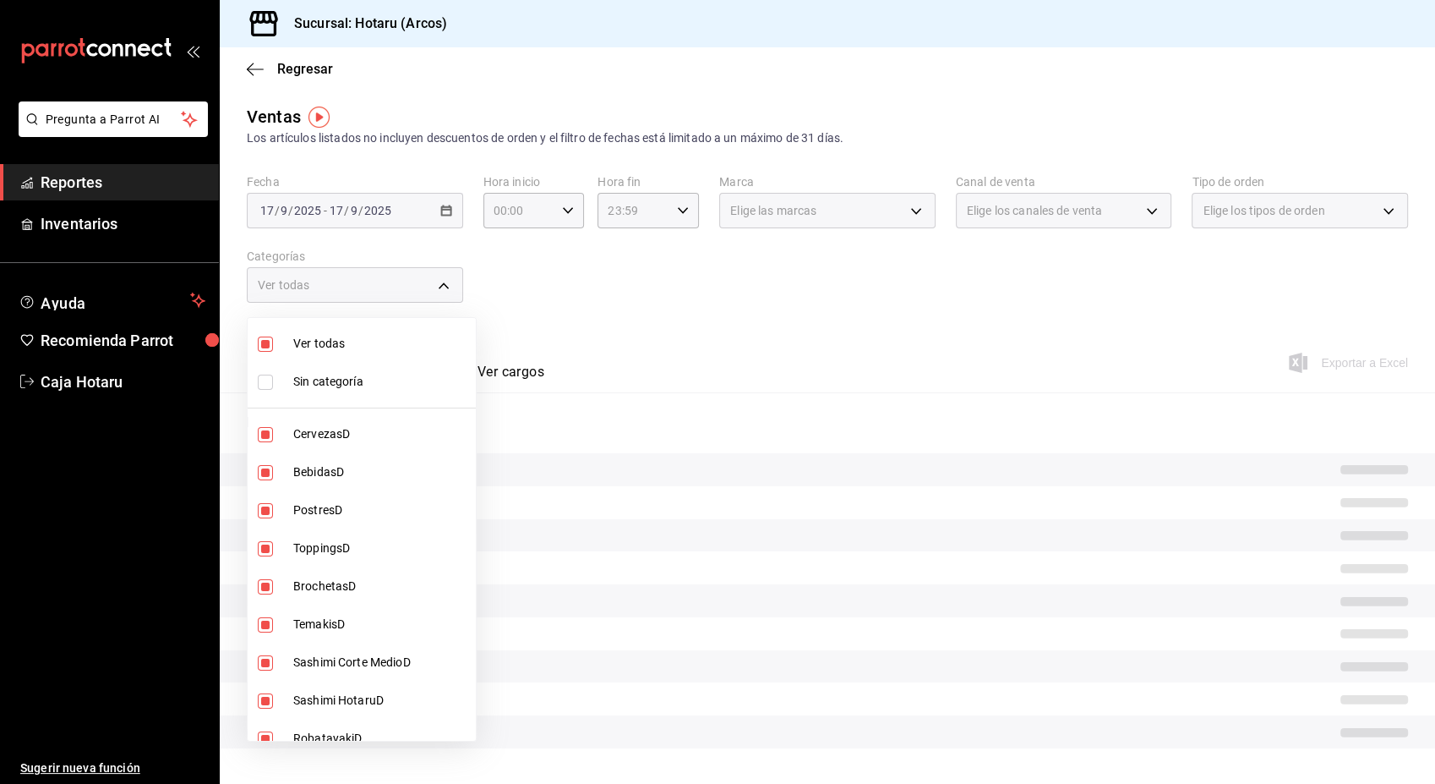
checkbox input "false"
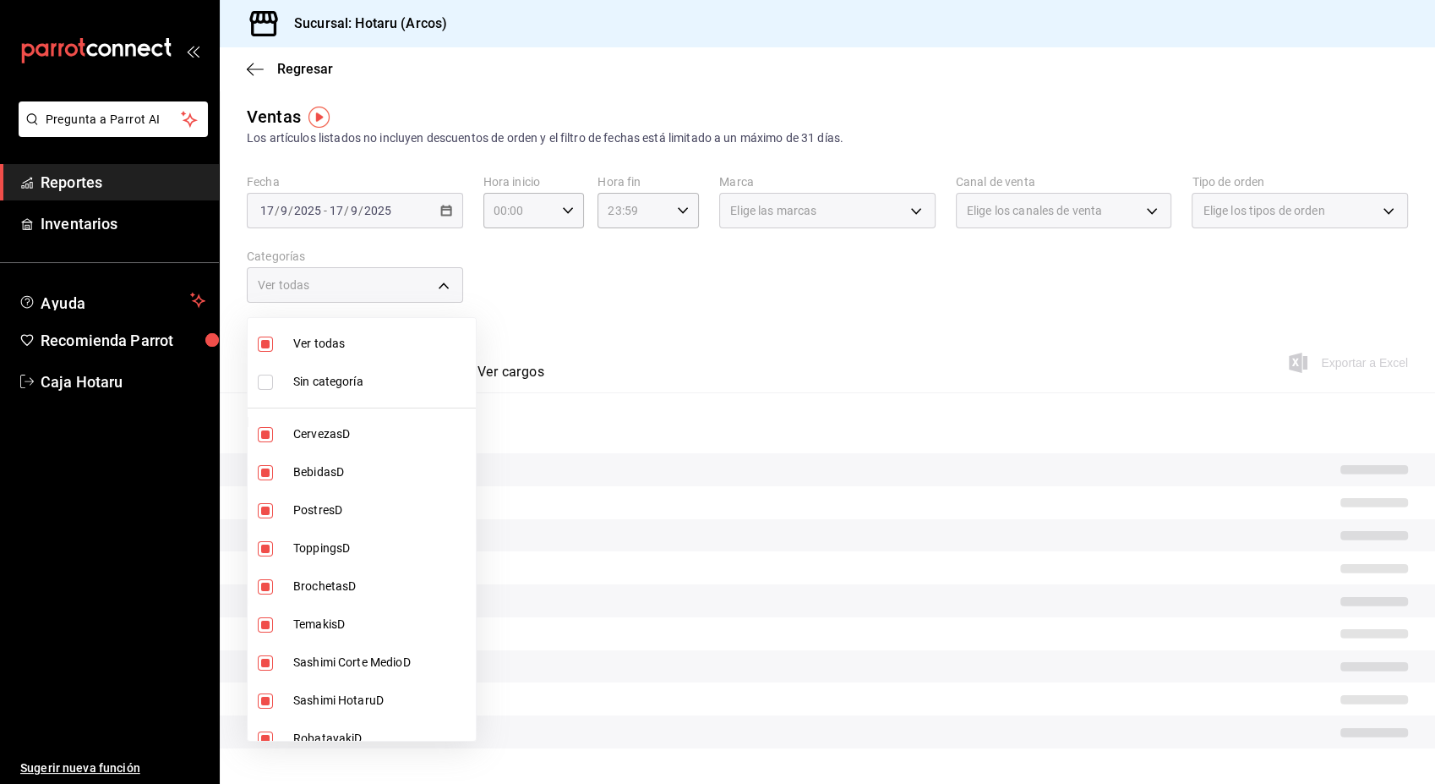
checkbox input "false"
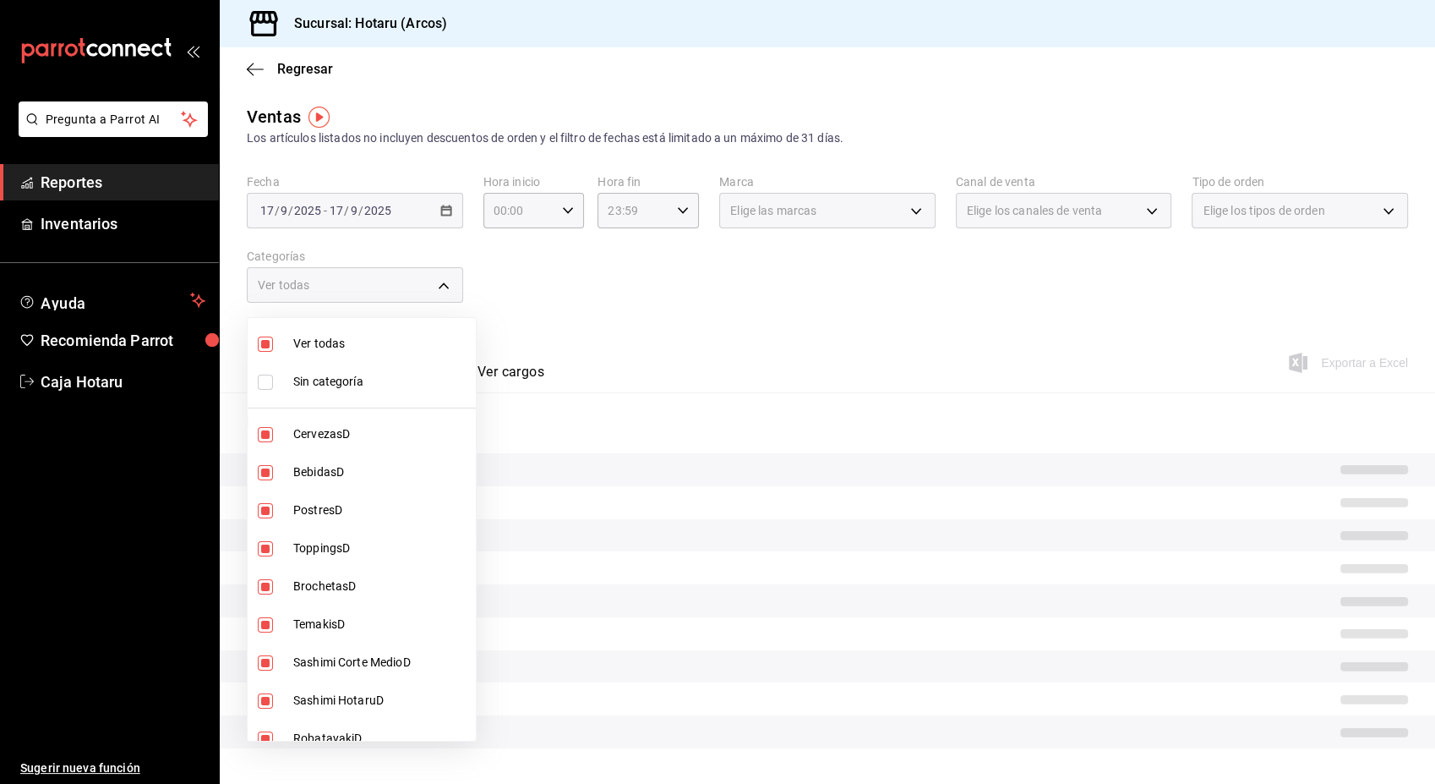
checkbox input "false"
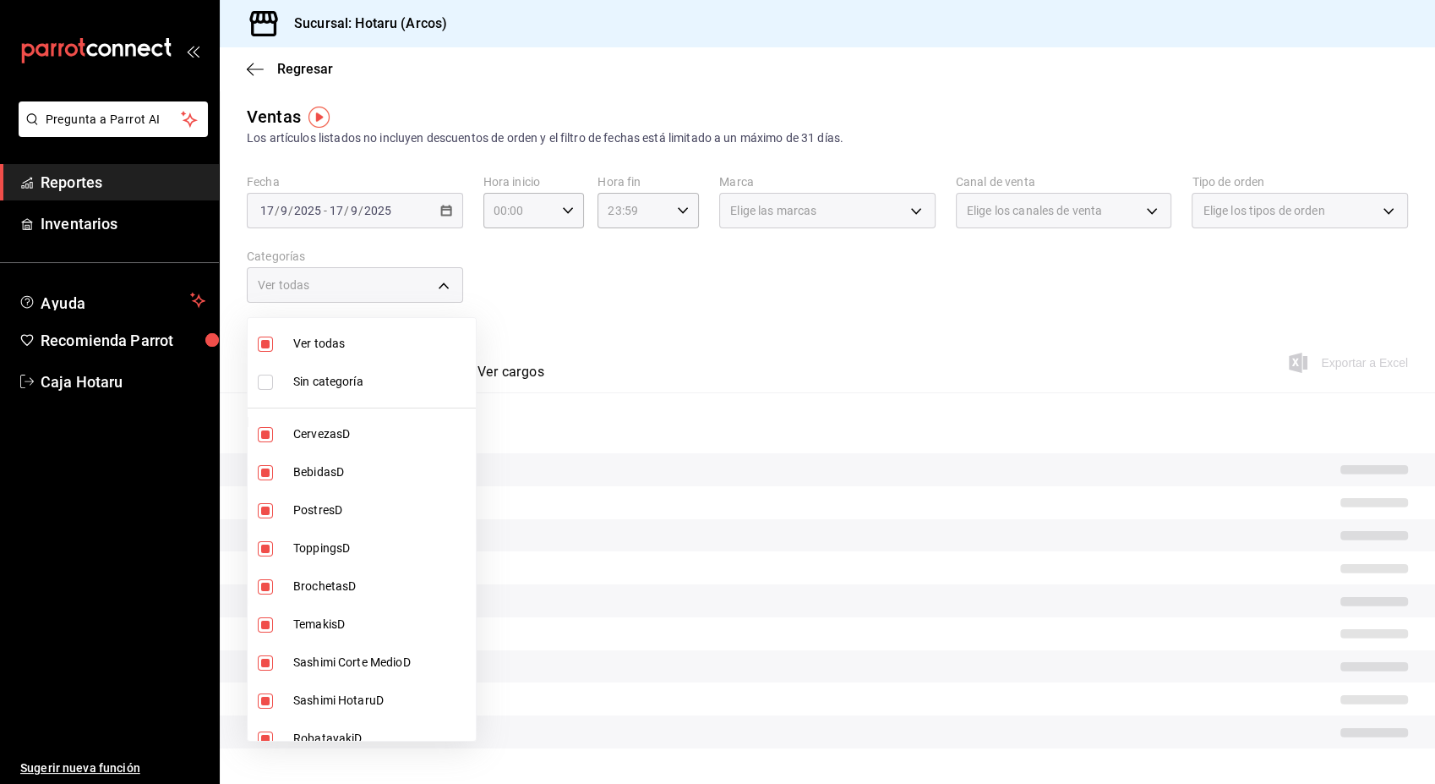
checkbox input "false"
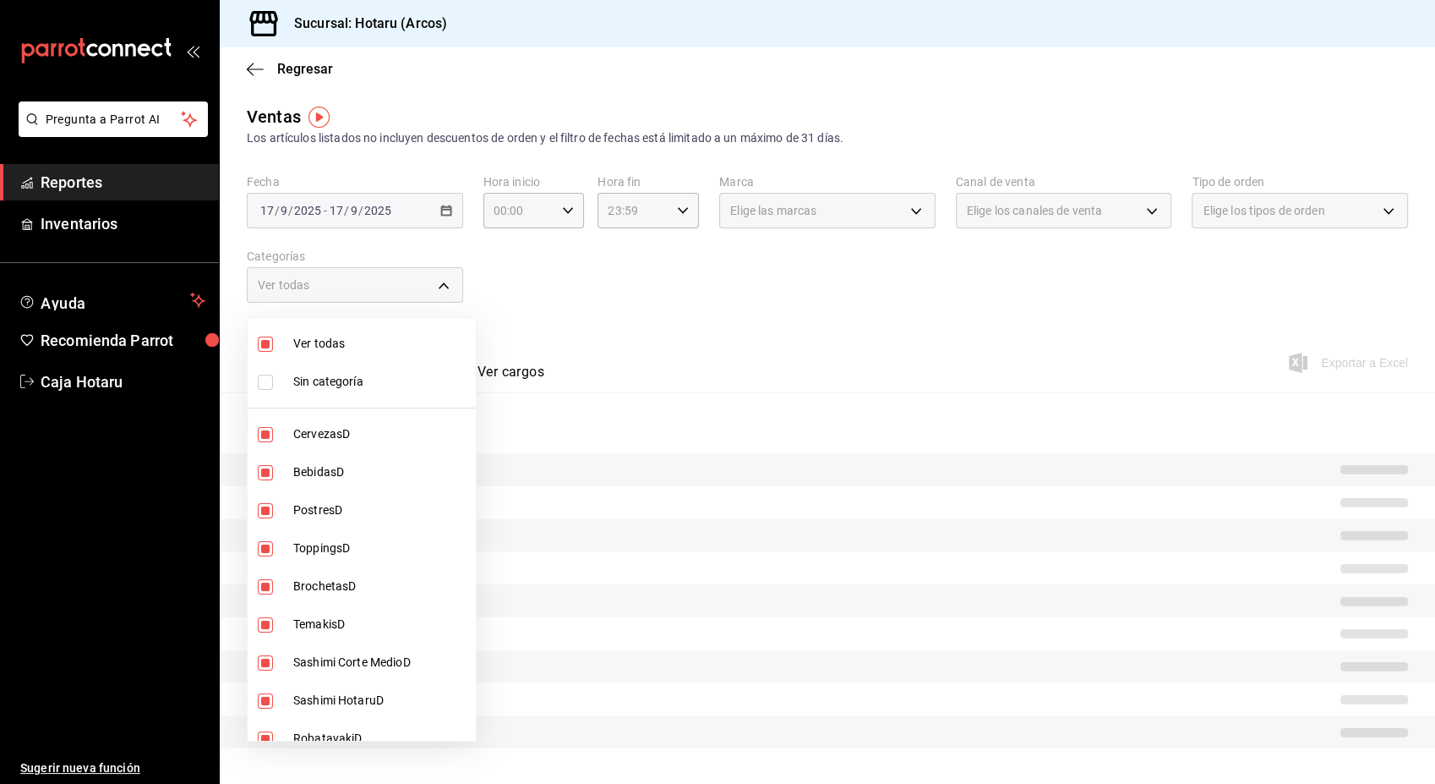
checkbox input "false"
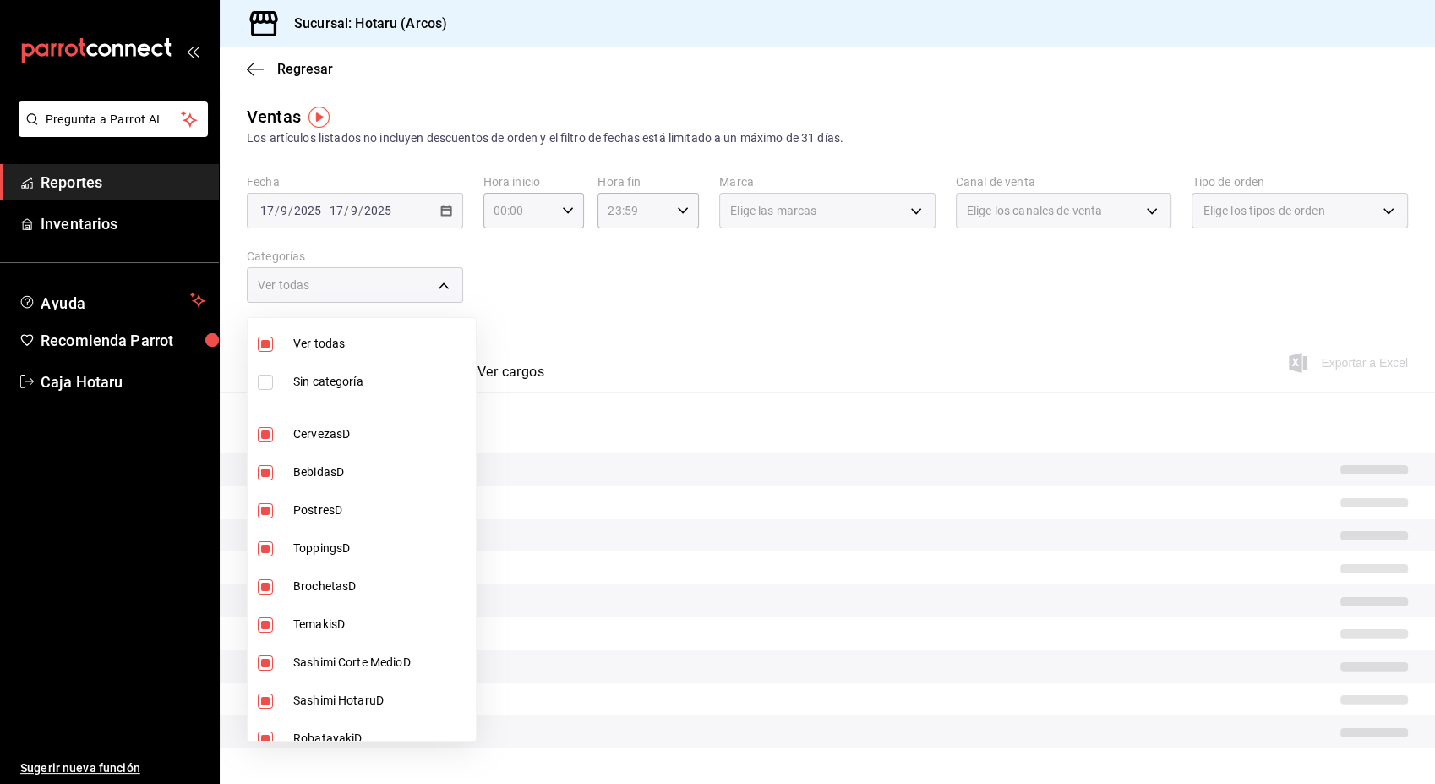
checkbox input "false"
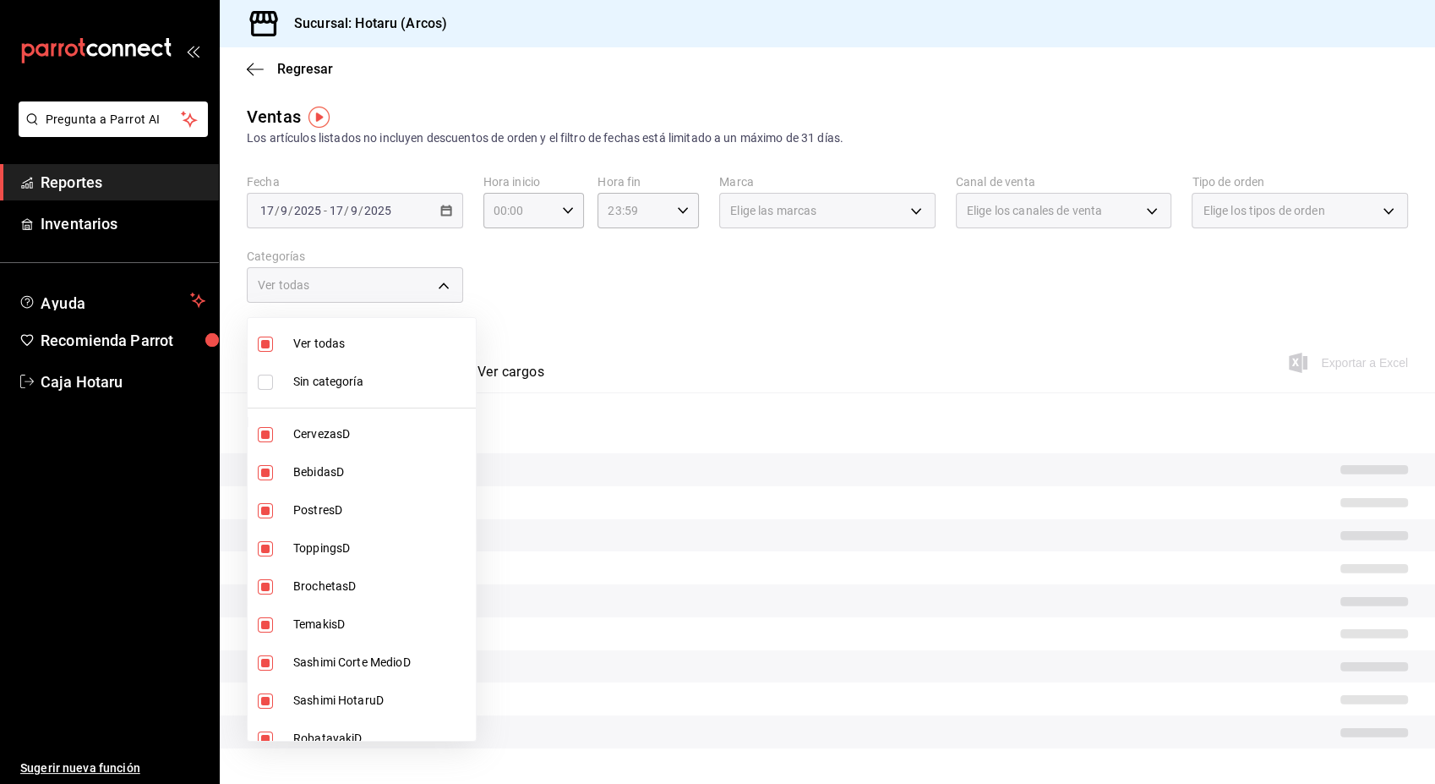
checkbox input "false"
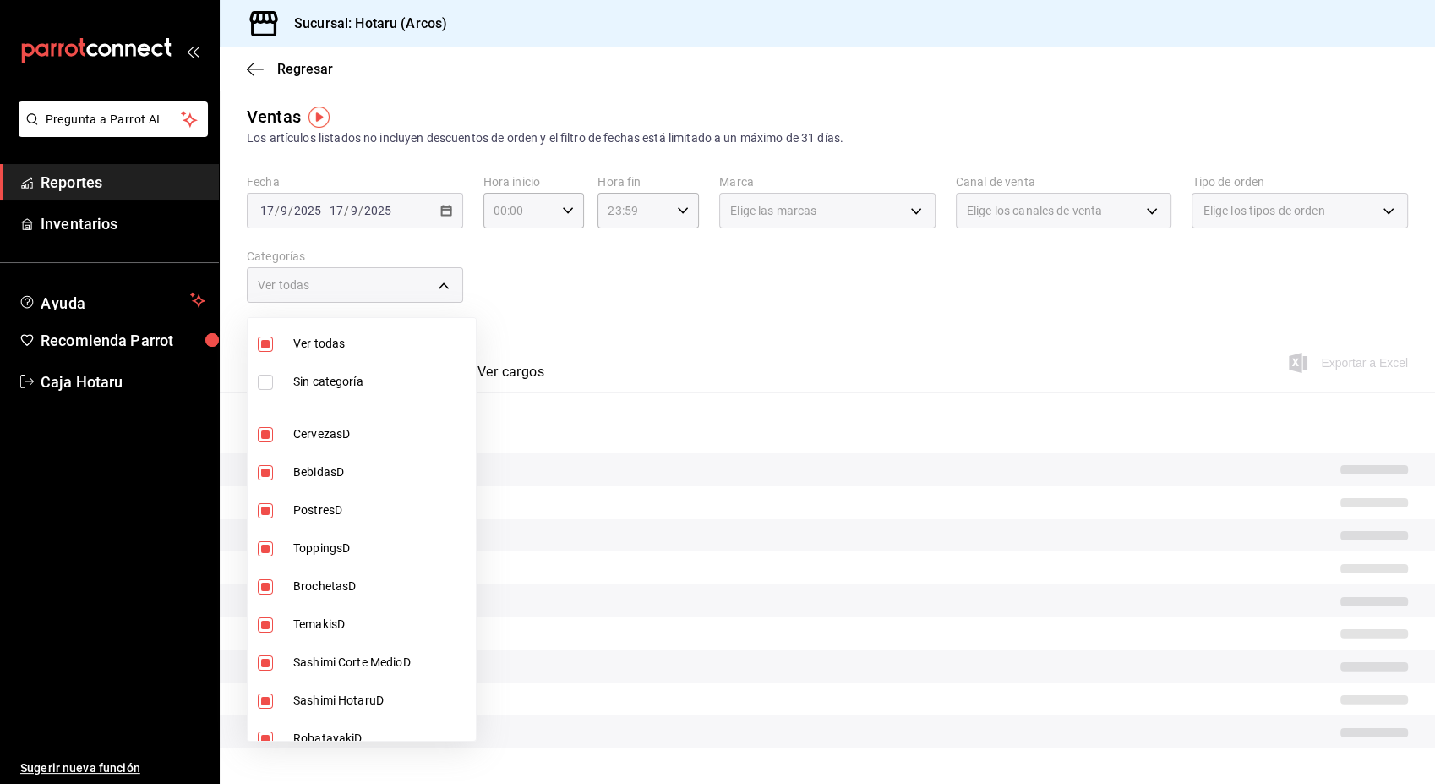
checkbox input "false"
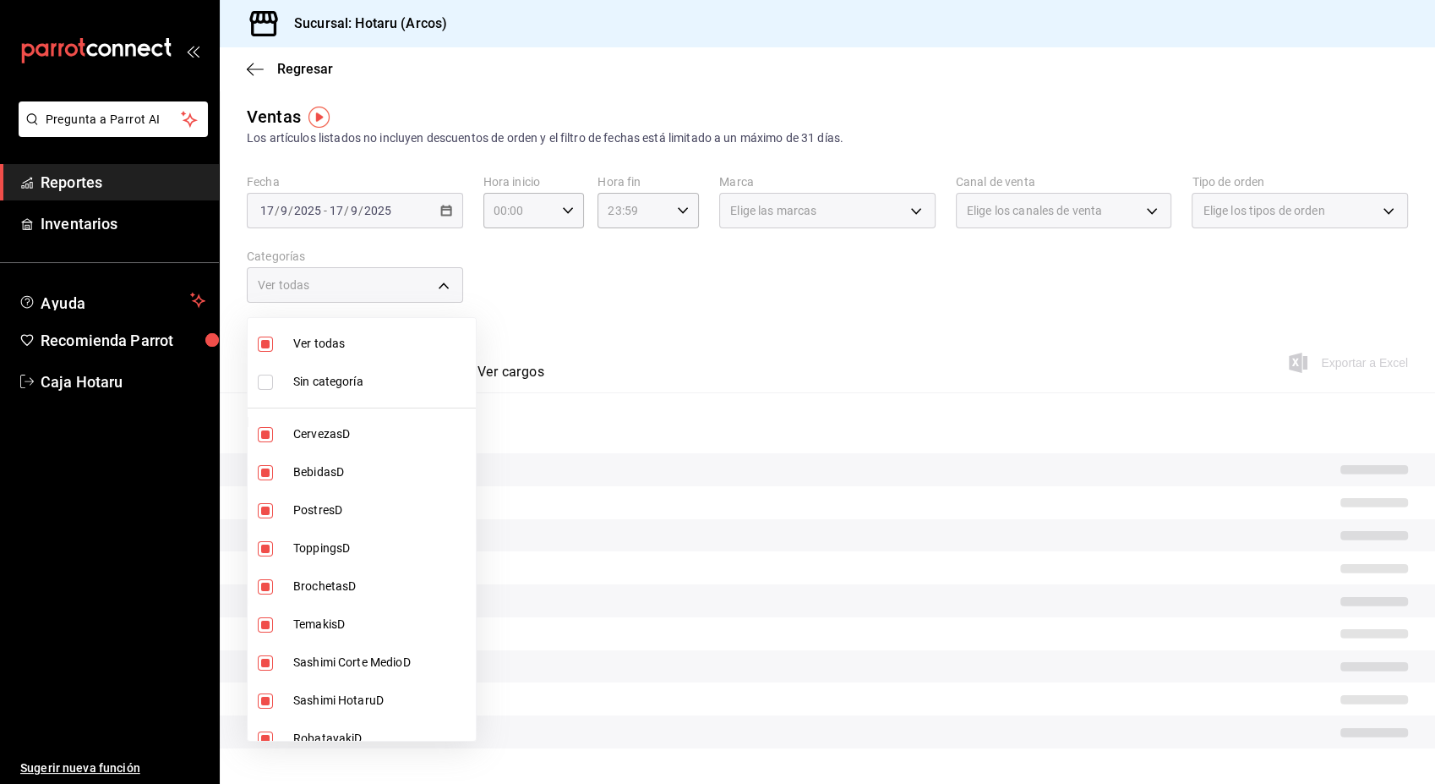
checkbox input "false"
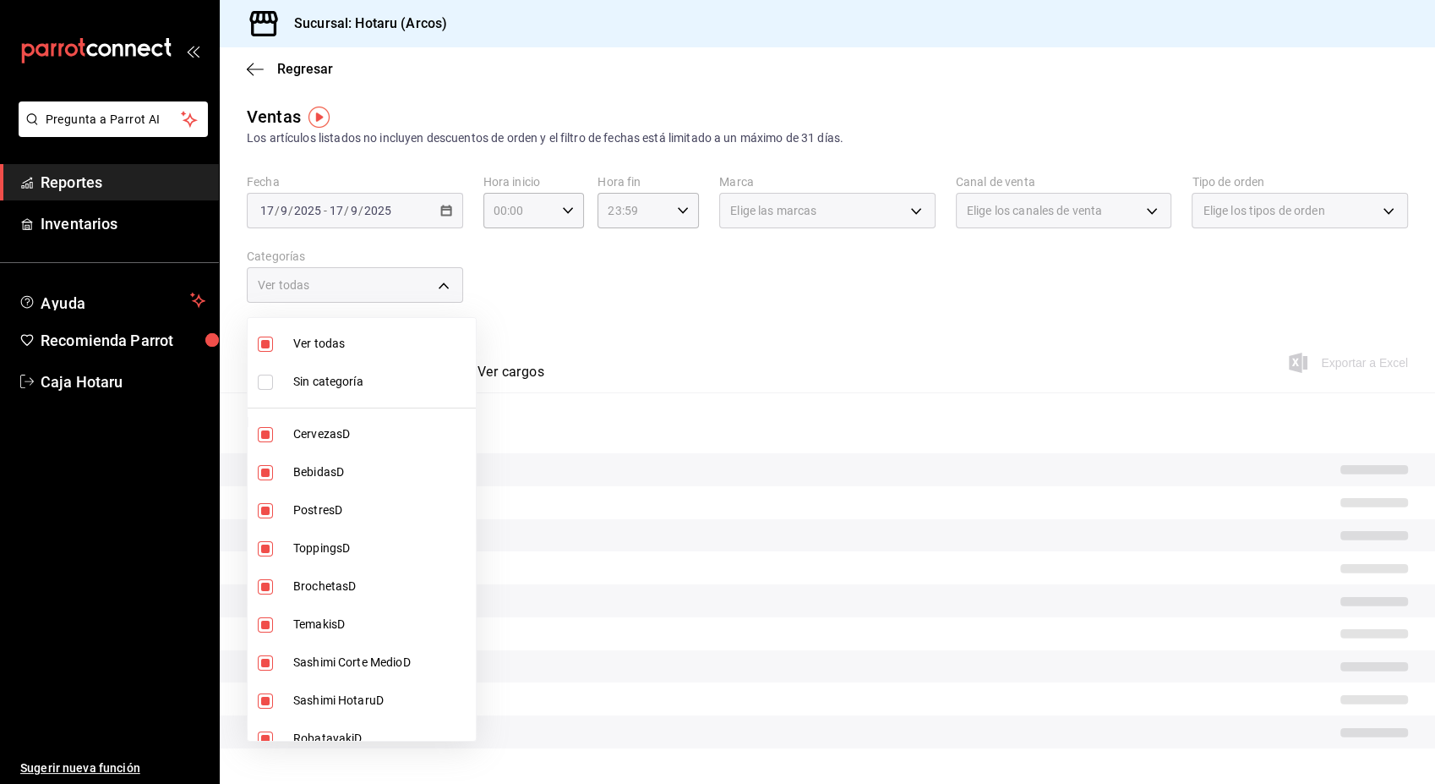
checkbox input "false"
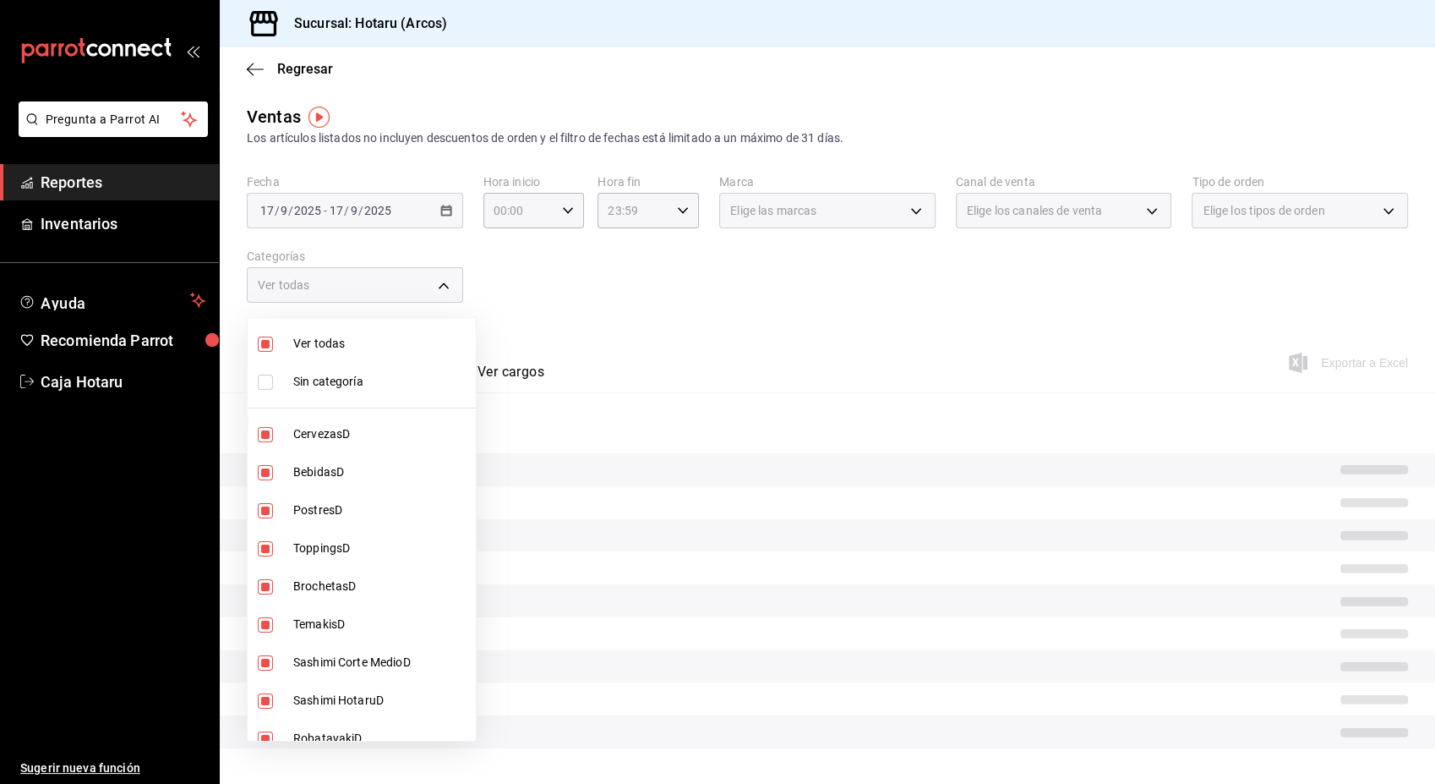
checkbox input "false"
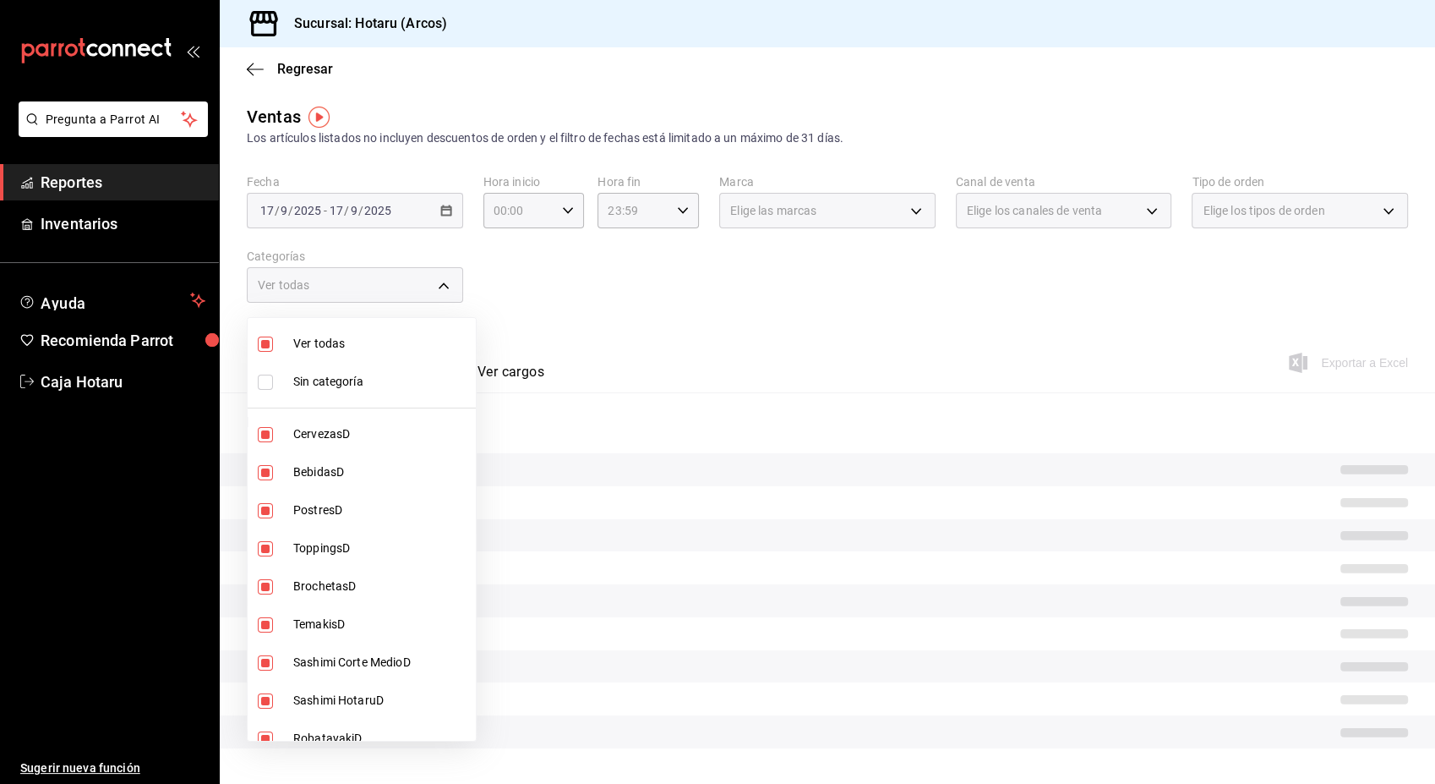
checkbox input "false"
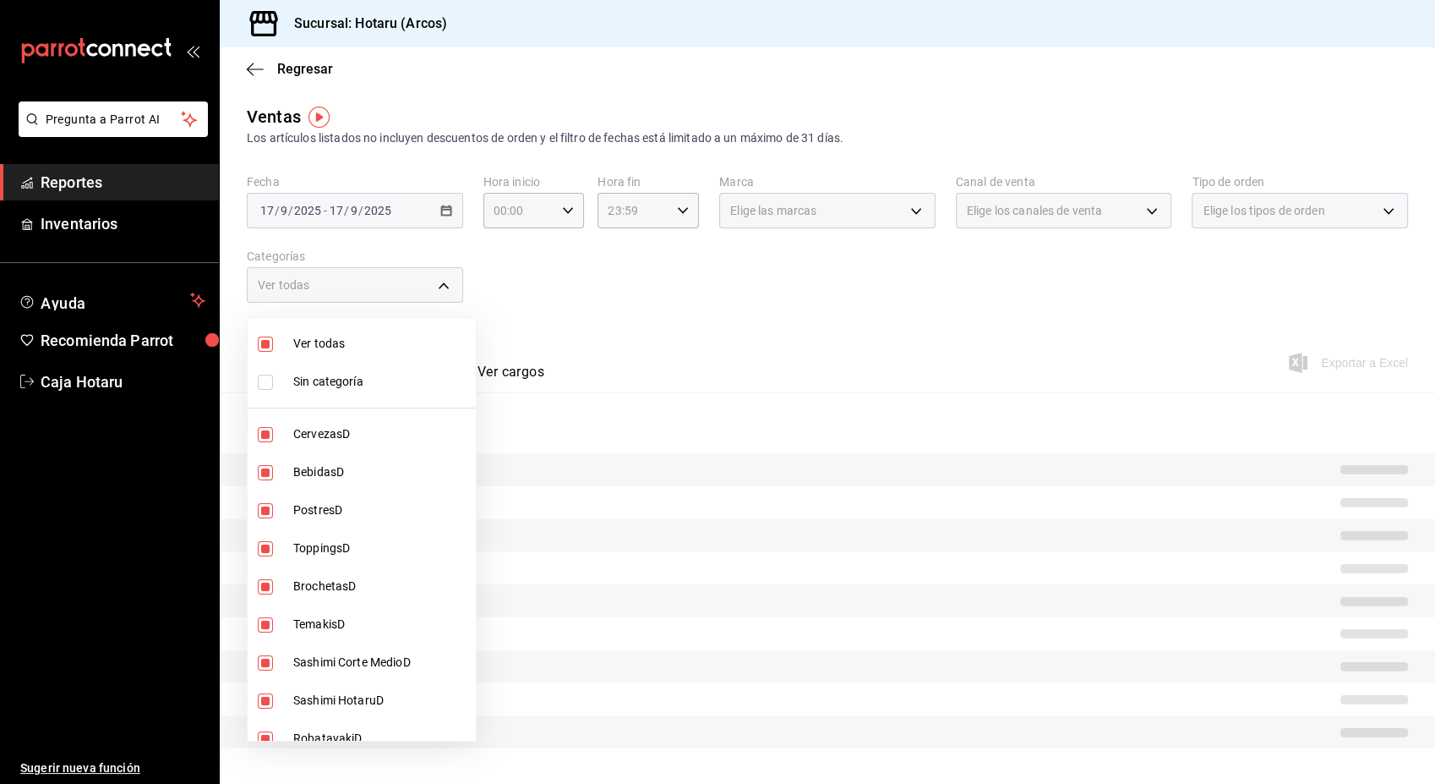
checkbox input "false"
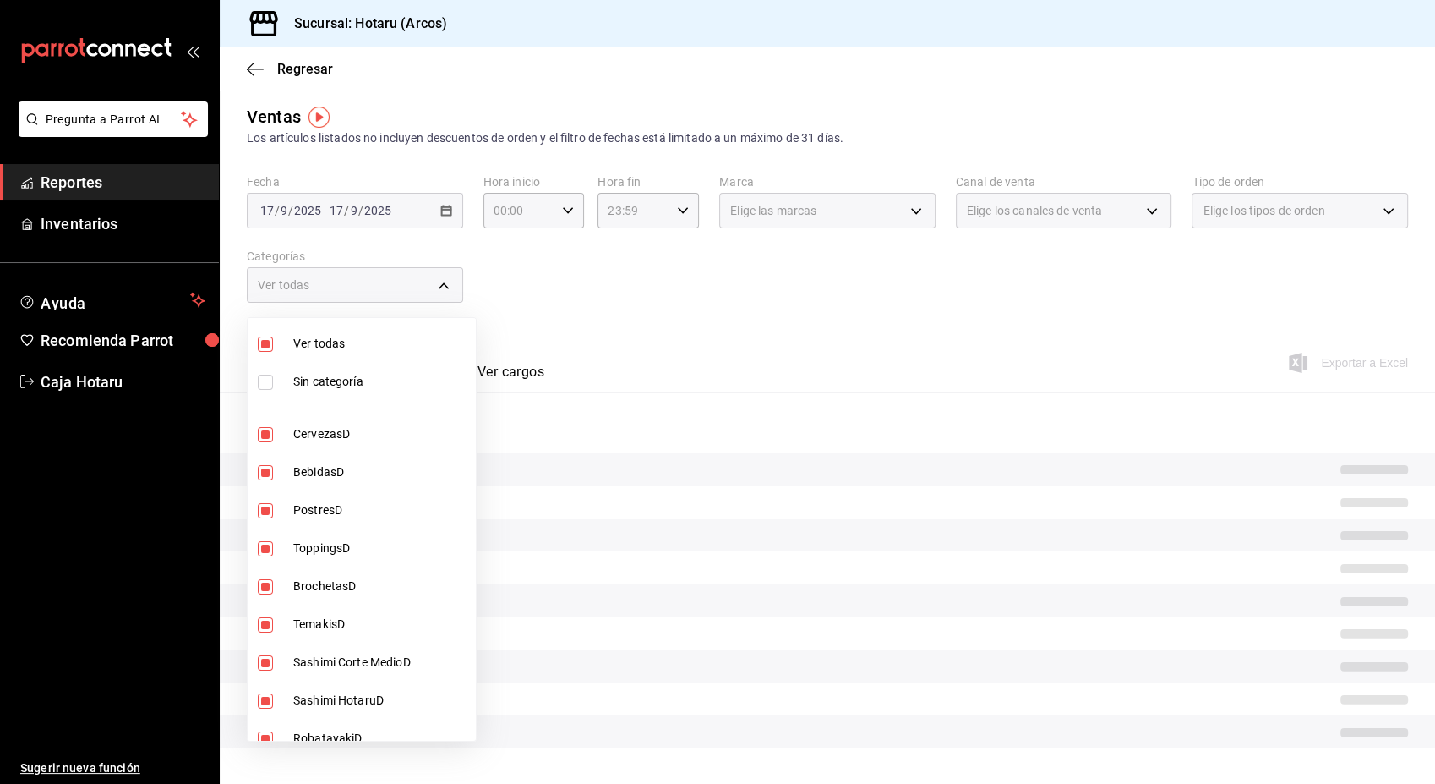
checkbox input "false"
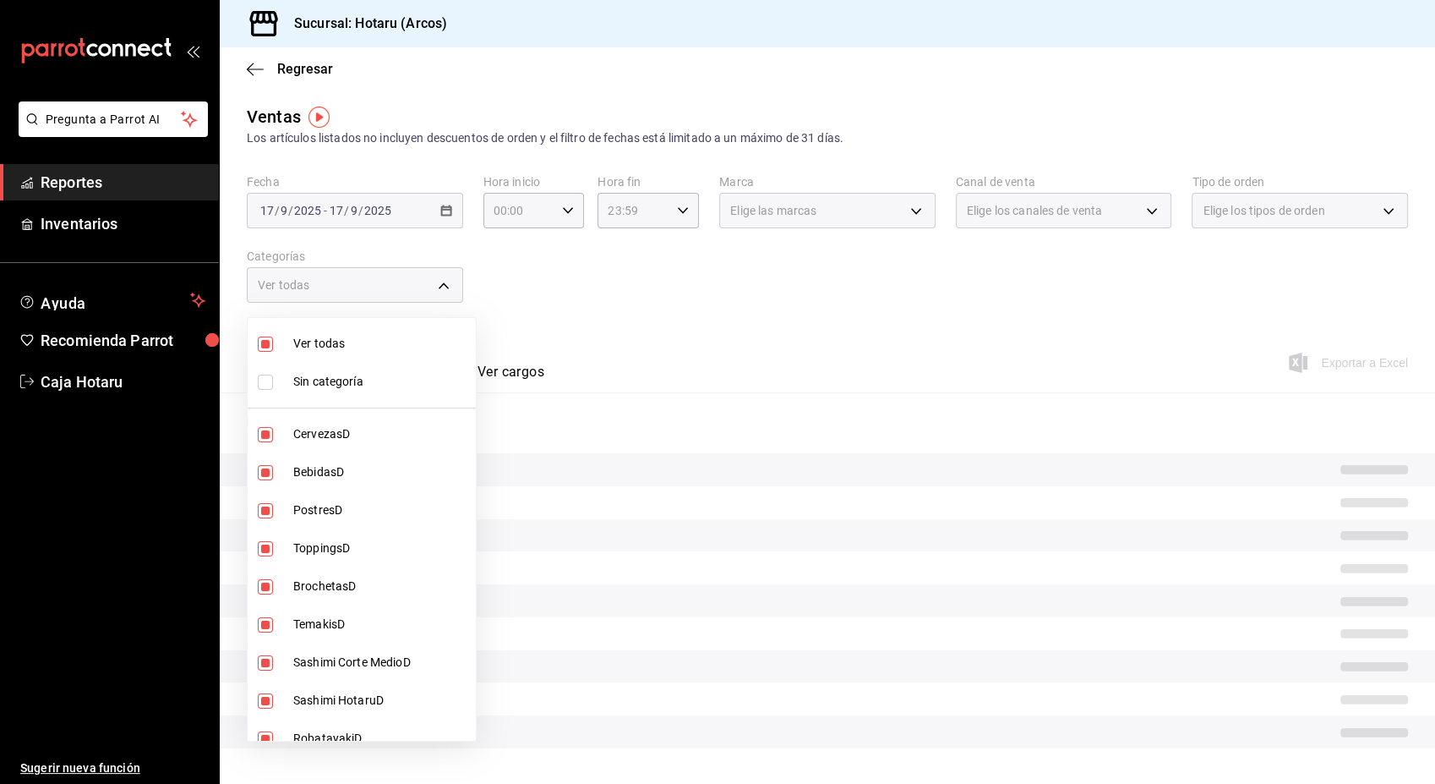
checkbox input "false"
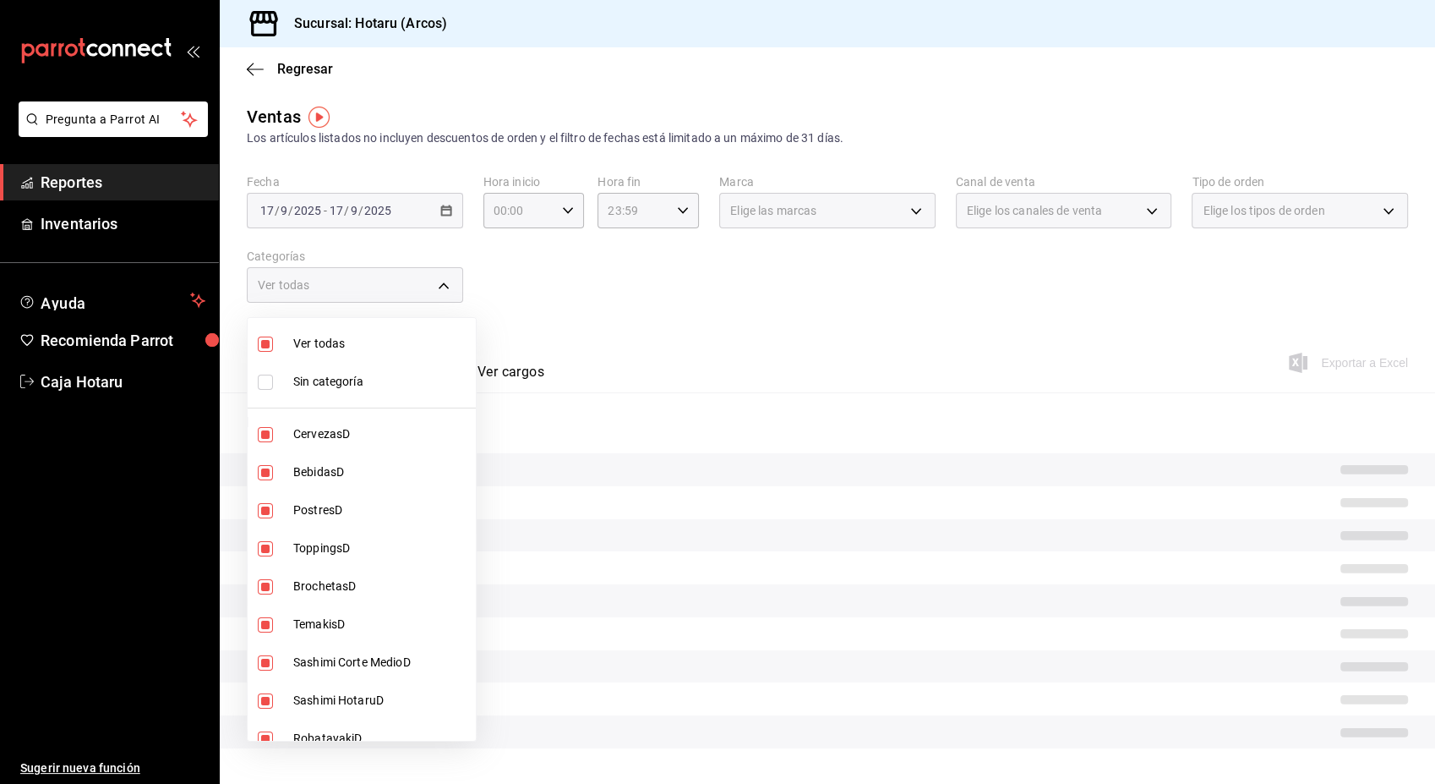
checkbox input "false"
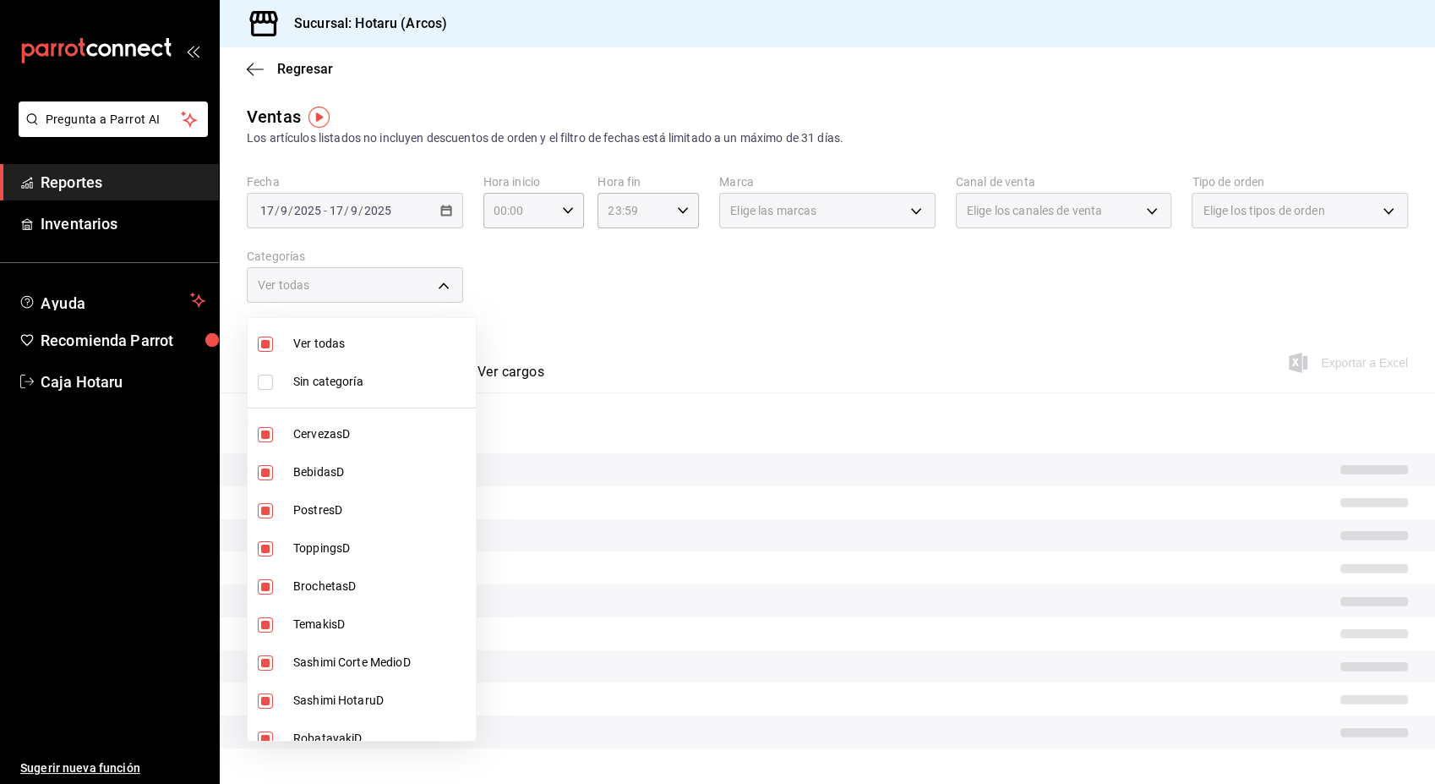
checkbox input "false"
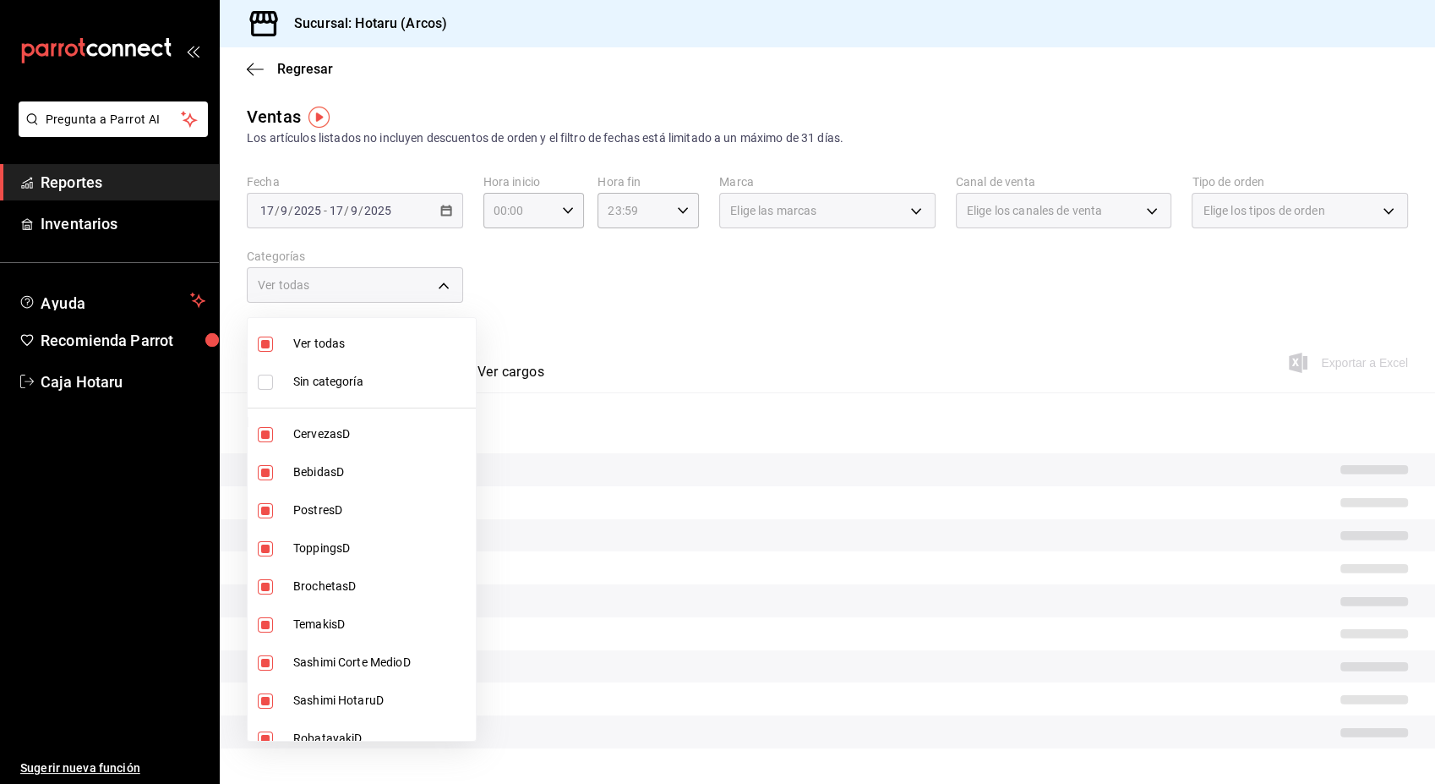
checkbox input "false"
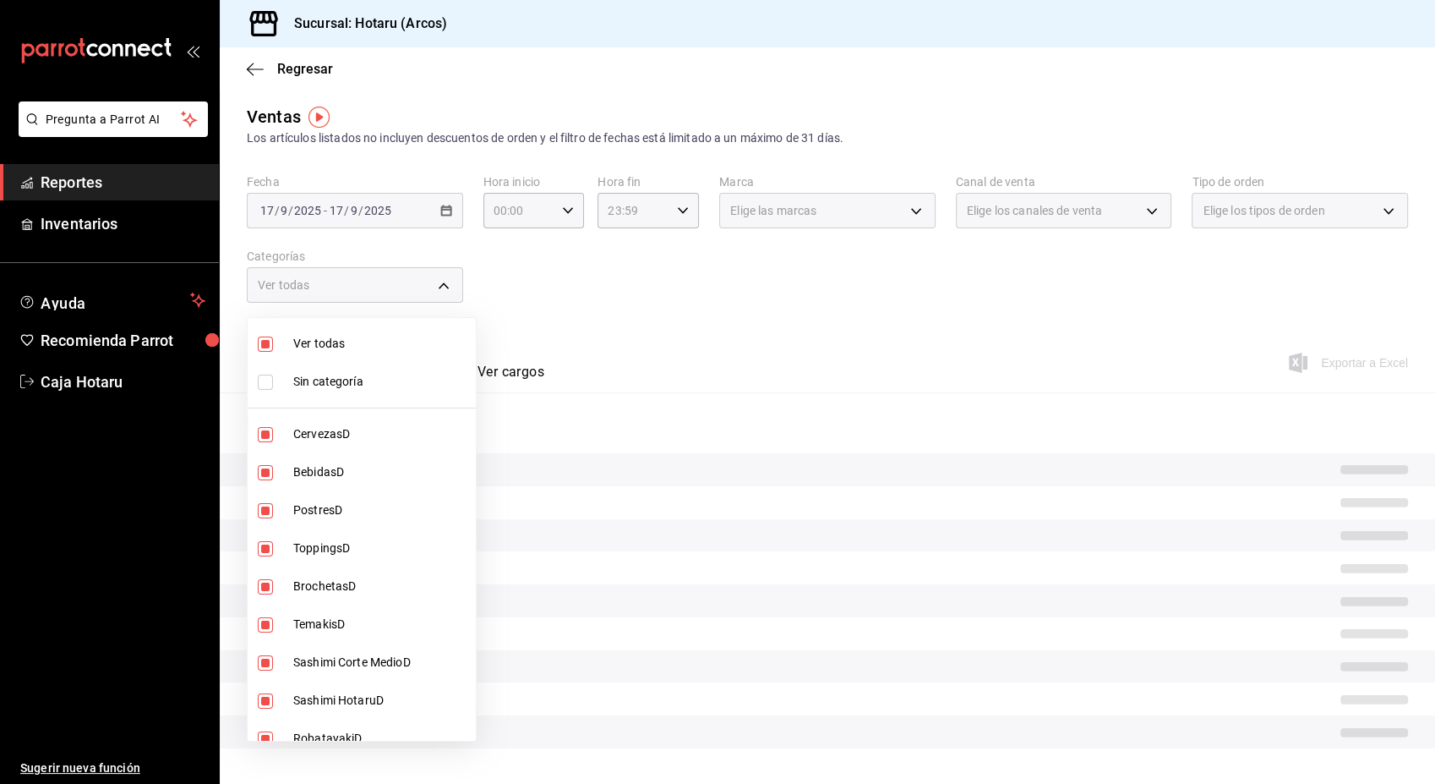
checkbox input "false"
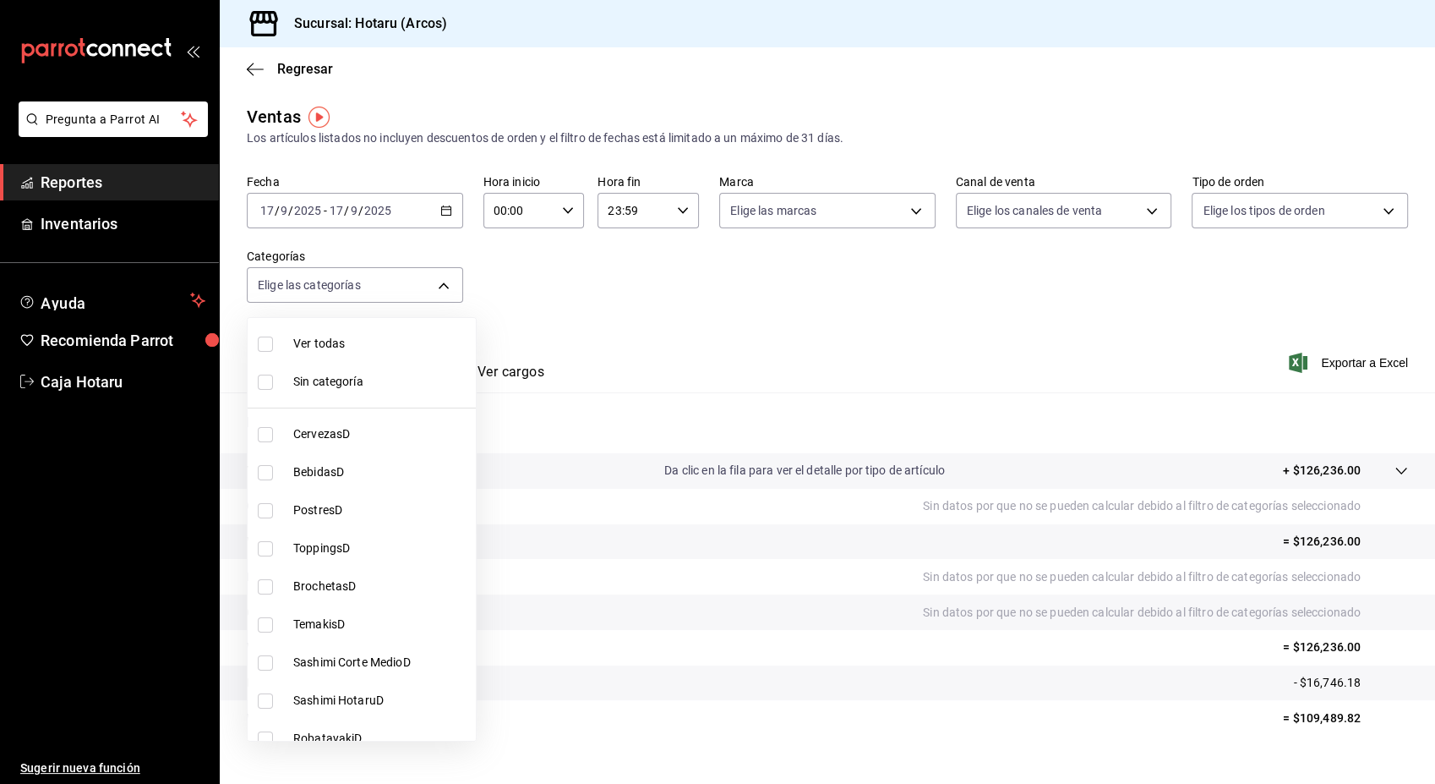
click at [1336, 361] on div at bounding box center [717, 392] width 1435 height 784
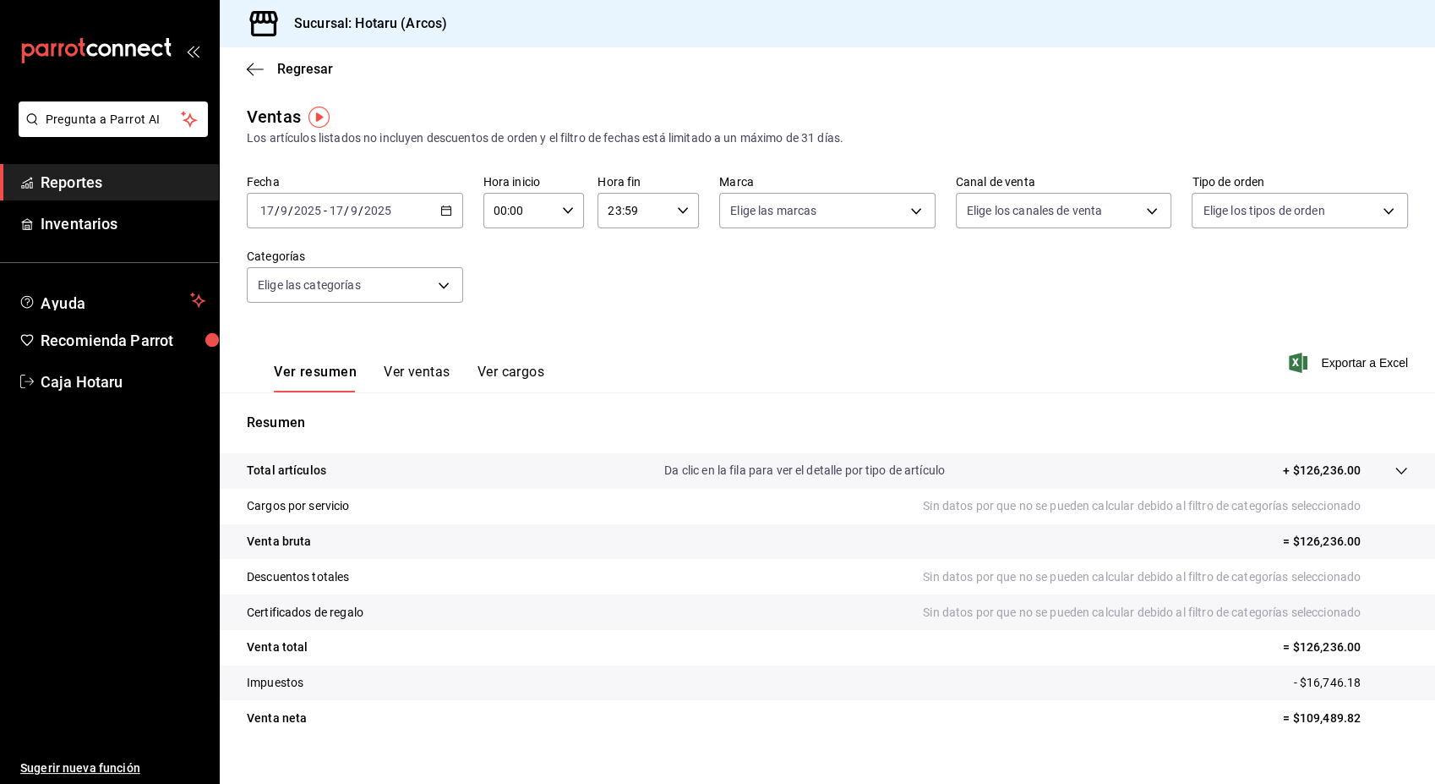
click at [1336, 361] on span "Exportar a Excel" at bounding box center [1350, 362] width 116 height 20
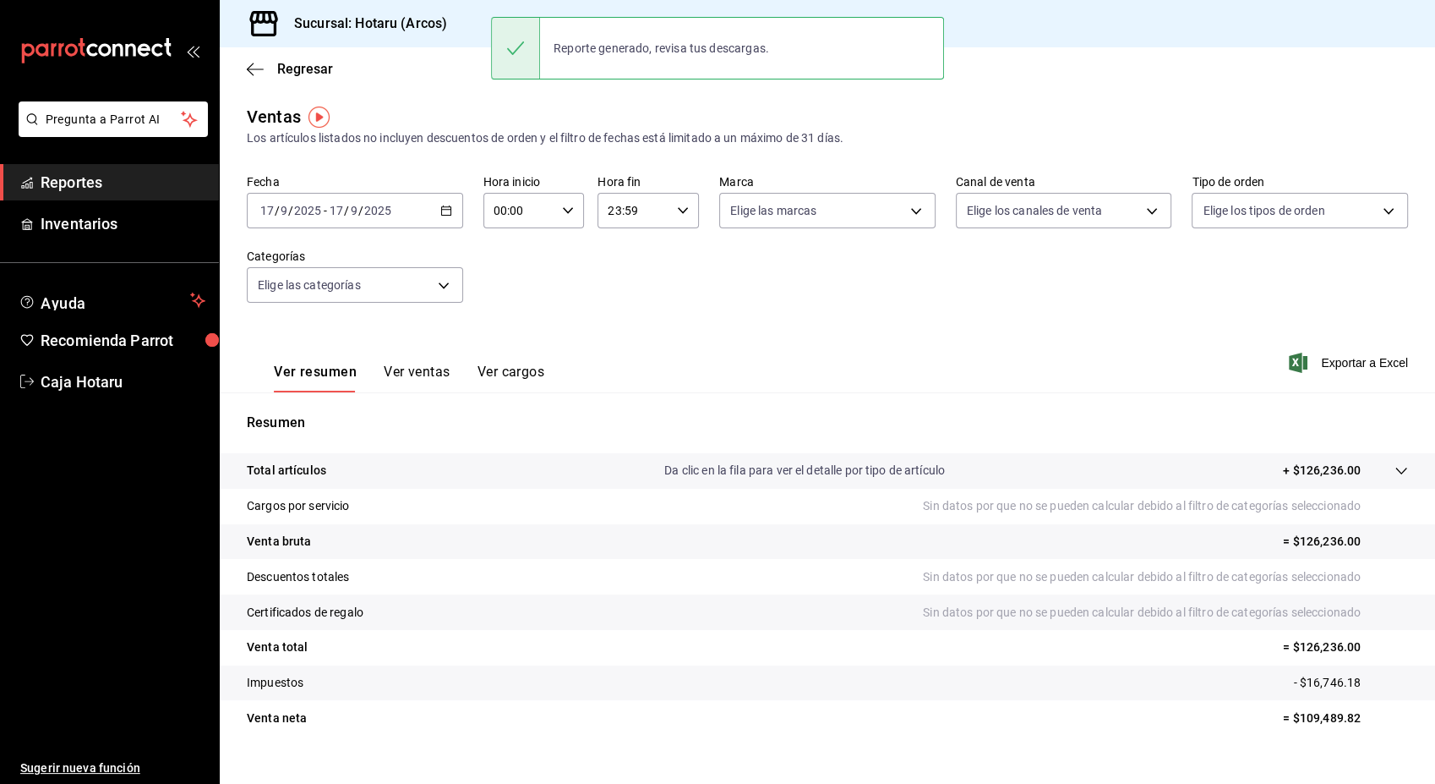
click at [138, 181] on span "Reportes" at bounding box center [123, 182] width 165 height 23
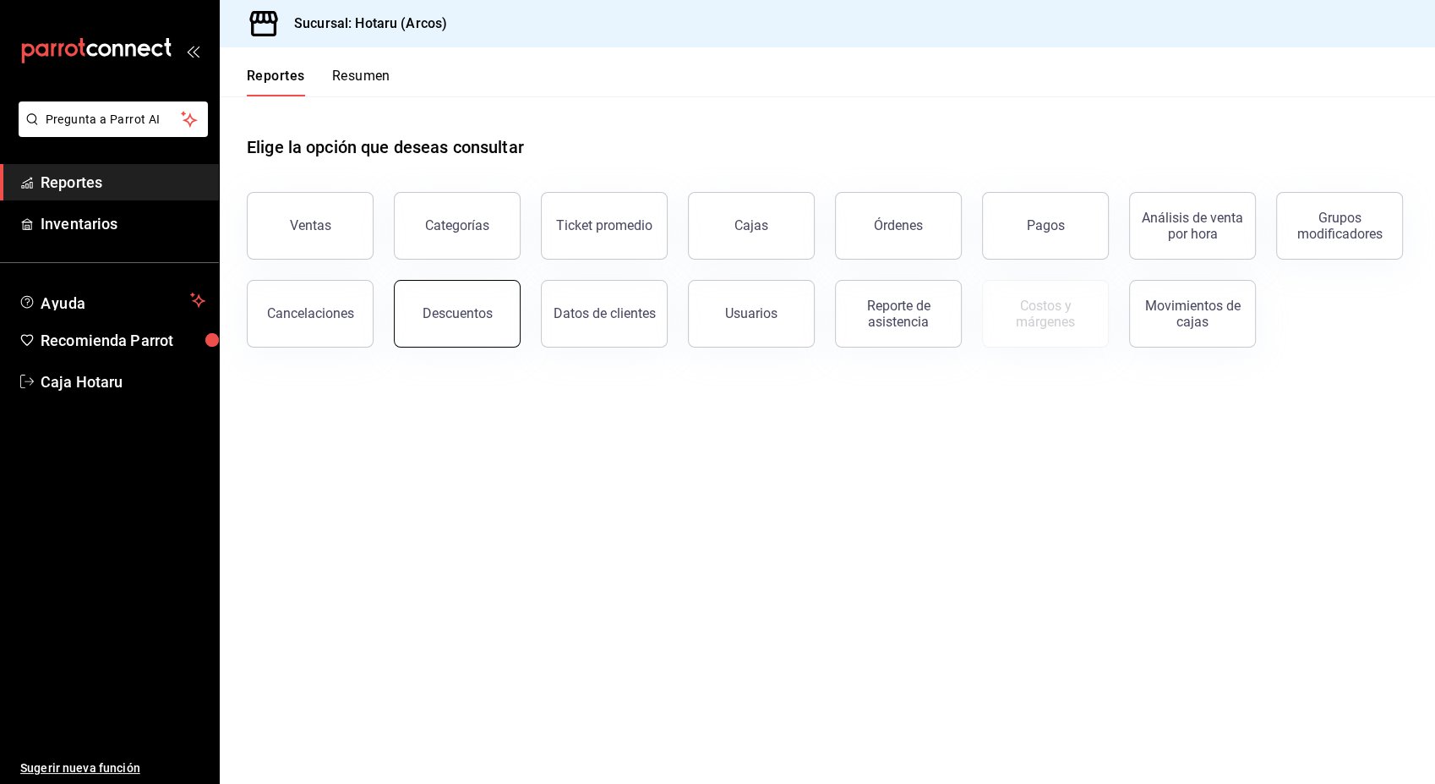
click at [476, 306] on div "Descuentos" at bounding box center [458, 313] width 70 height 16
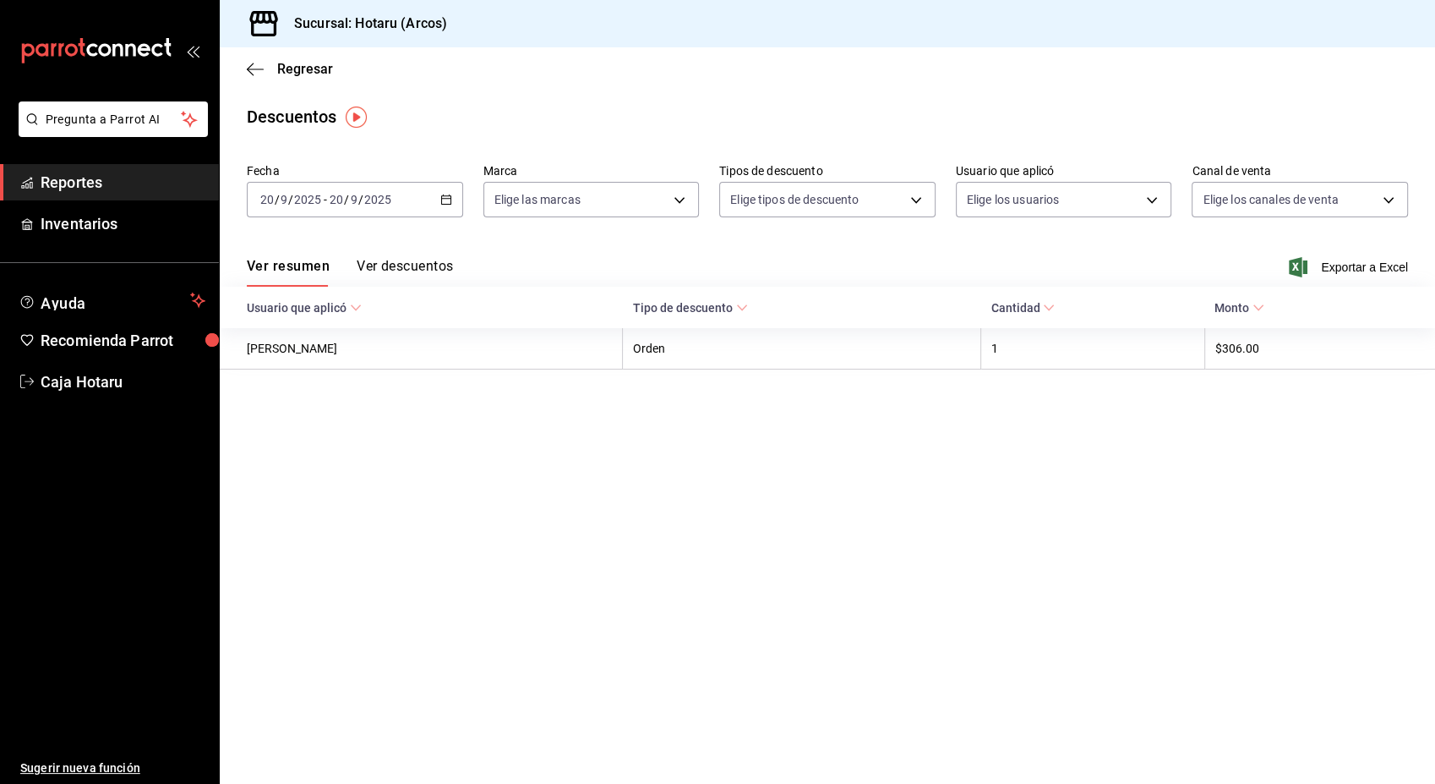
click at [452, 188] on div "[DATE] [DATE] - [DATE] [DATE]" at bounding box center [355, 200] width 216 height 36
click at [324, 284] on span "Ayer" at bounding box center [326, 289] width 131 height 18
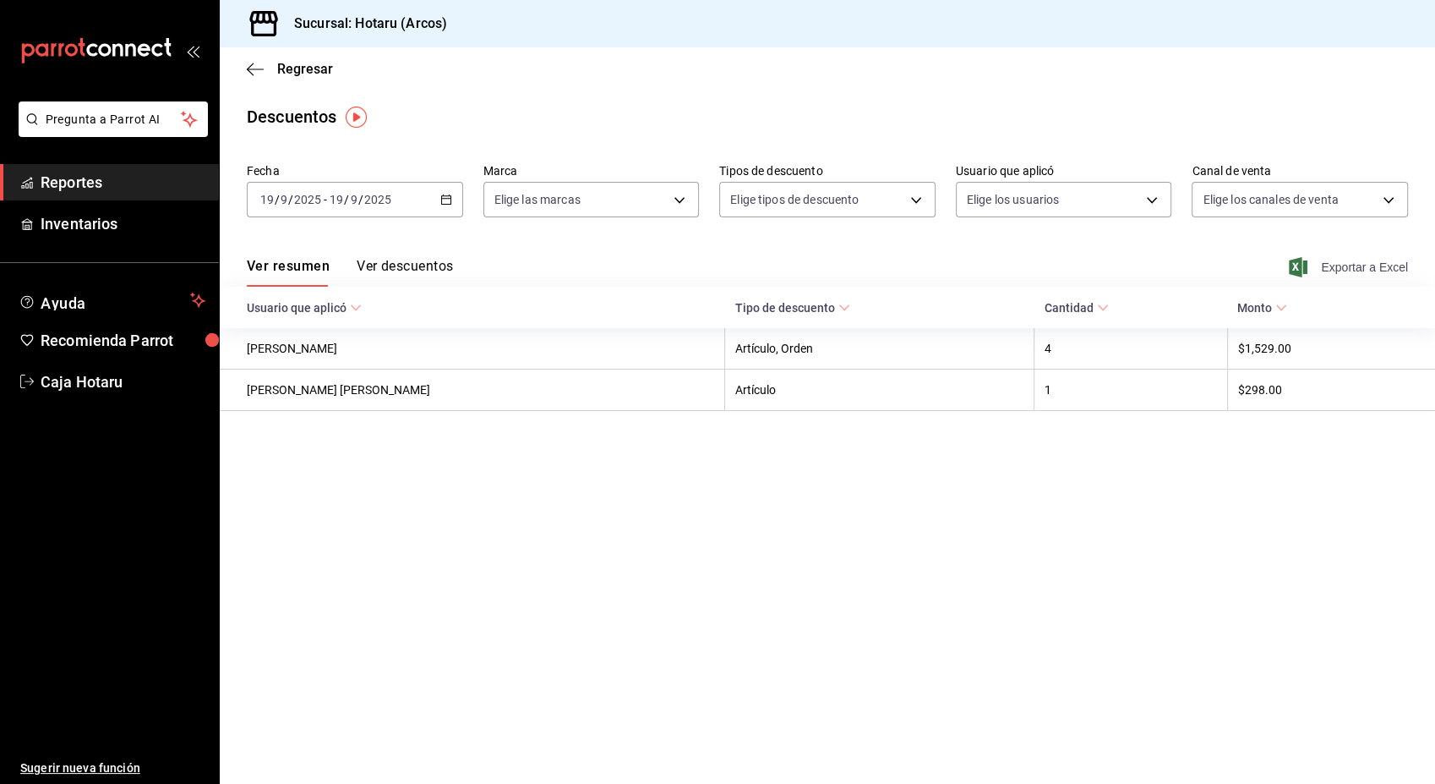
click at [1352, 261] on span "Exportar a Excel" at bounding box center [1350, 267] width 116 height 20
click at [441, 198] on \(Stroke\) "button" at bounding box center [446, 199] width 10 height 9
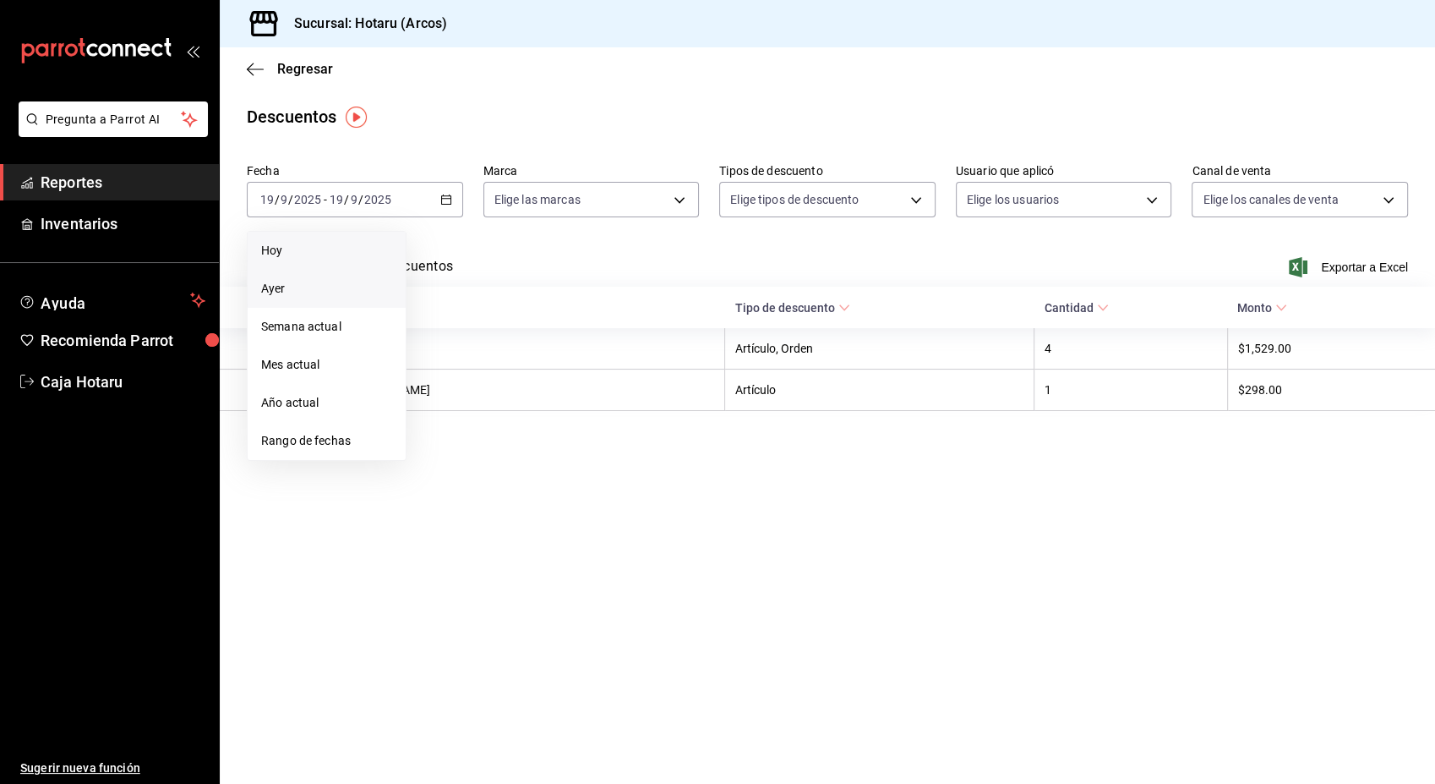
click at [304, 250] on span "Hoy" at bounding box center [326, 251] width 131 height 18
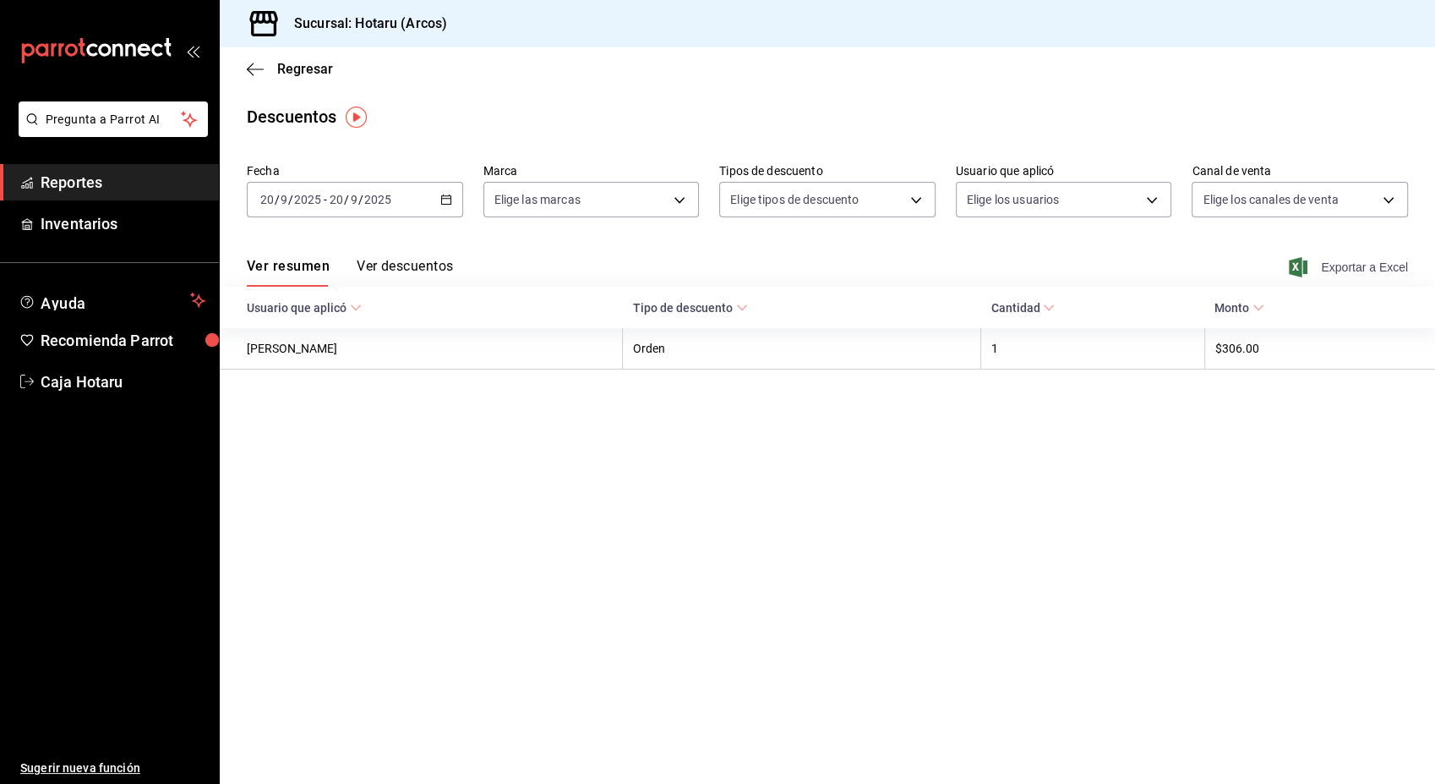
click at [1358, 268] on span "Exportar a Excel" at bounding box center [1350, 267] width 116 height 20
